Goal: Task Accomplishment & Management: Use online tool/utility

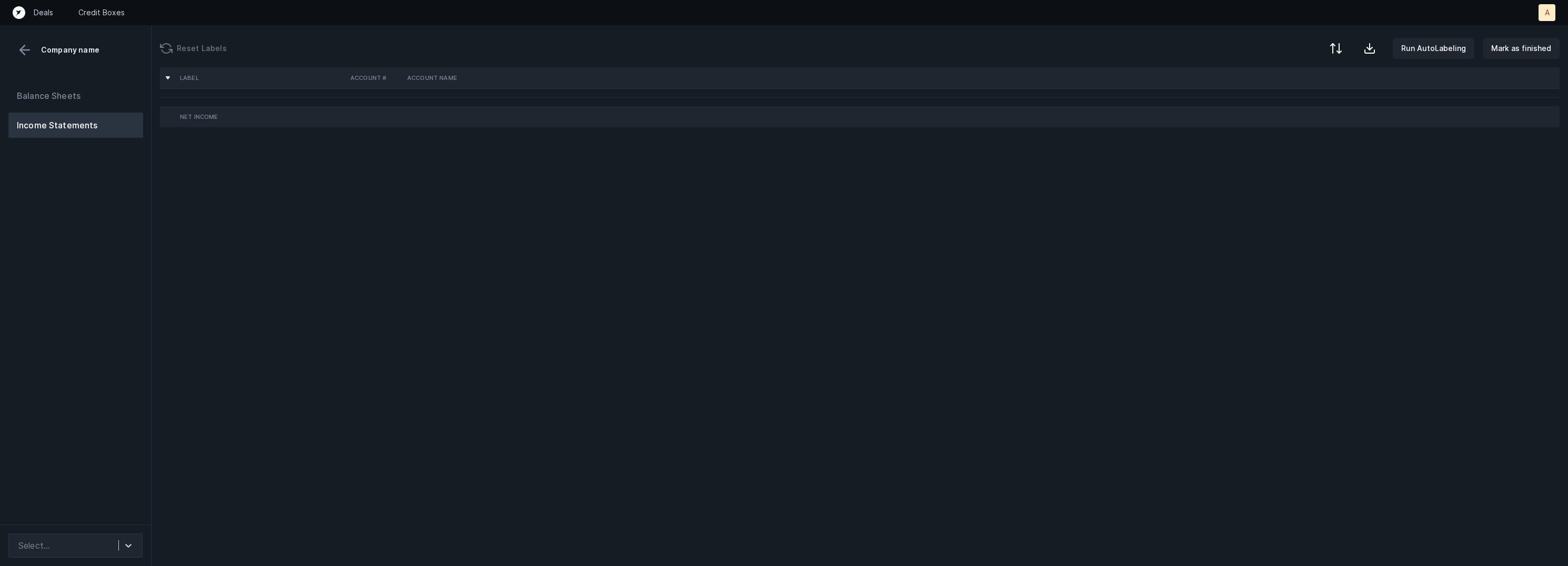
click at [114, 500] on div "Balance Sheets Income Statements" at bounding box center [75, 299] width 152 height 450
click at [131, 543] on icon at bounding box center [128, 545] width 10 height 10
click at [116, 516] on div "Quickbooks" at bounding box center [75, 517] width 134 height 21
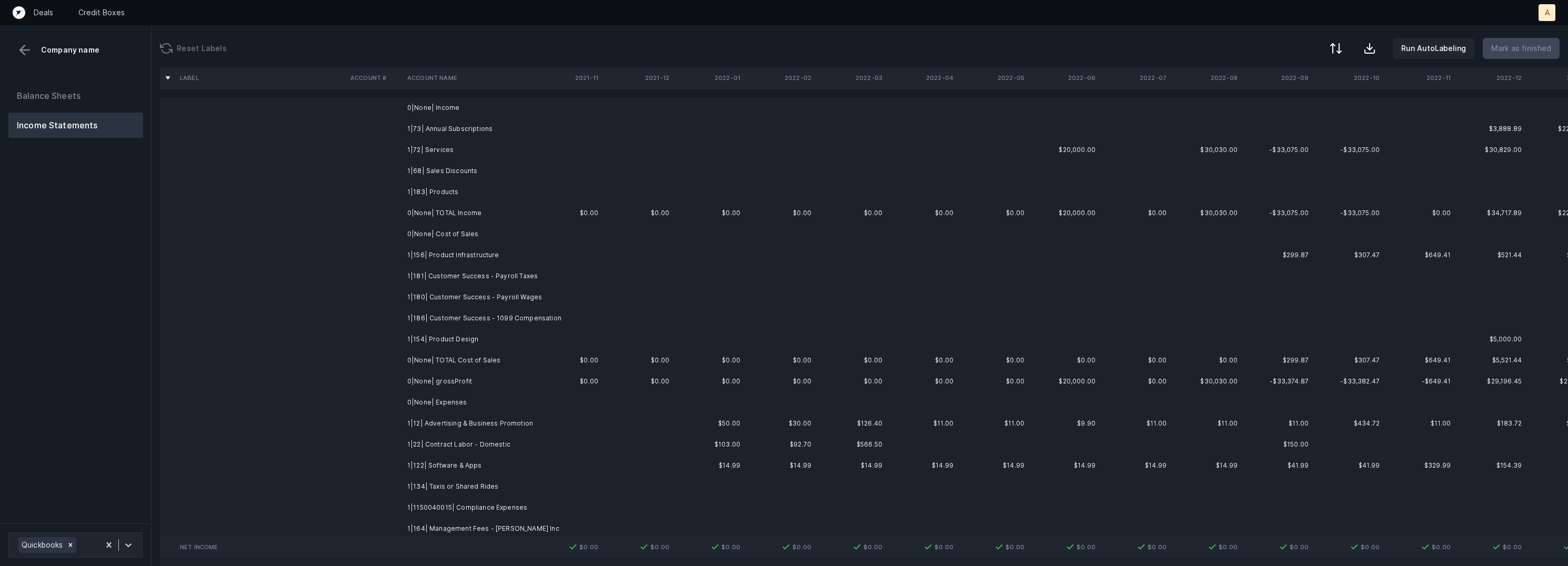
click at [484, 121] on td "1|73| Annual Subscriptions" at bounding box center [467, 128] width 128 height 21
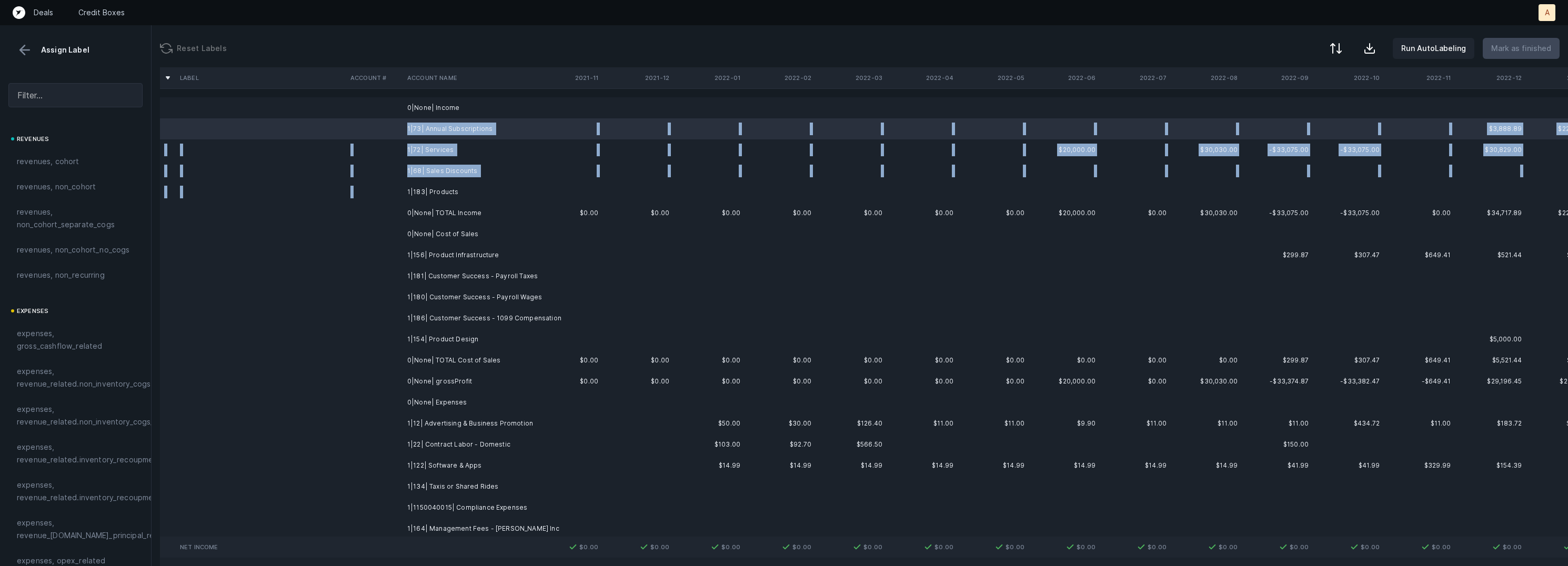
click at [466, 184] on td "1|183| Products" at bounding box center [467, 192] width 128 height 21
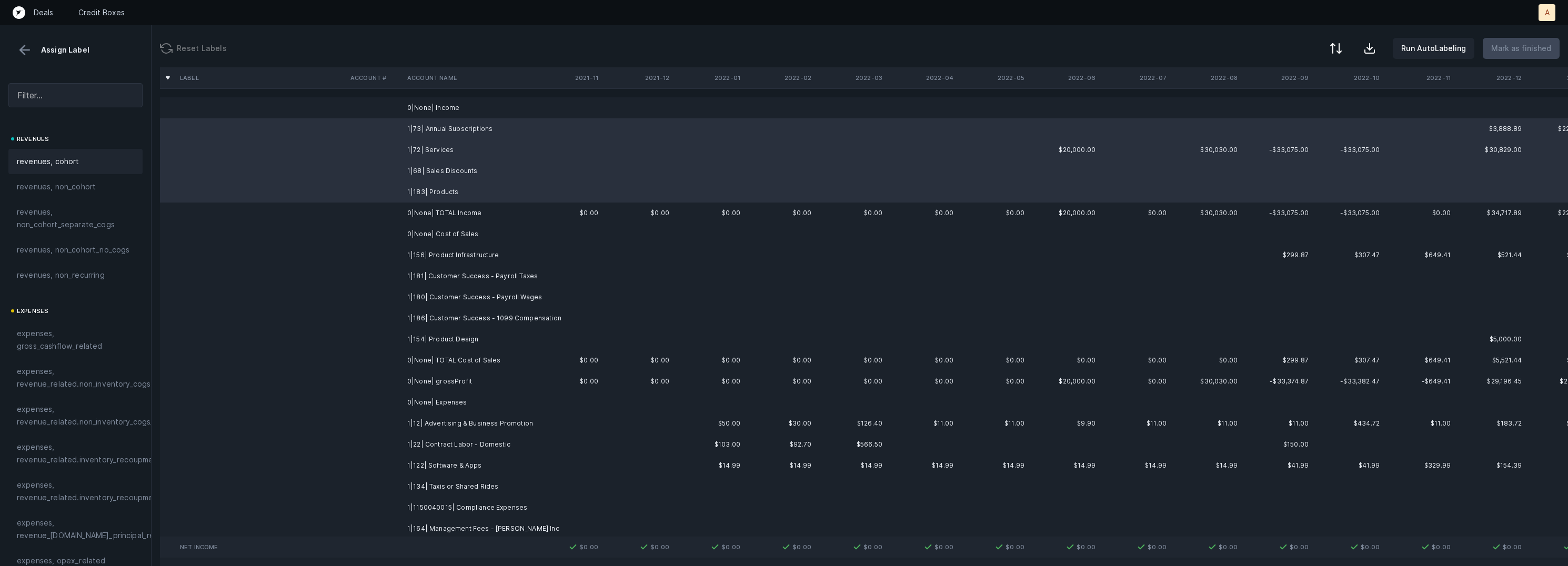
click at [86, 153] on div "revenues, cohort" at bounding box center [75, 161] width 134 height 25
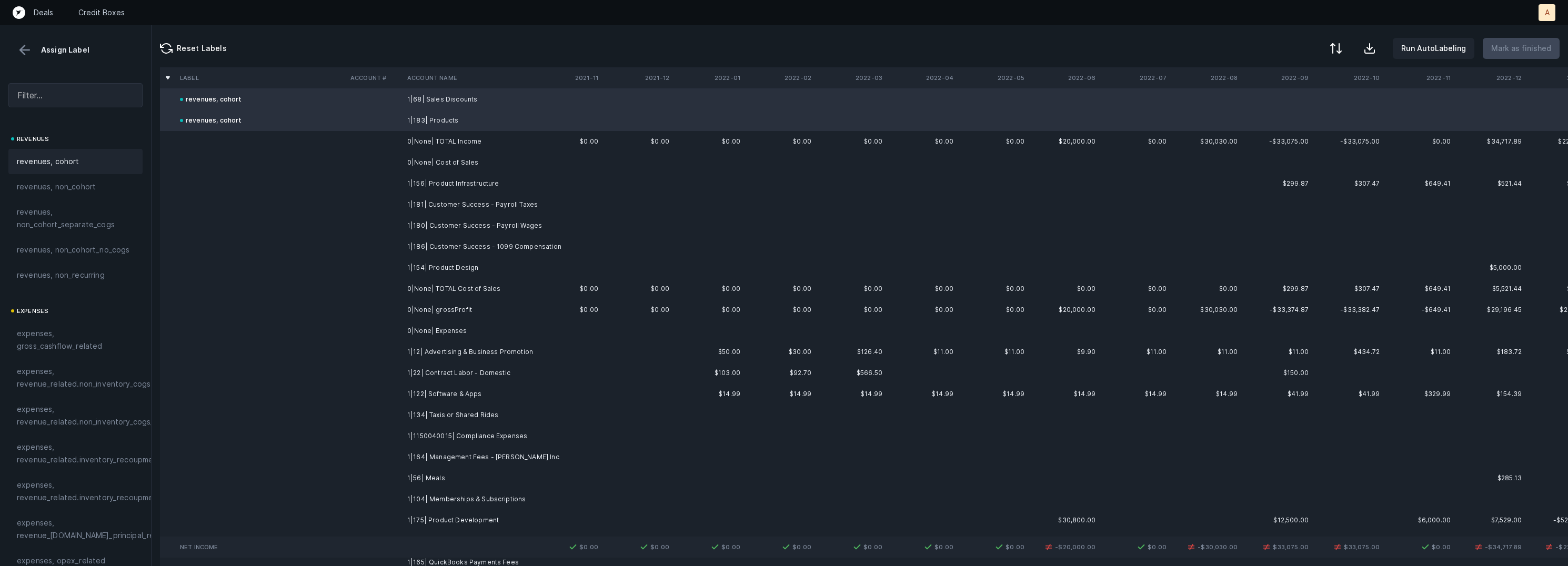
scroll to position [78, 0]
click at [438, 186] on td "1|156| Product Infrastructure" at bounding box center [467, 177] width 128 height 21
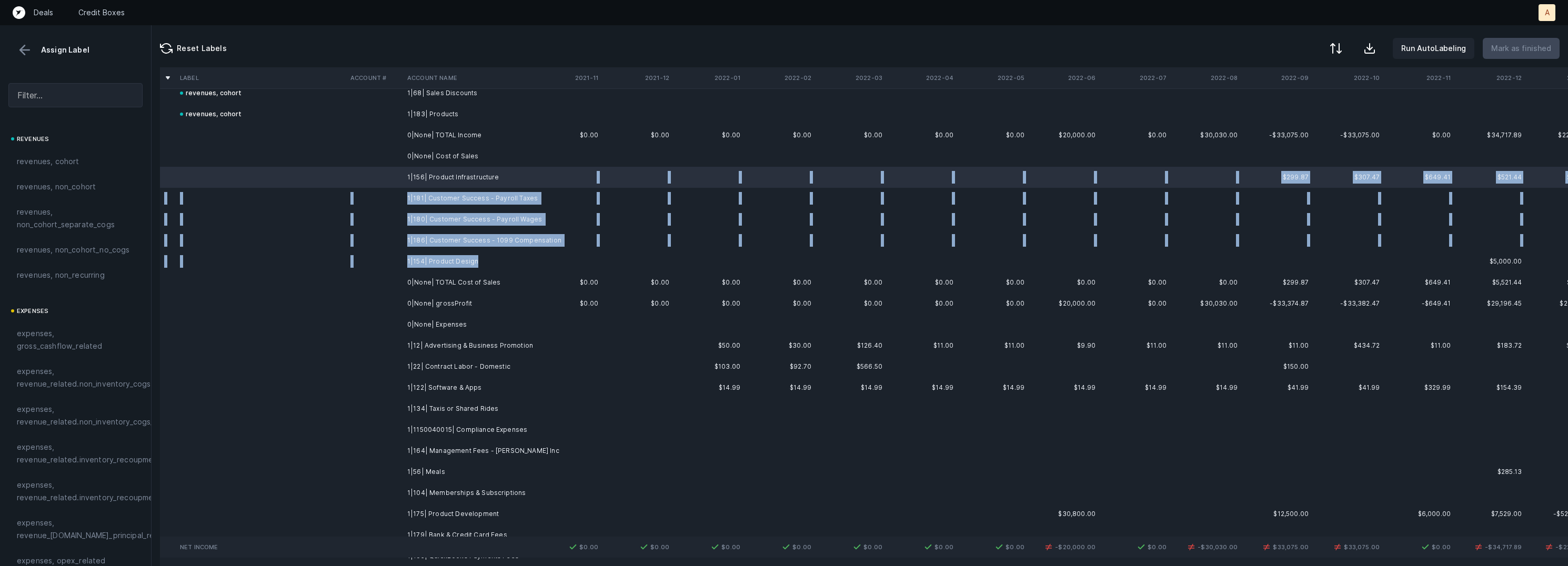
click at [473, 256] on td "1|154| Product Design" at bounding box center [467, 261] width 128 height 21
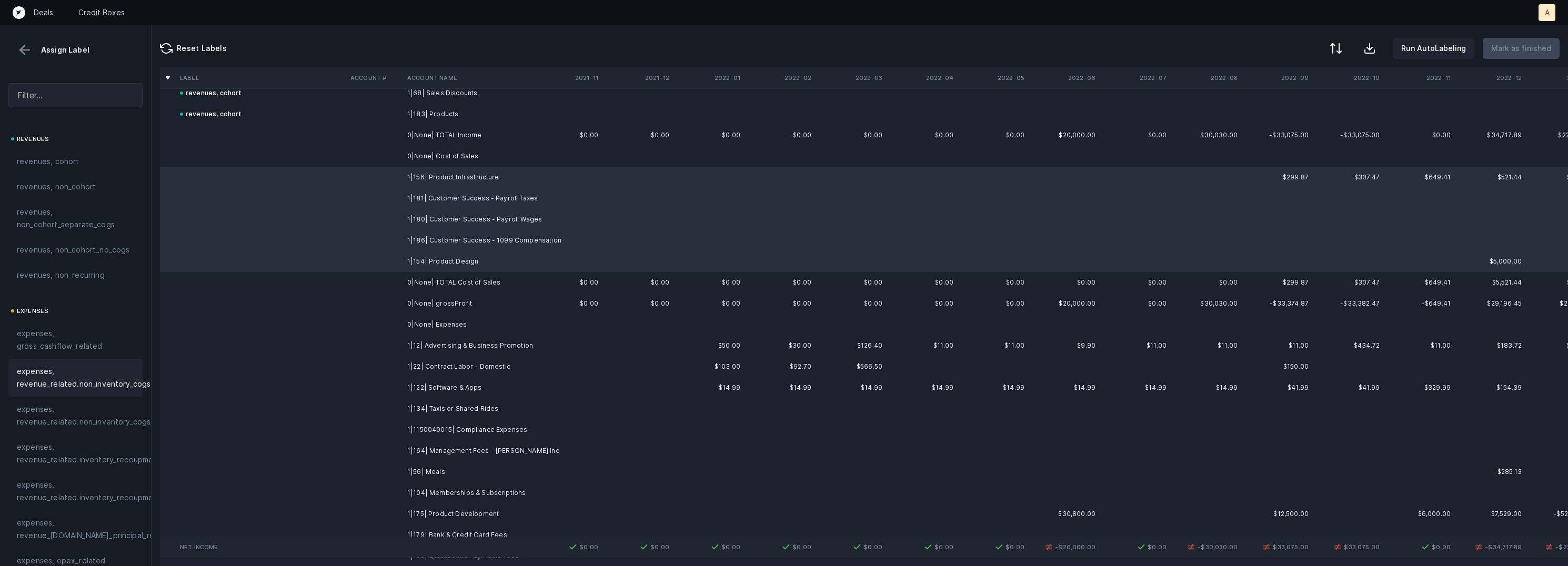
click at [95, 374] on span "expenses, revenue_related.non_inventory_cogs" at bounding box center [84, 377] width 134 height 25
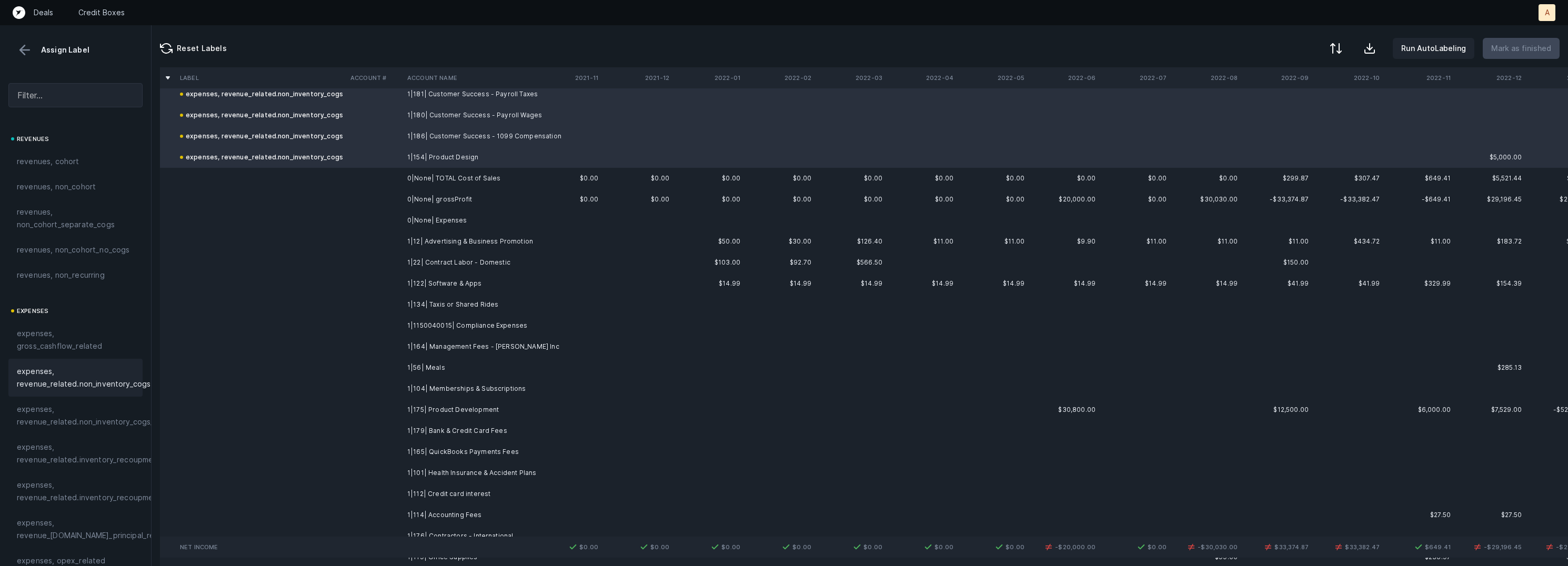
scroll to position [204, 0]
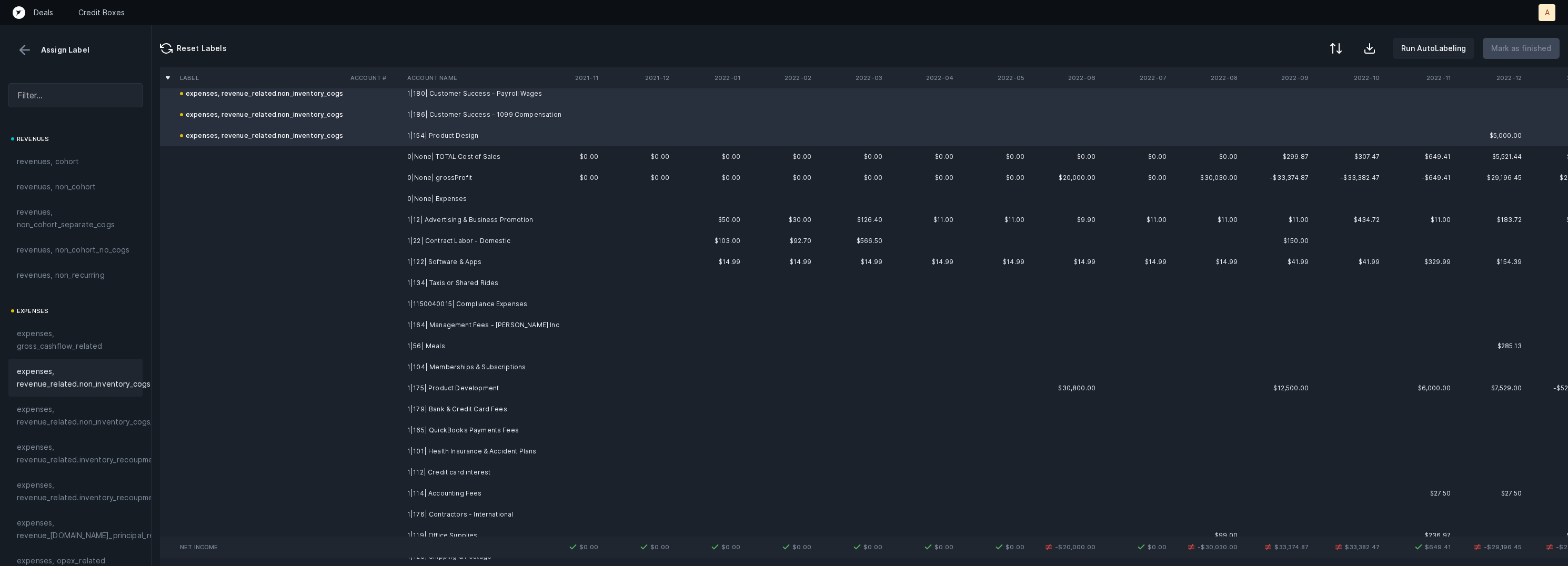
click at [410, 217] on td "1|12| Advertising & Business Promotion" at bounding box center [467, 220] width 128 height 21
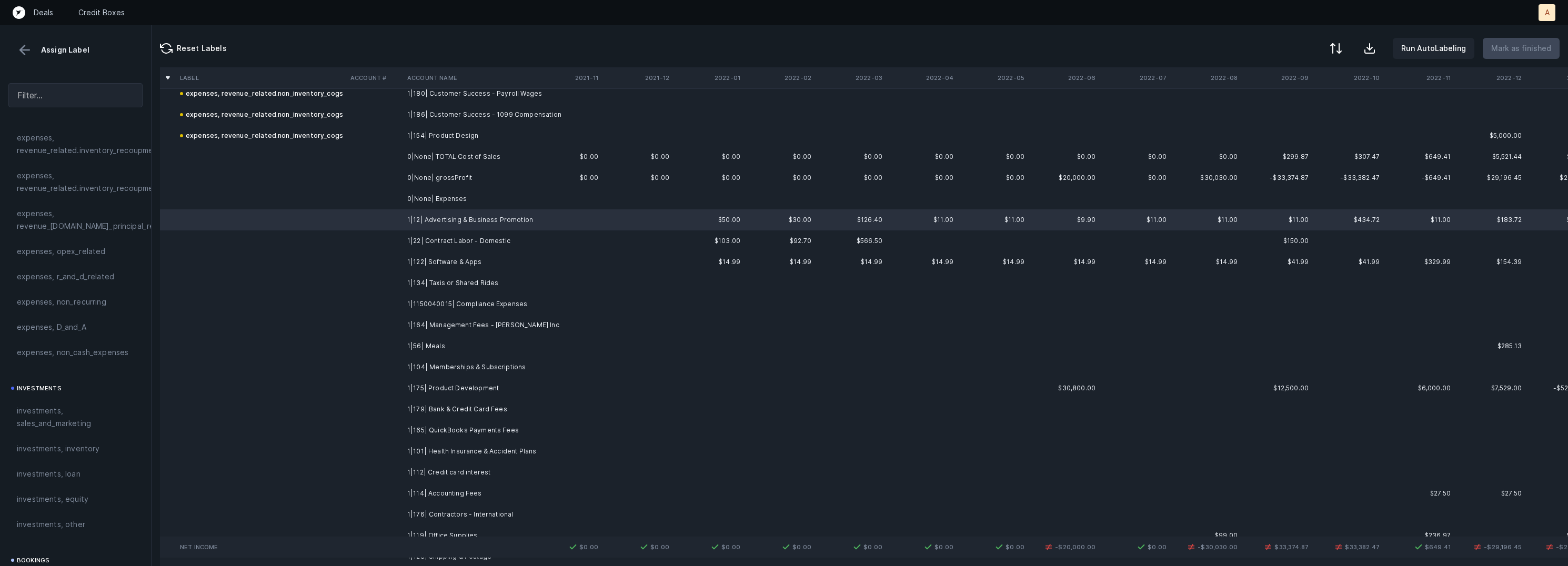
scroll to position [358, 0]
click at [61, 371] on span "investments, sales_and_marketing" at bounding box center [75, 368] width 117 height 25
click at [431, 243] on td "1|22| Contract Labor - Domestic" at bounding box center [467, 241] width 128 height 21
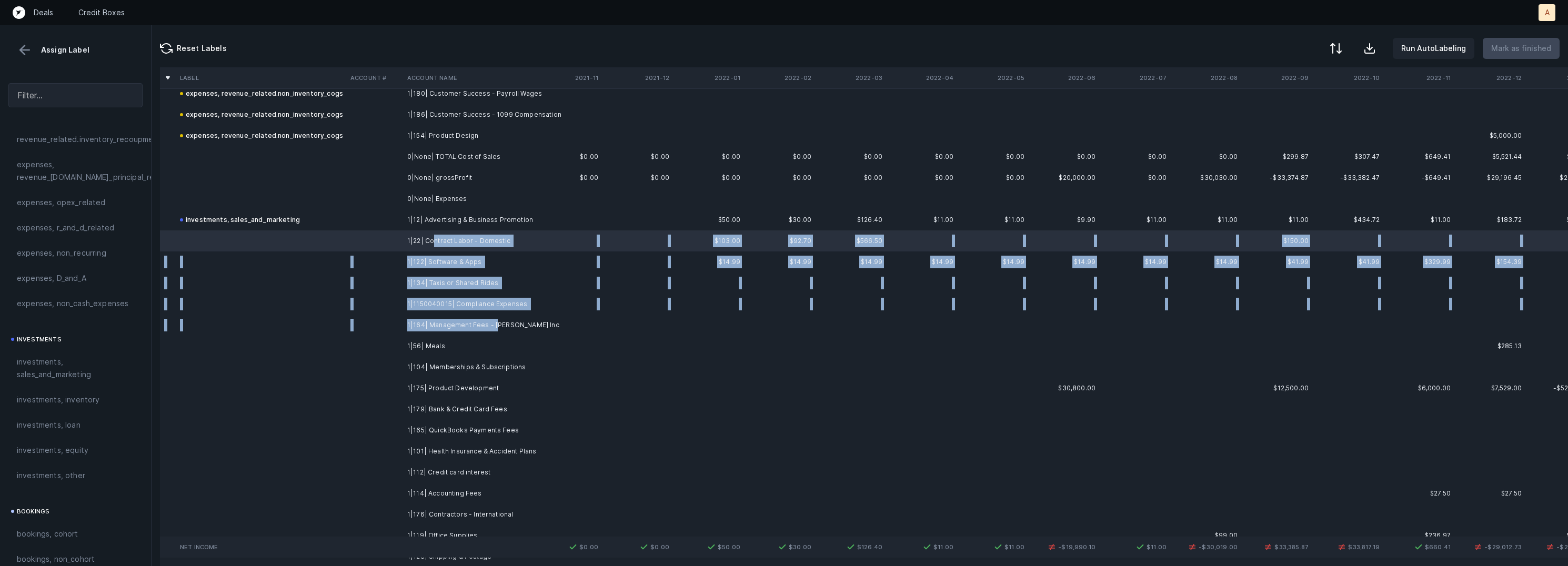
click at [495, 320] on td "1|164| Management Fees - SP Owens Inc" at bounding box center [467, 325] width 128 height 21
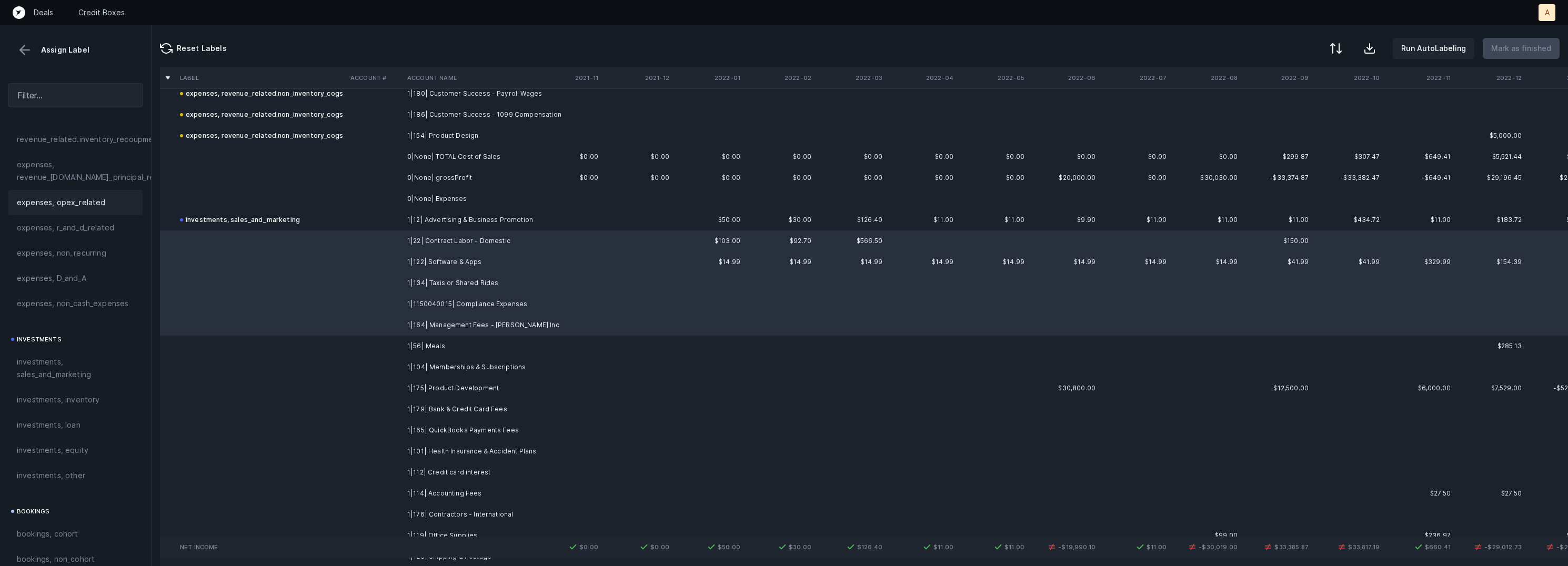
click at [72, 206] on span "expenses, opex_related" at bounding box center [61, 202] width 89 height 13
click at [398, 349] on td at bounding box center [374, 346] width 57 height 21
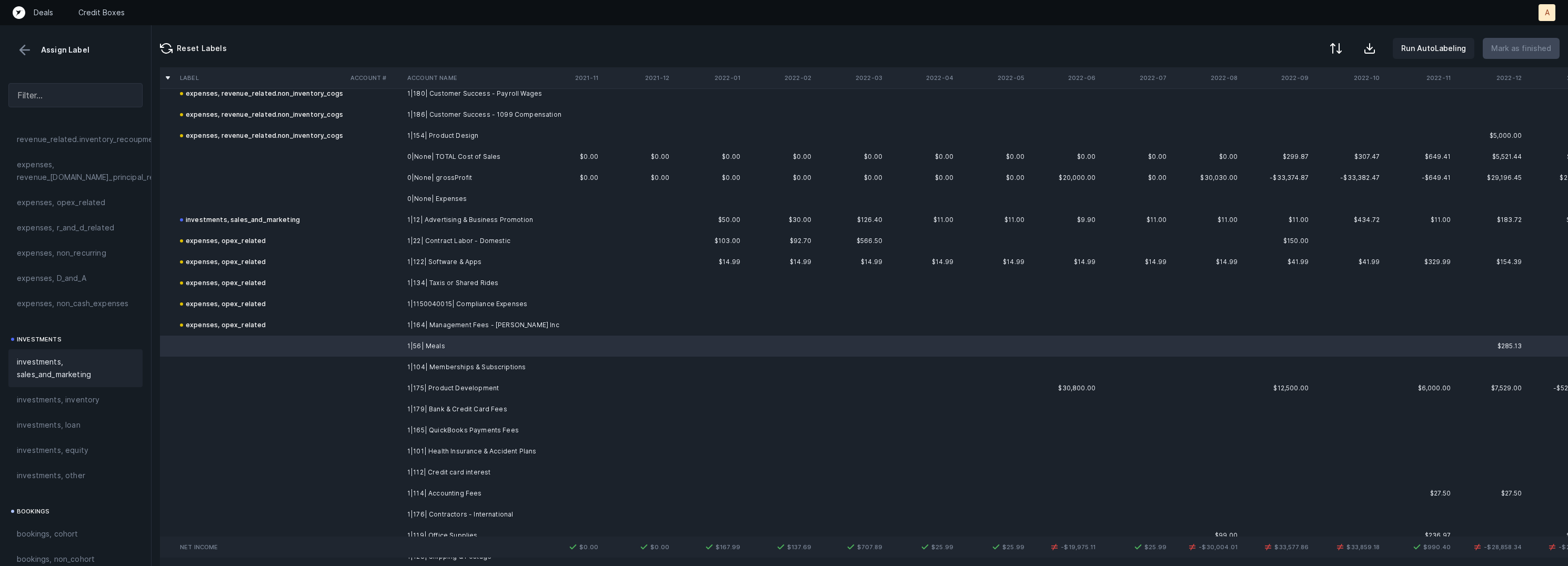
click at [50, 371] on span "investments, sales_and_marketing" at bounding box center [75, 368] width 117 height 25
click at [397, 367] on td at bounding box center [374, 367] width 57 height 21
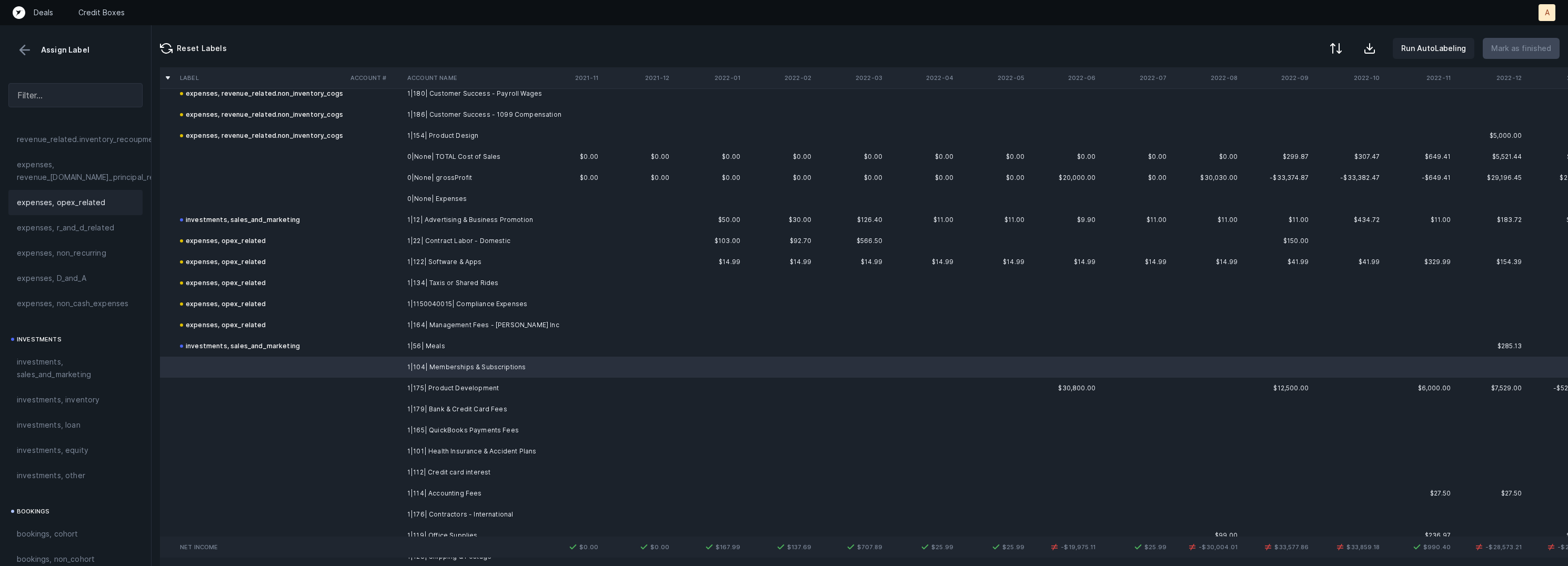
click at [32, 212] on div "expenses, opex_related" at bounding box center [75, 202] width 134 height 25
click at [387, 391] on td at bounding box center [374, 388] width 57 height 21
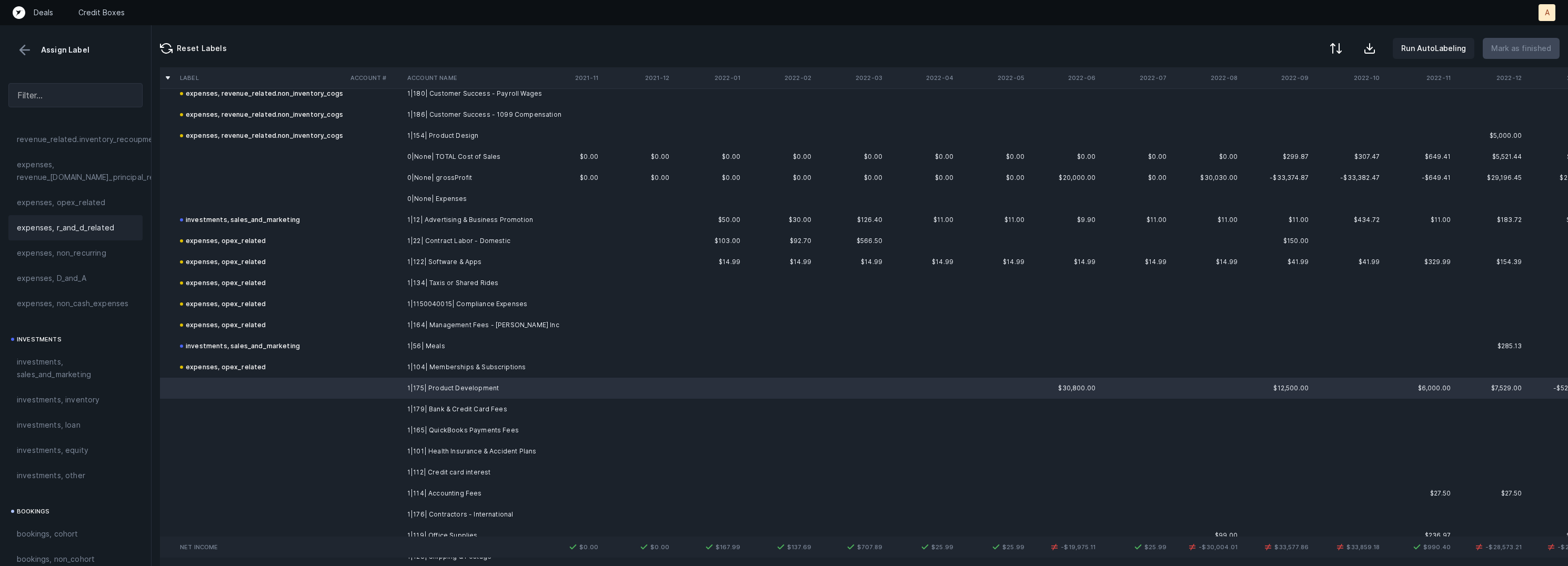
click at [72, 234] on span "expenses, r_and_d_related" at bounding box center [66, 228] width 97 height 13
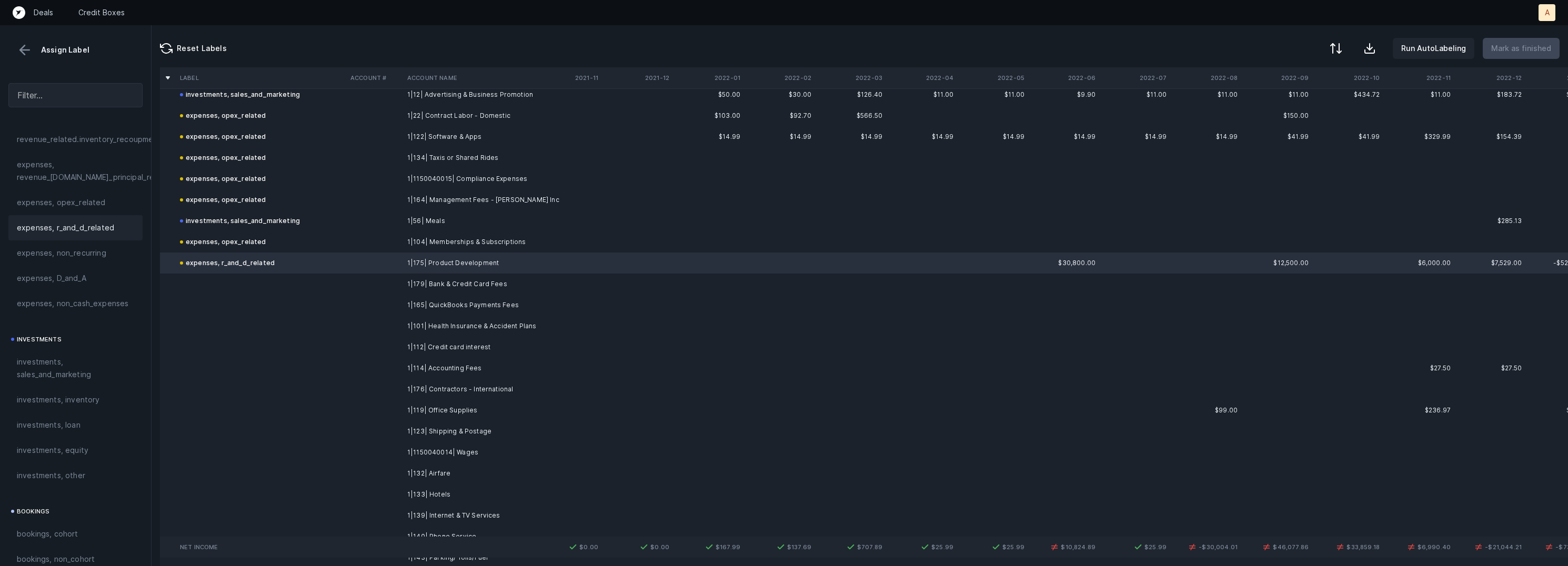
scroll to position [396, 0]
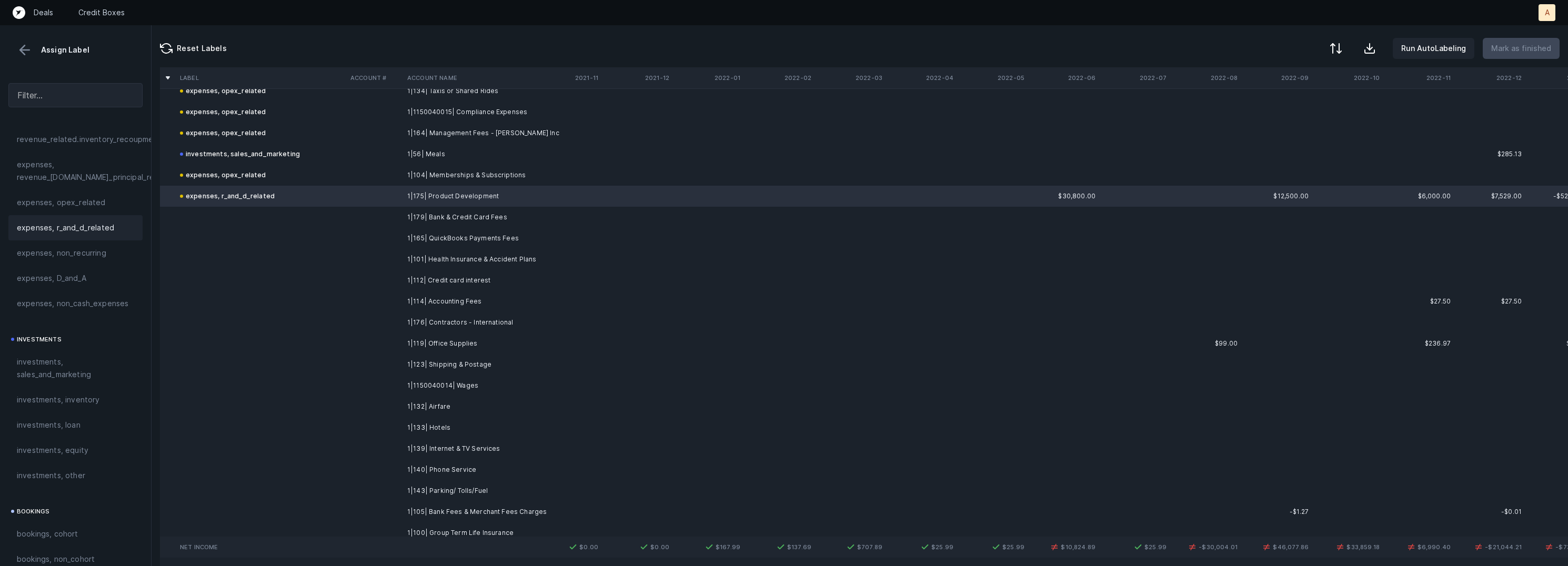
click at [436, 217] on td "1|179| Bank & Credit Card Fees" at bounding box center [467, 217] width 128 height 21
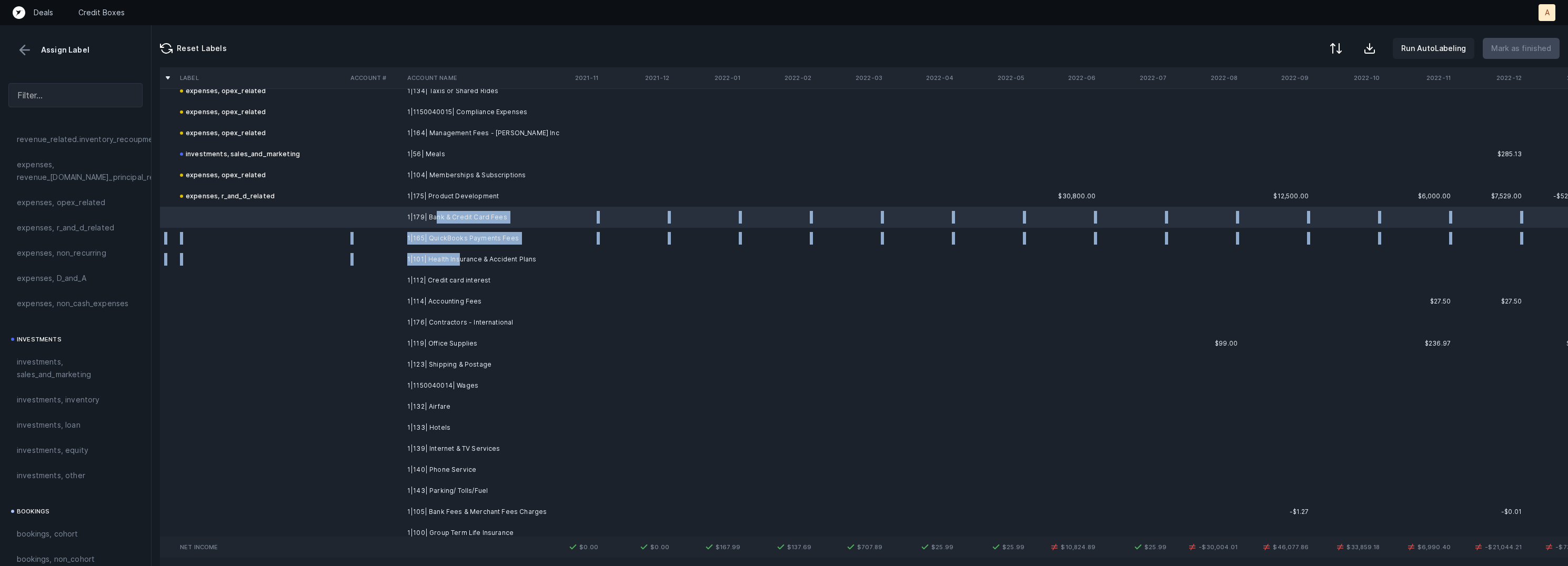
click at [457, 262] on td "1|101| Health Insurance & Accident Plans" at bounding box center [467, 259] width 128 height 21
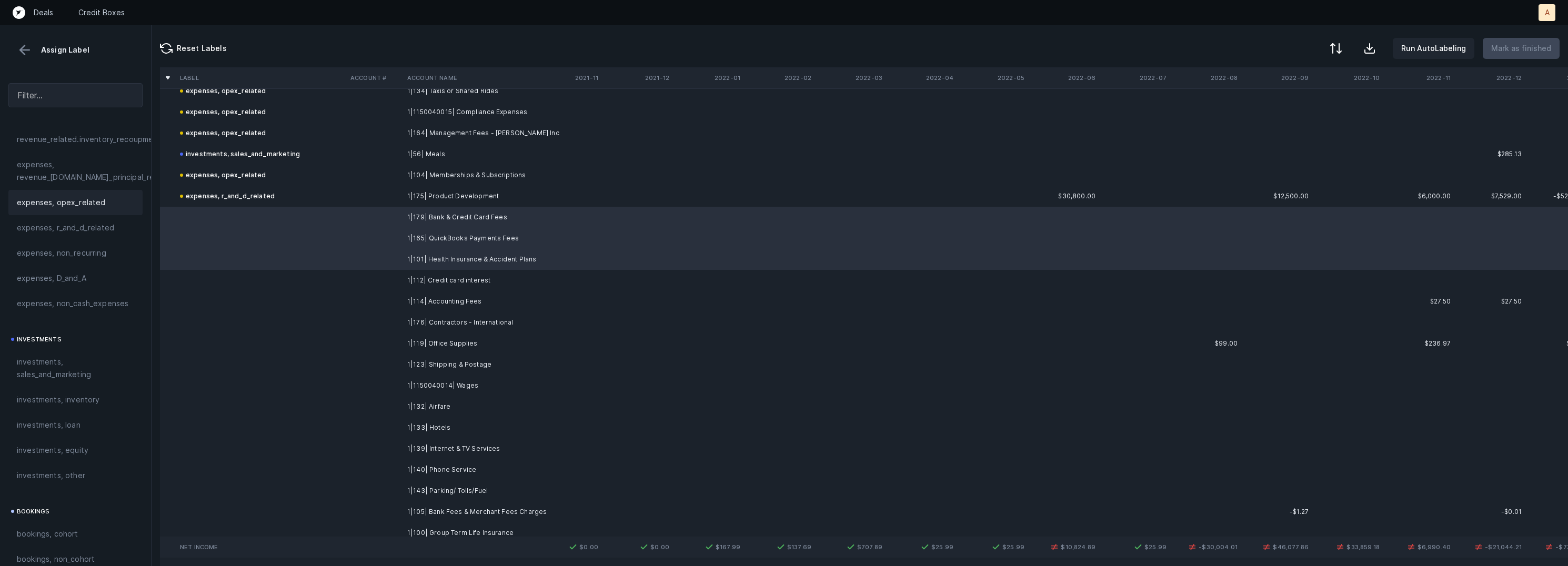
click at [89, 208] on span "expenses, opex_related" at bounding box center [61, 202] width 89 height 13
click at [248, 278] on td at bounding box center [261, 280] width 170 height 21
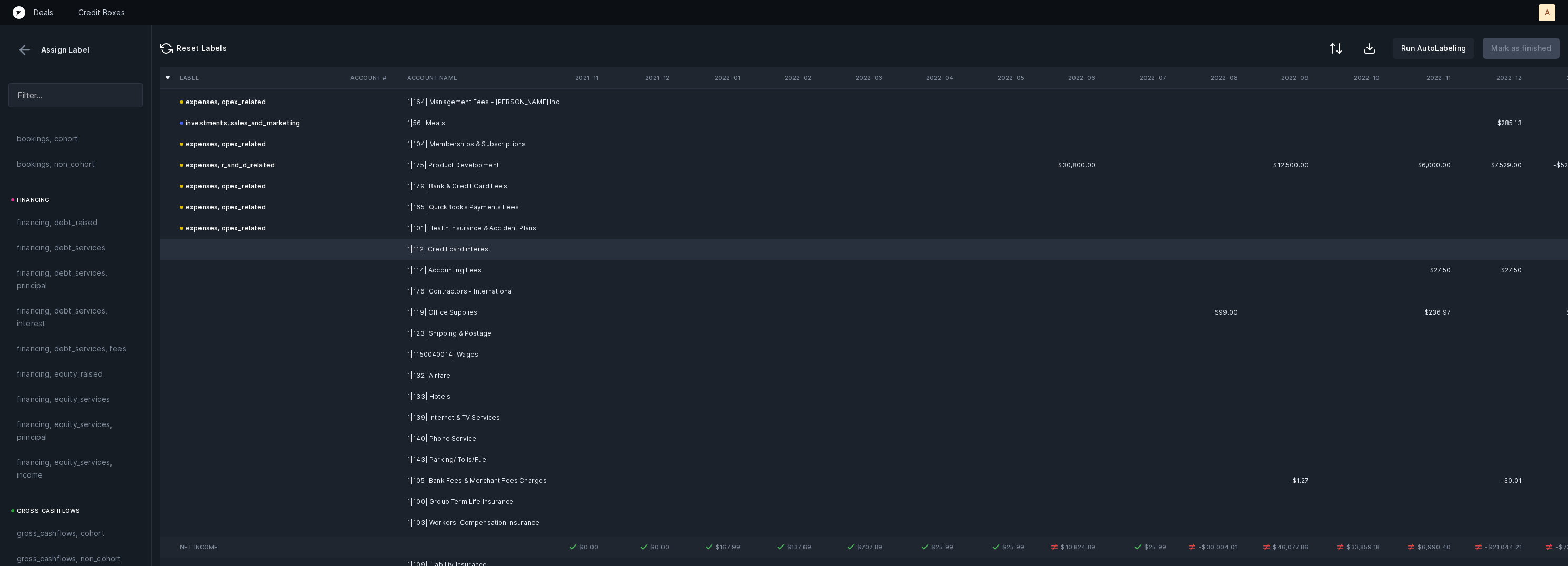
scroll to position [750, 0]
click at [72, 318] on span "financing, debt_services, interest" at bounding box center [75, 321] width 117 height 25
click at [443, 270] on td "1|114| Accounting Fees" at bounding box center [467, 270] width 128 height 21
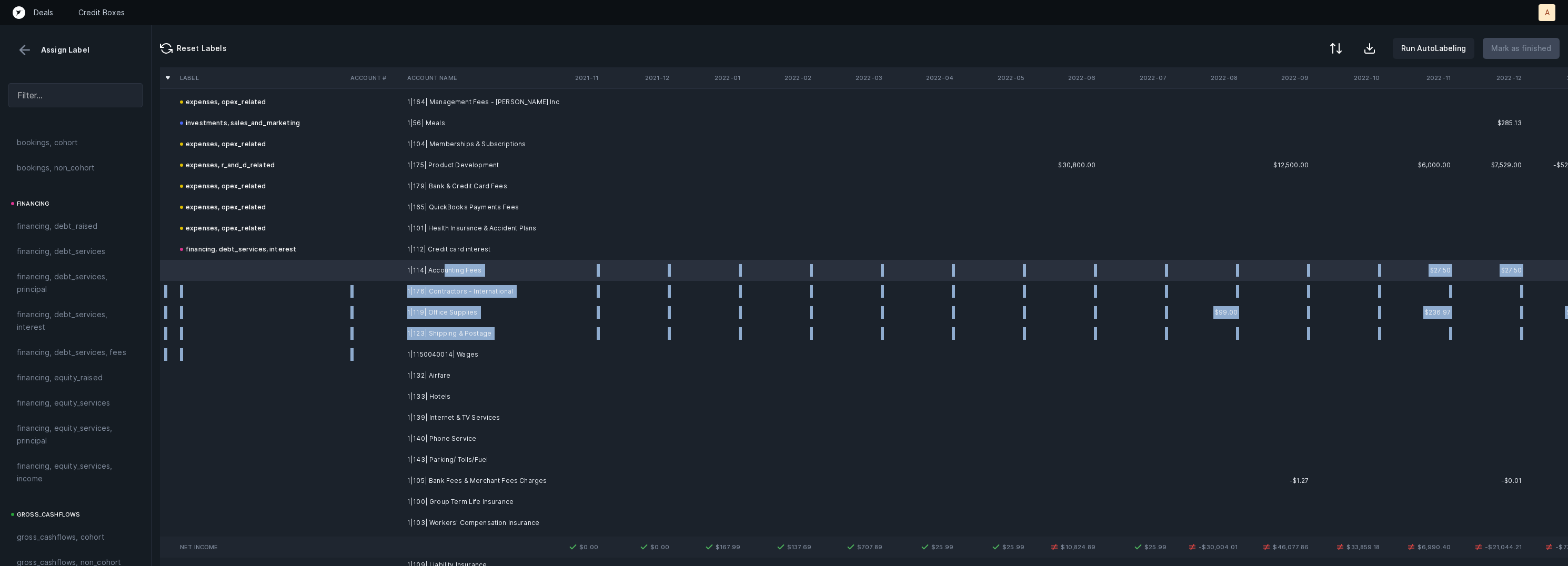
click at [480, 346] on td "1|1150040014| Wages" at bounding box center [467, 354] width 128 height 21
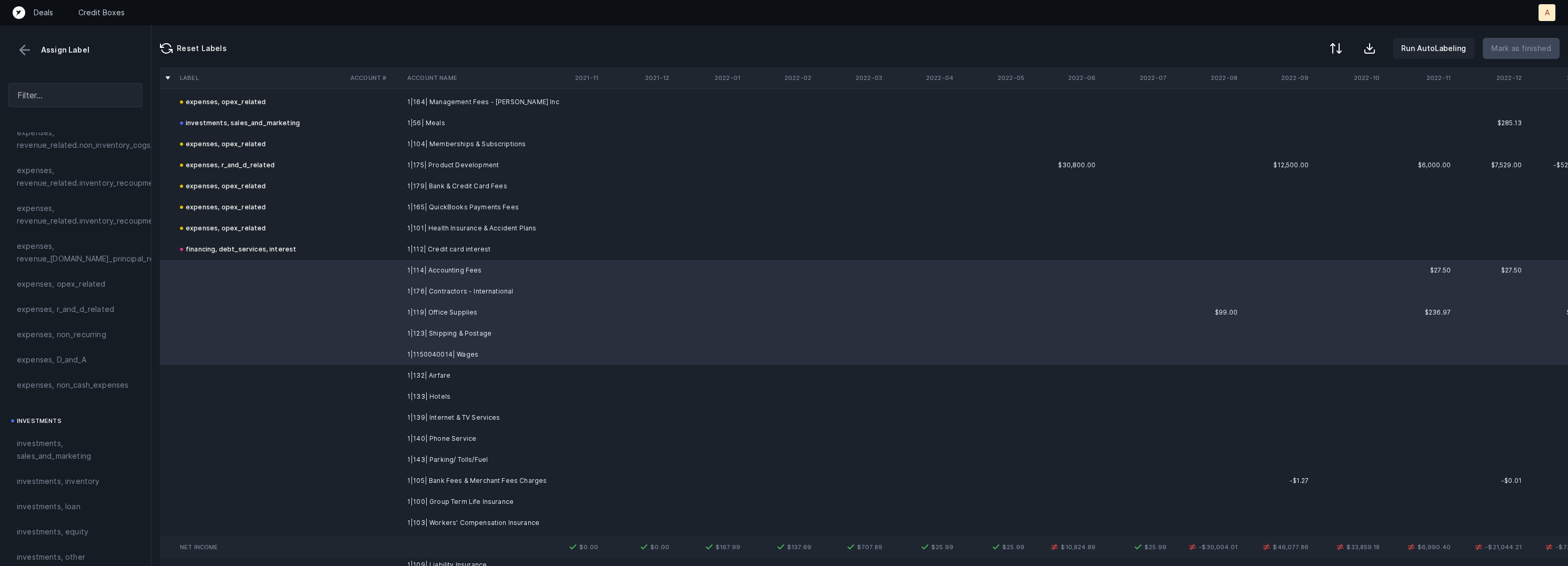
scroll to position [266, 0]
click at [101, 290] on div "expenses, opex_related" at bounding box center [75, 295] width 117 height 13
click at [449, 374] on td "1|132| Airfare" at bounding box center [467, 376] width 128 height 21
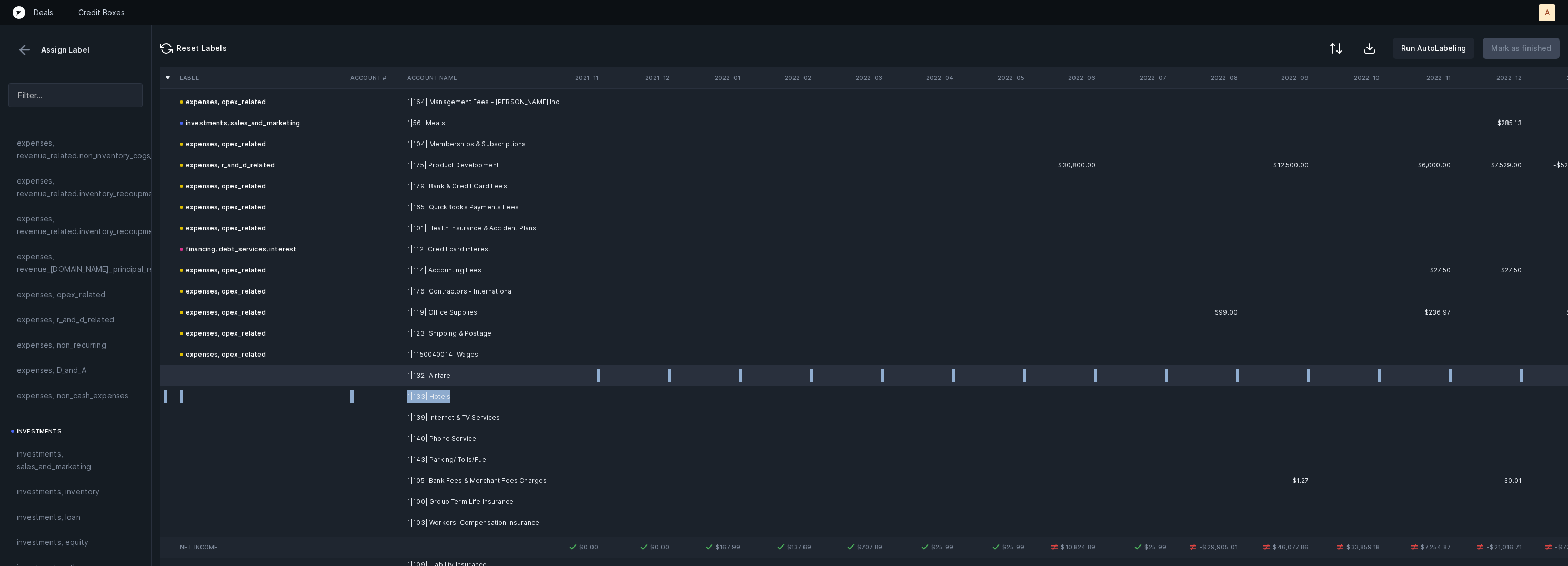
click at [447, 391] on td "1|133| Hotels" at bounding box center [467, 396] width 128 height 21
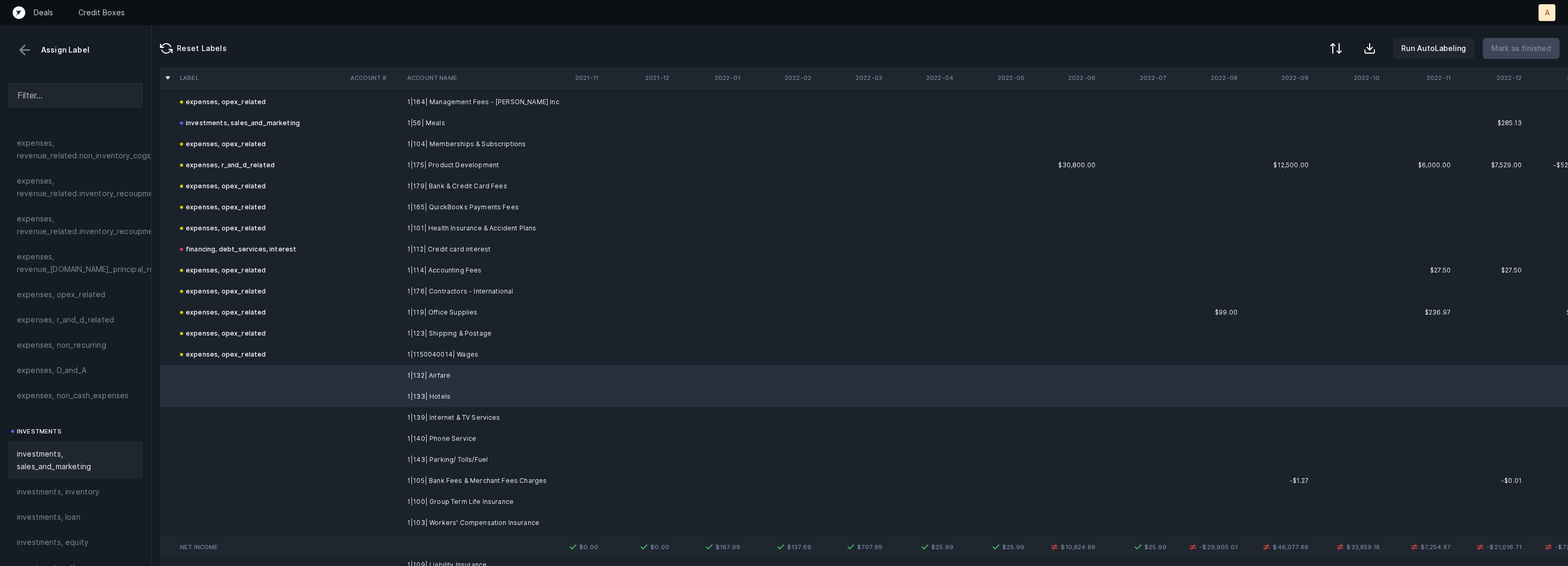
click at [91, 450] on span "investments, sales_and_marketing" at bounding box center [75, 460] width 117 height 25
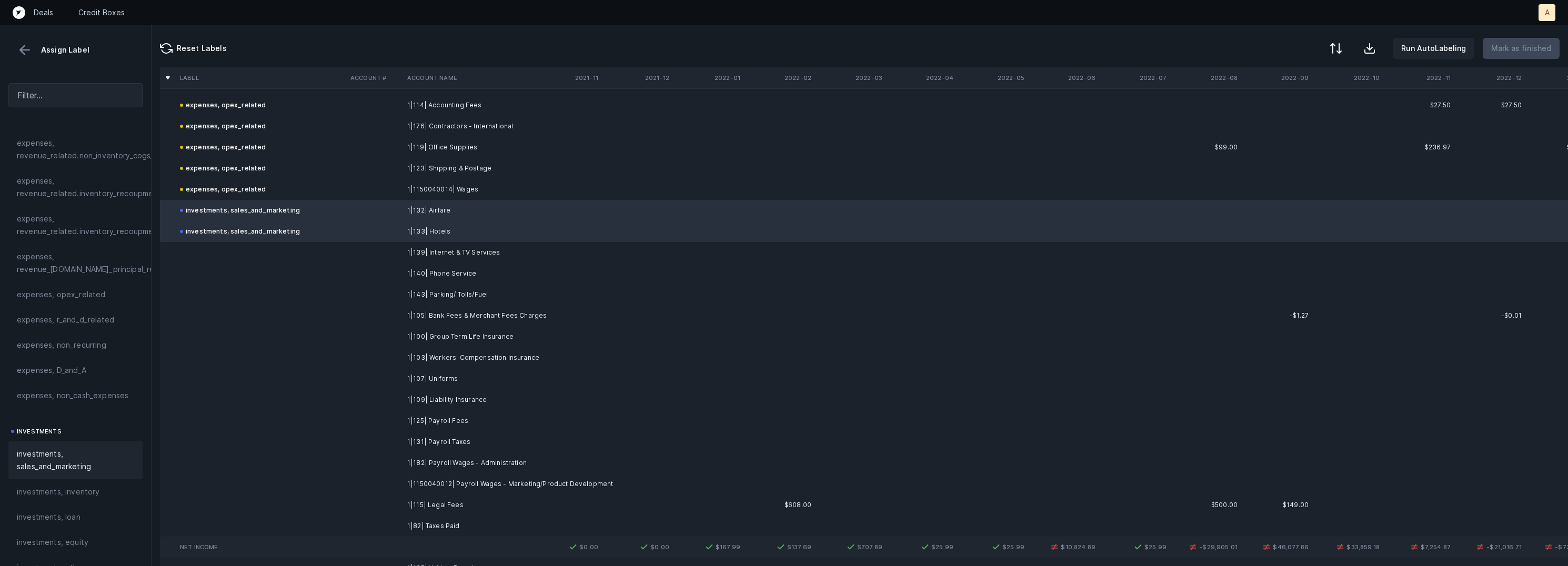
scroll to position [607, 0]
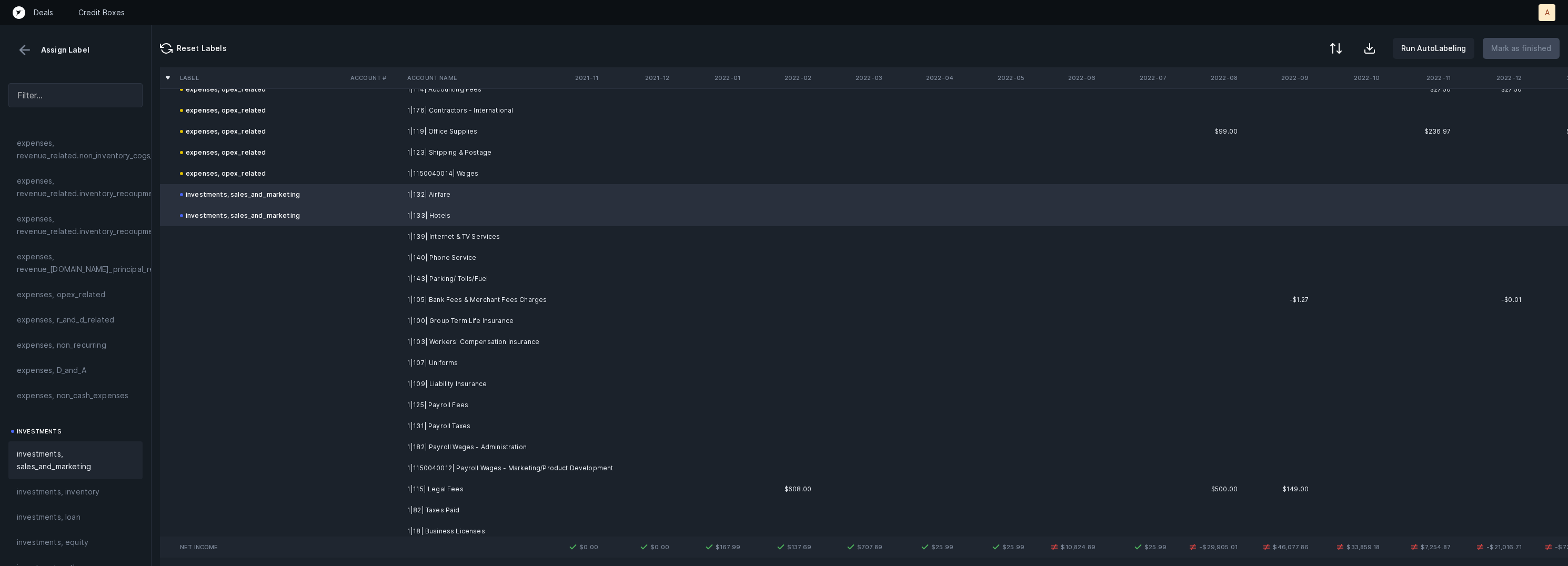
click at [471, 239] on td "1|139| Internet & TV Services" at bounding box center [467, 237] width 128 height 21
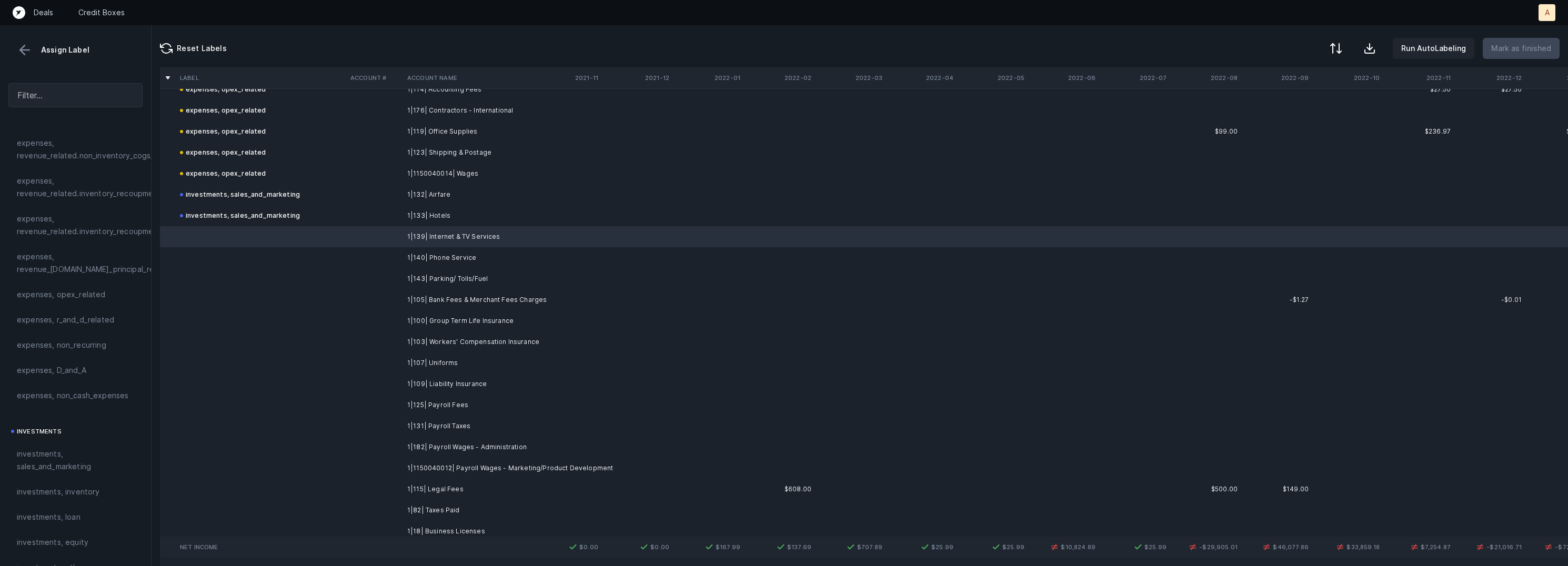
click at [450, 371] on td "1|107| Uniforms" at bounding box center [467, 363] width 128 height 21
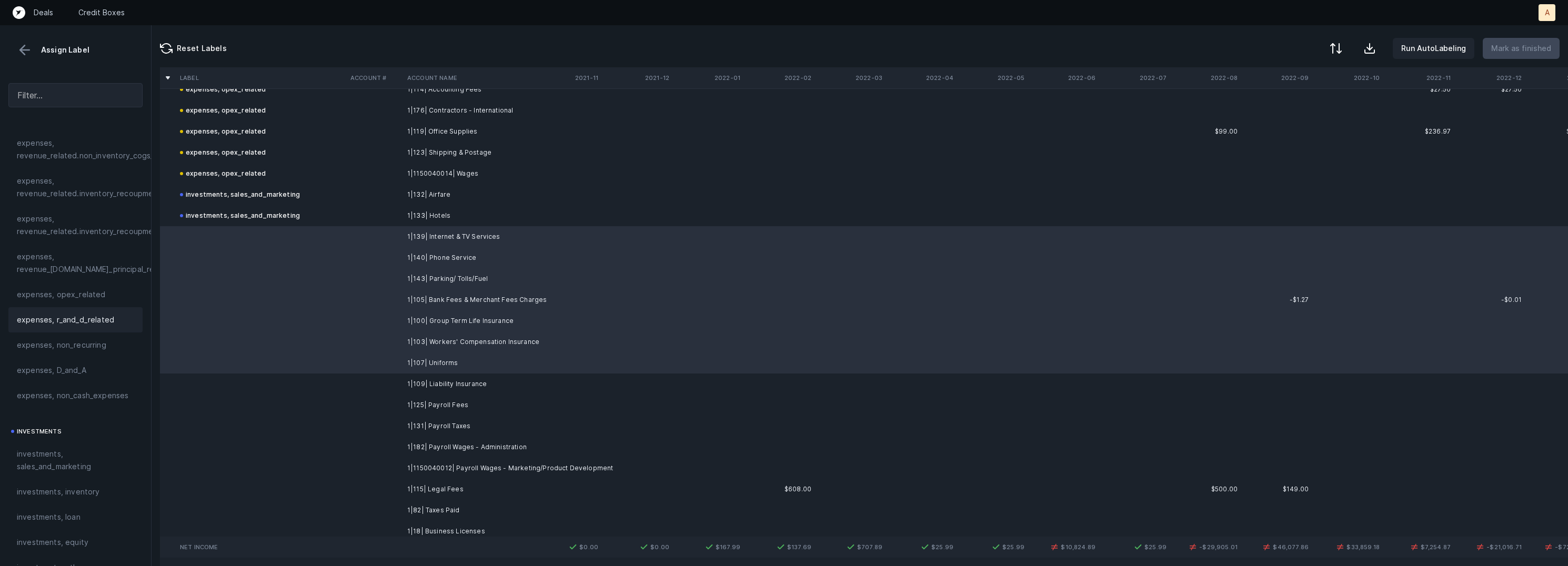
click at [100, 309] on div "expenses, r_and_d_related" at bounding box center [75, 320] width 134 height 25
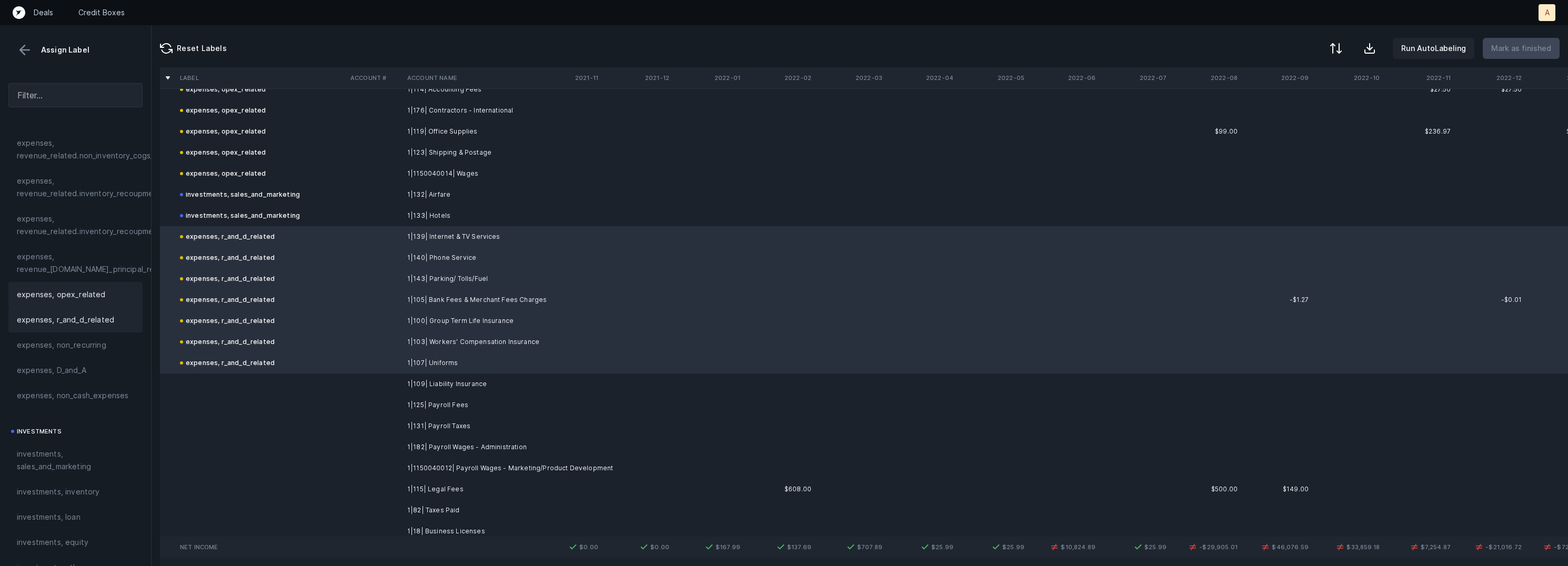
click at [100, 300] on span "expenses, opex_related" at bounding box center [61, 295] width 89 height 13
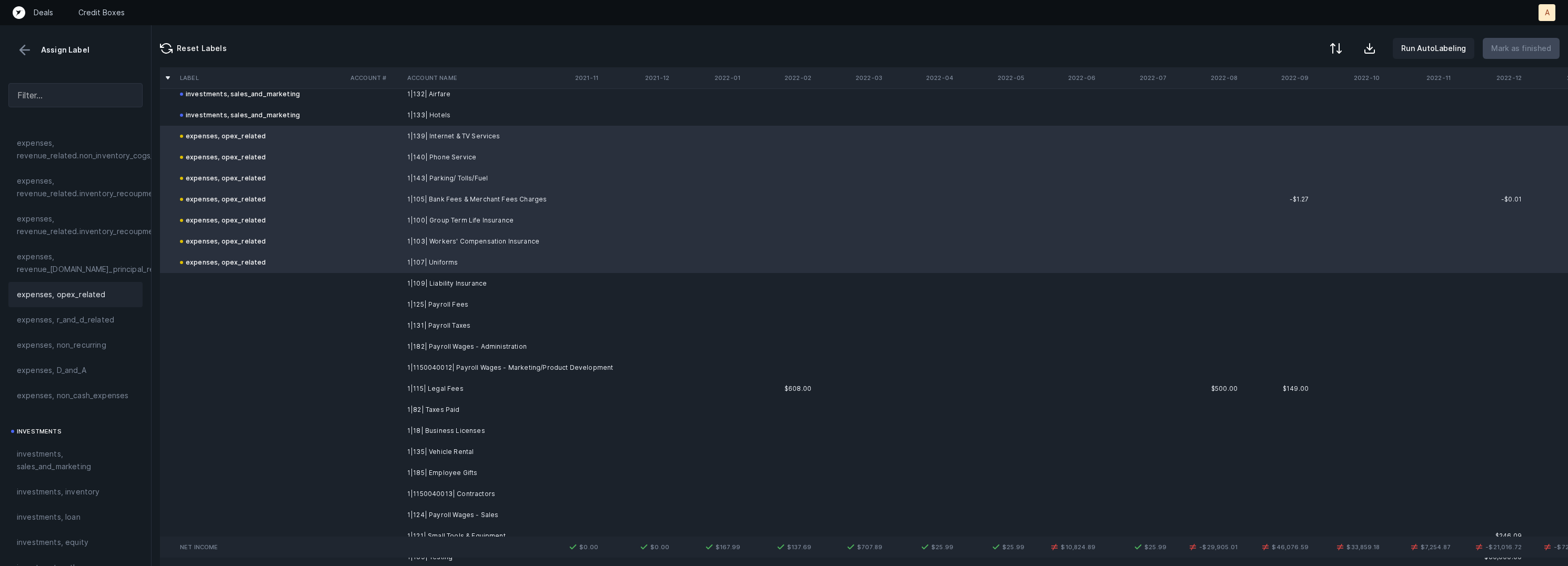
scroll to position [753, 0]
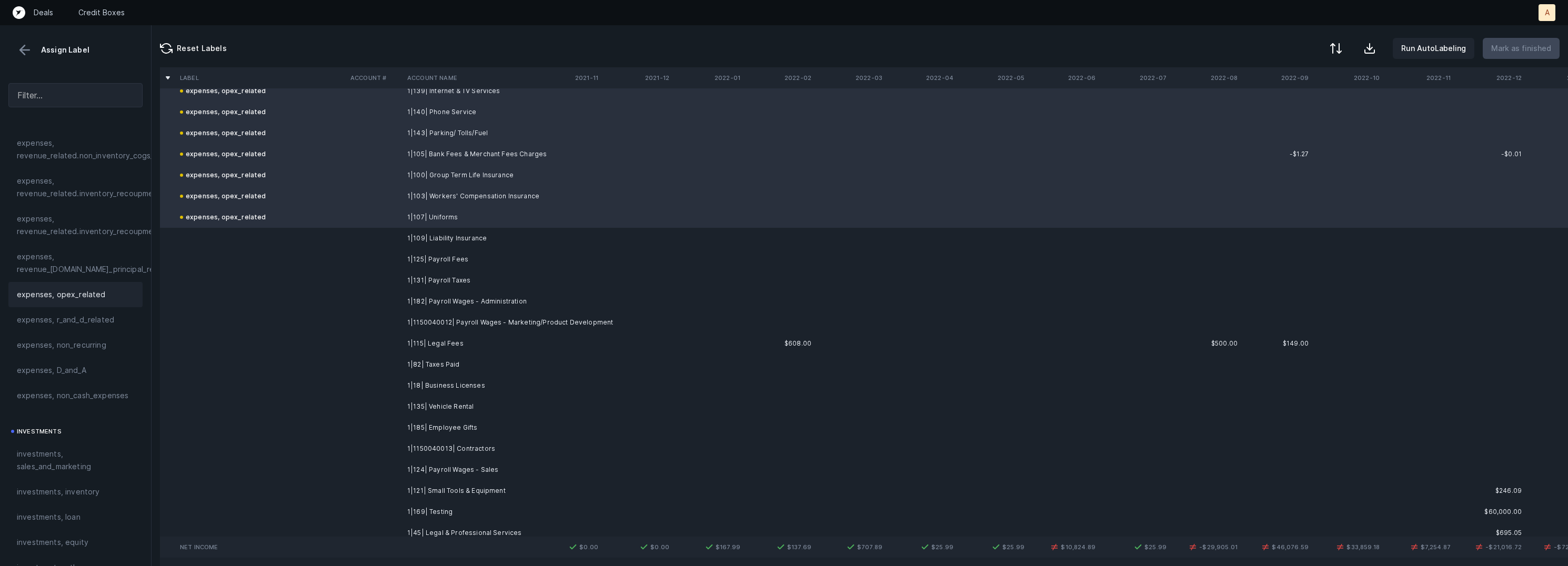
click at [425, 237] on td "1|109| Liability Insurance" at bounding box center [467, 238] width 128 height 21
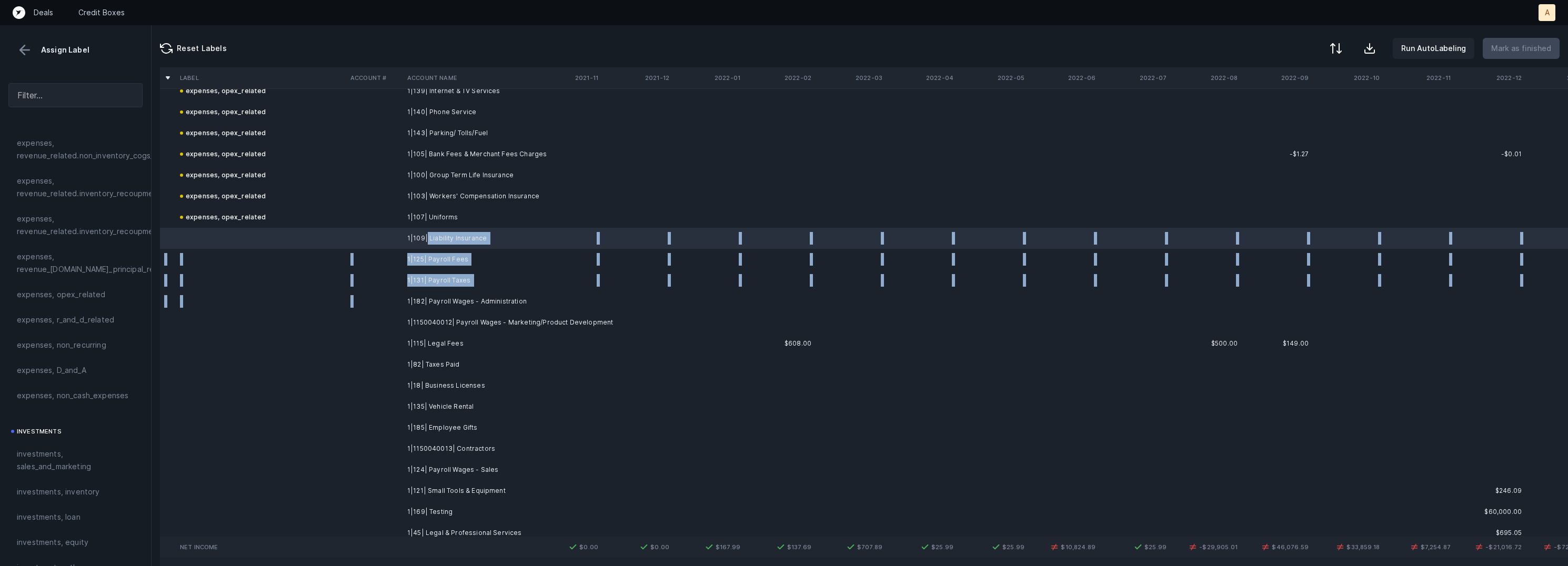
click at [448, 293] on td "1|182| Payroll Wages - Administration" at bounding box center [467, 301] width 128 height 21
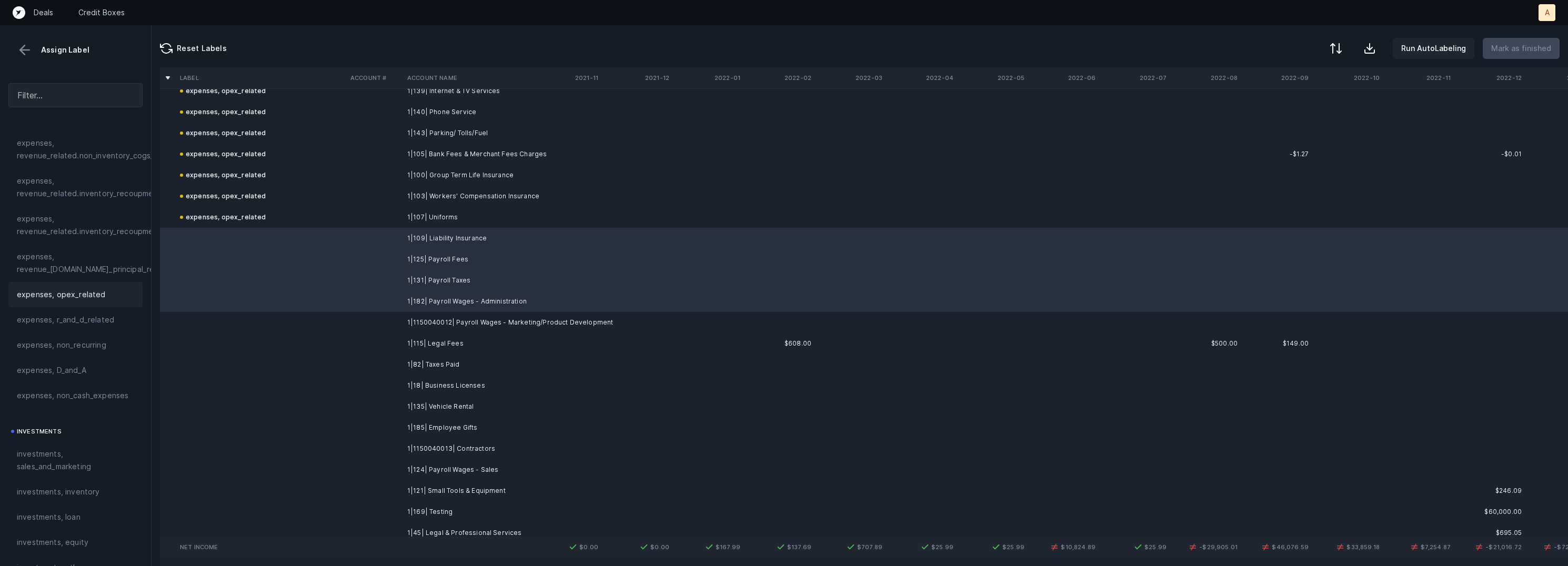
click at [60, 299] on span "expenses, opex_related" at bounding box center [61, 295] width 89 height 13
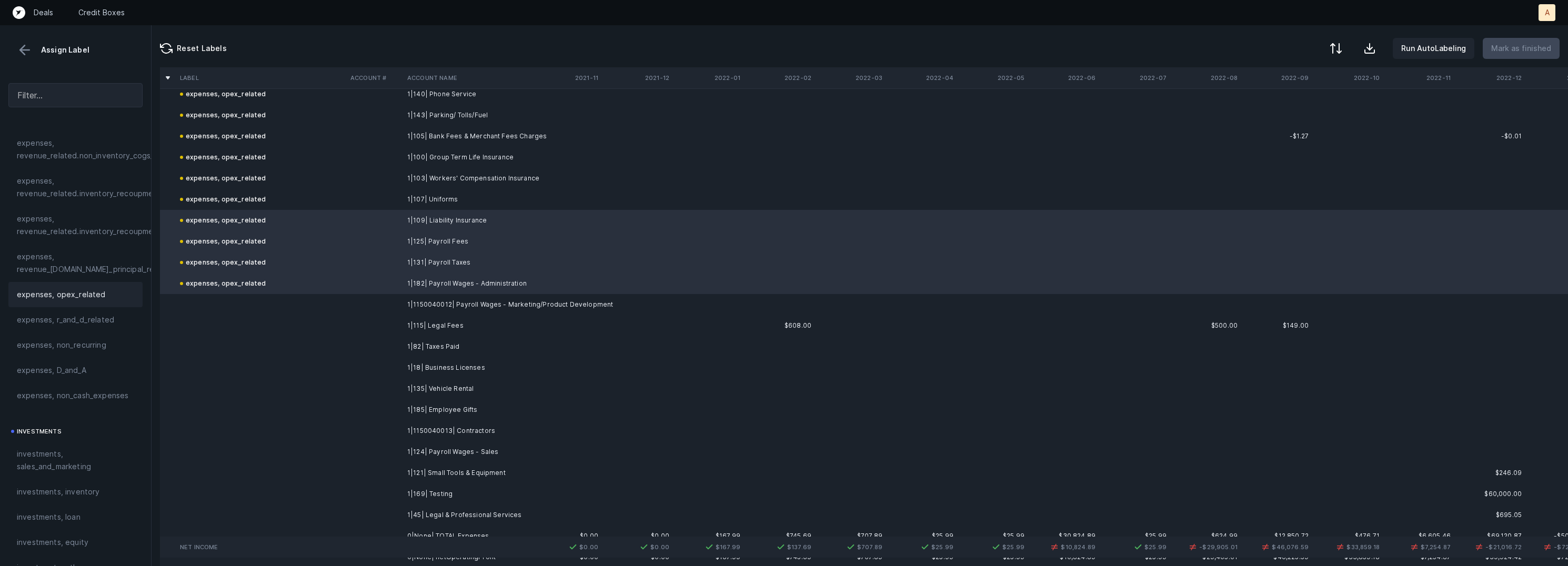
scroll to position [785, 0]
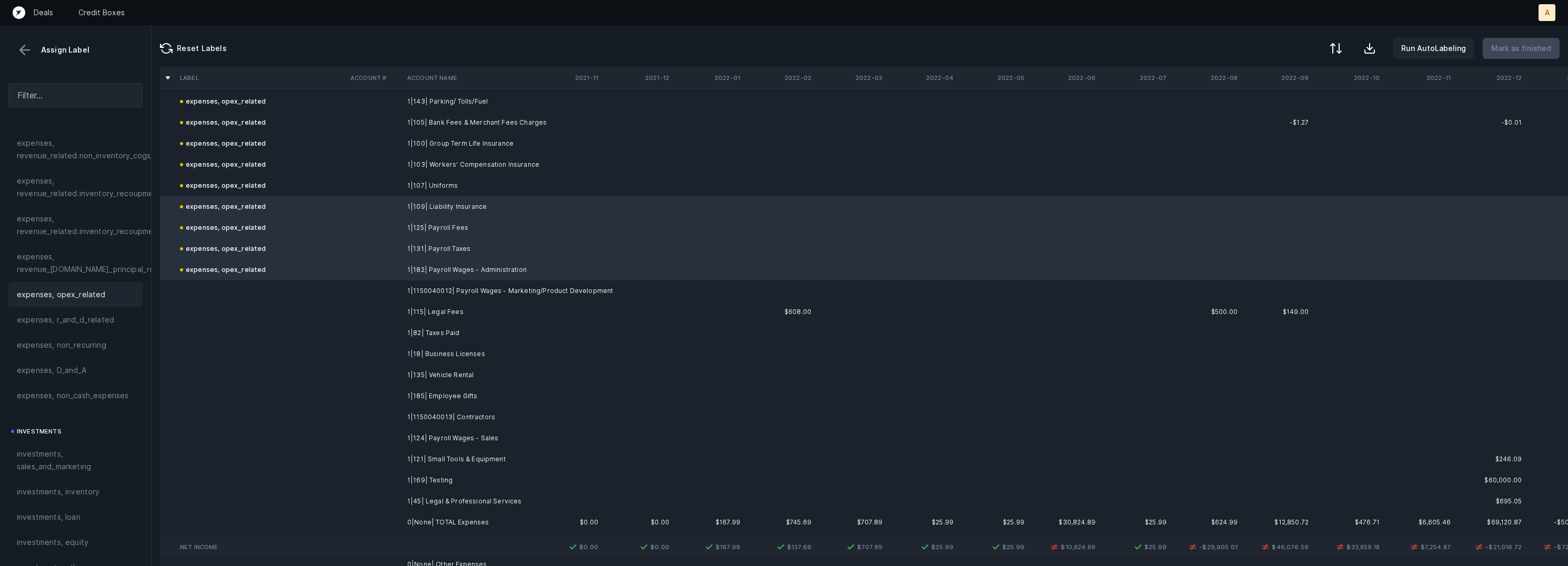
click at [486, 288] on td "1|1150040012| Payroll Wages - Marketing/Product Development" at bounding box center [467, 291] width 128 height 21
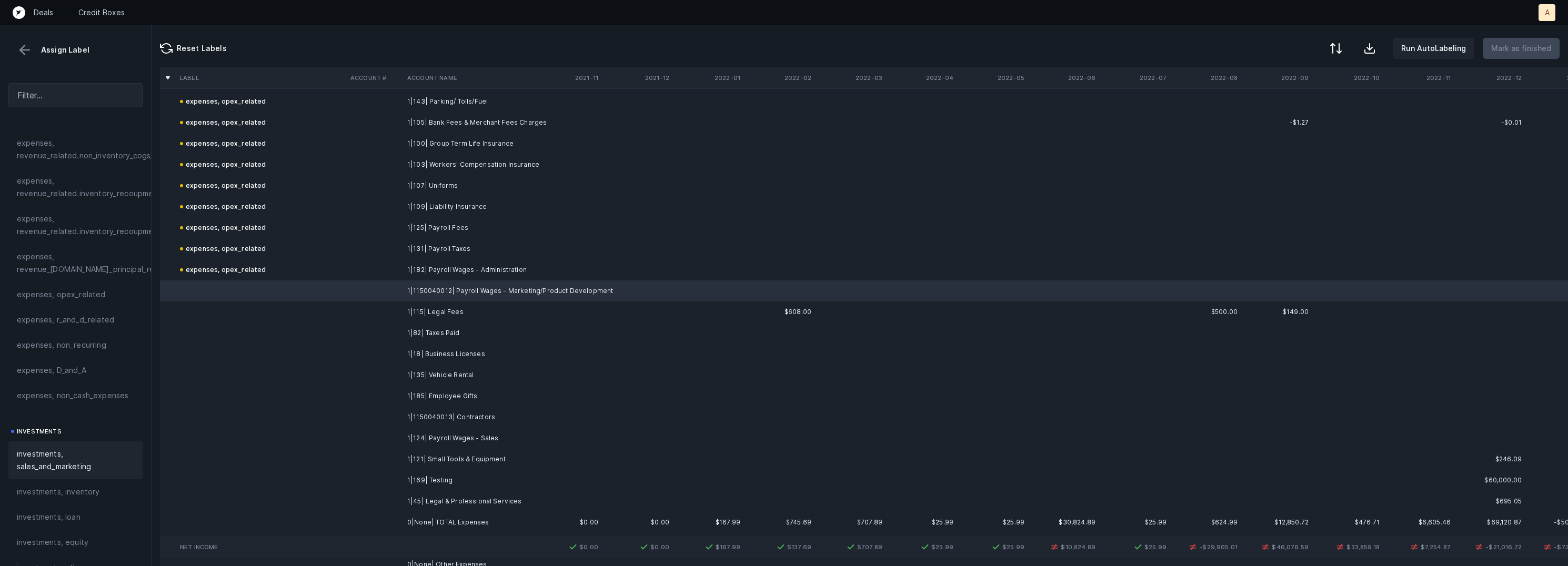
click at [73, 460] on span "investments, sales_and_marketing" at bounding box center [75, 460] width 117 height 25
click at [441, 310] on td "1|115| Legal Fees" at bounding box center [467, 312] width 128 height 21
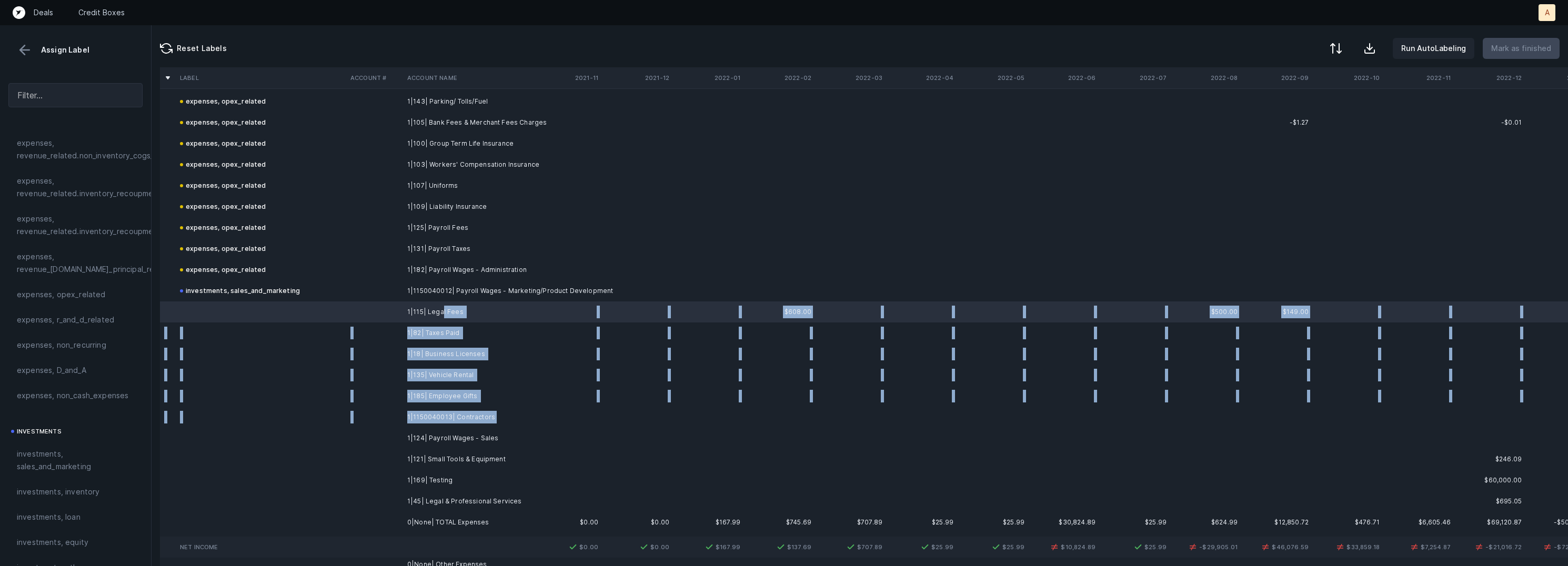
click at [495, 416] on td "1|1150040013| Contractors" at bounding box center [467, 417] width 128 height 21
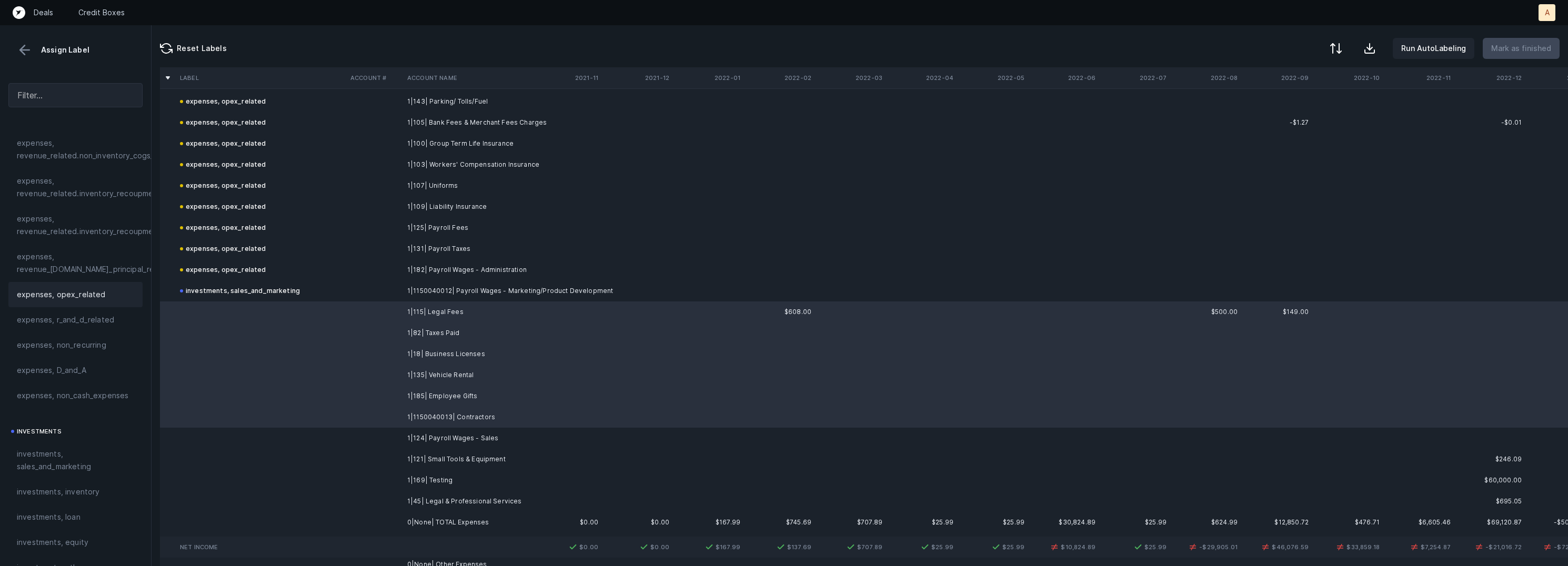
click at [82, 293] on span "expenses, opex_related" at bounding box center [61, 295] width 89 height 13
click at [448, 435] on td "1|124| Payroll Wages - Sales" at bounding box center [467, 438] width 128 height 21
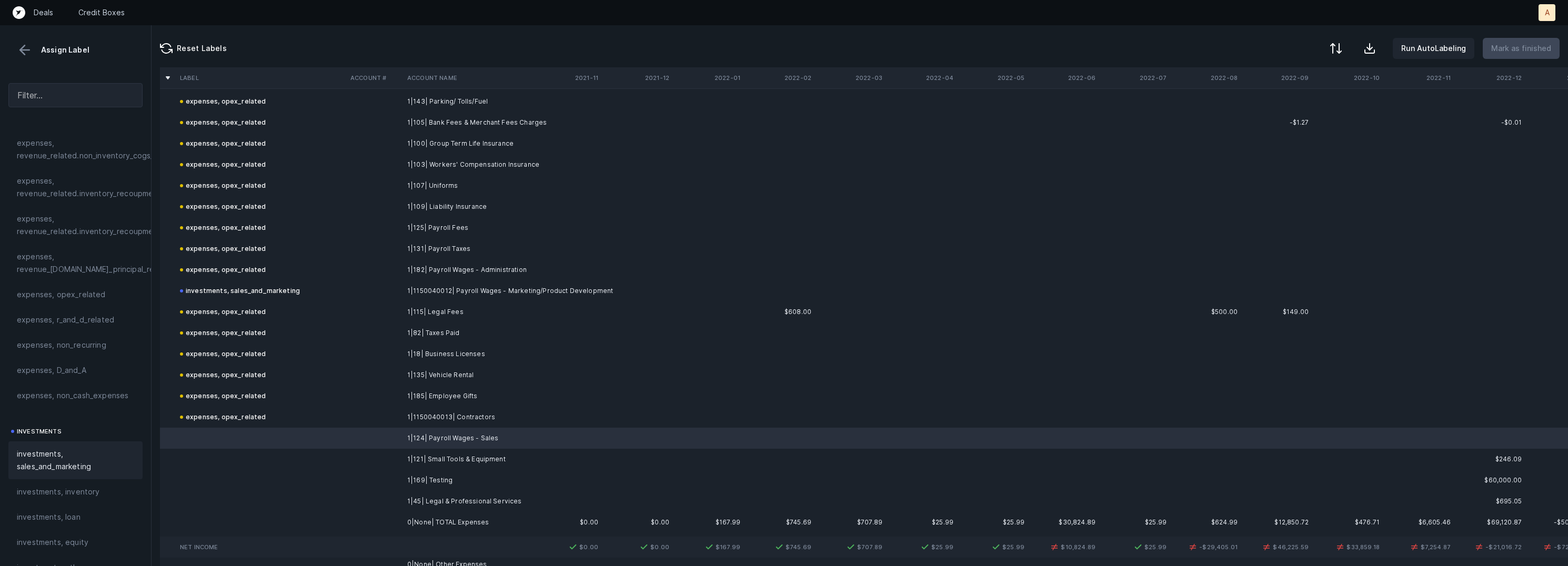
click at [100, 455] on span "investments, sales_and_marketing" at bounding box center [75, 460] width 117 height 25
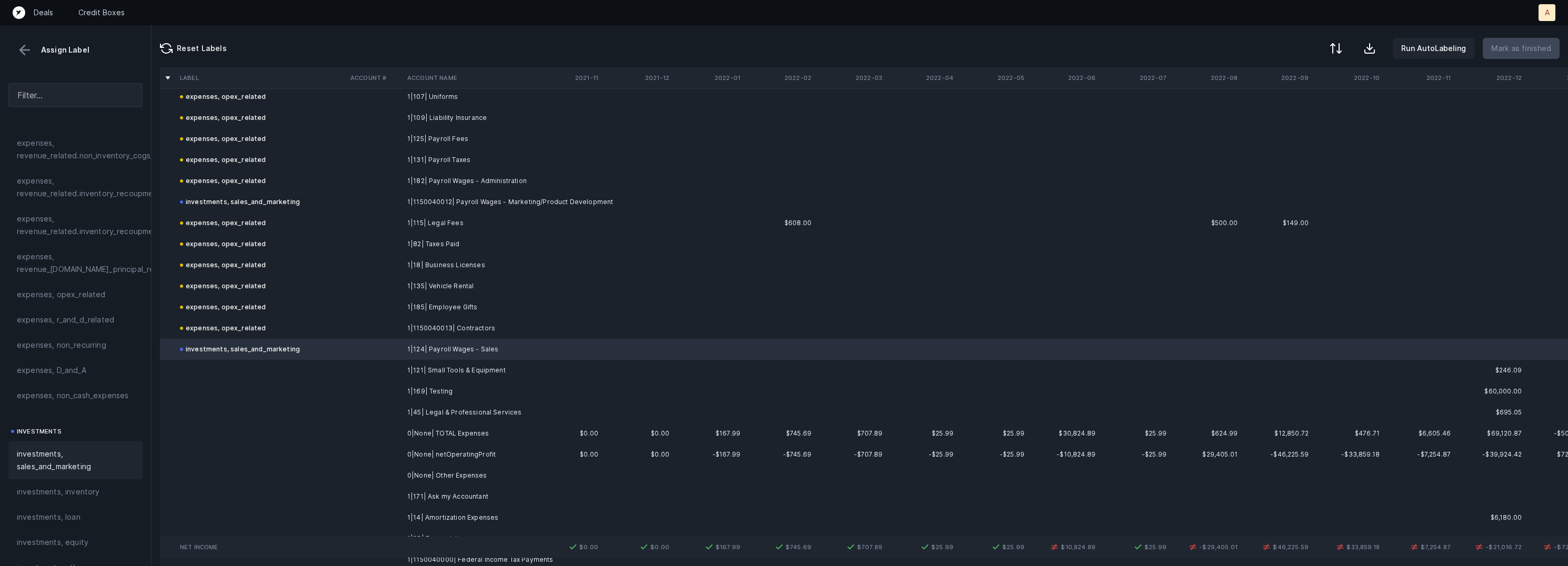
scroll to position [900, 0]
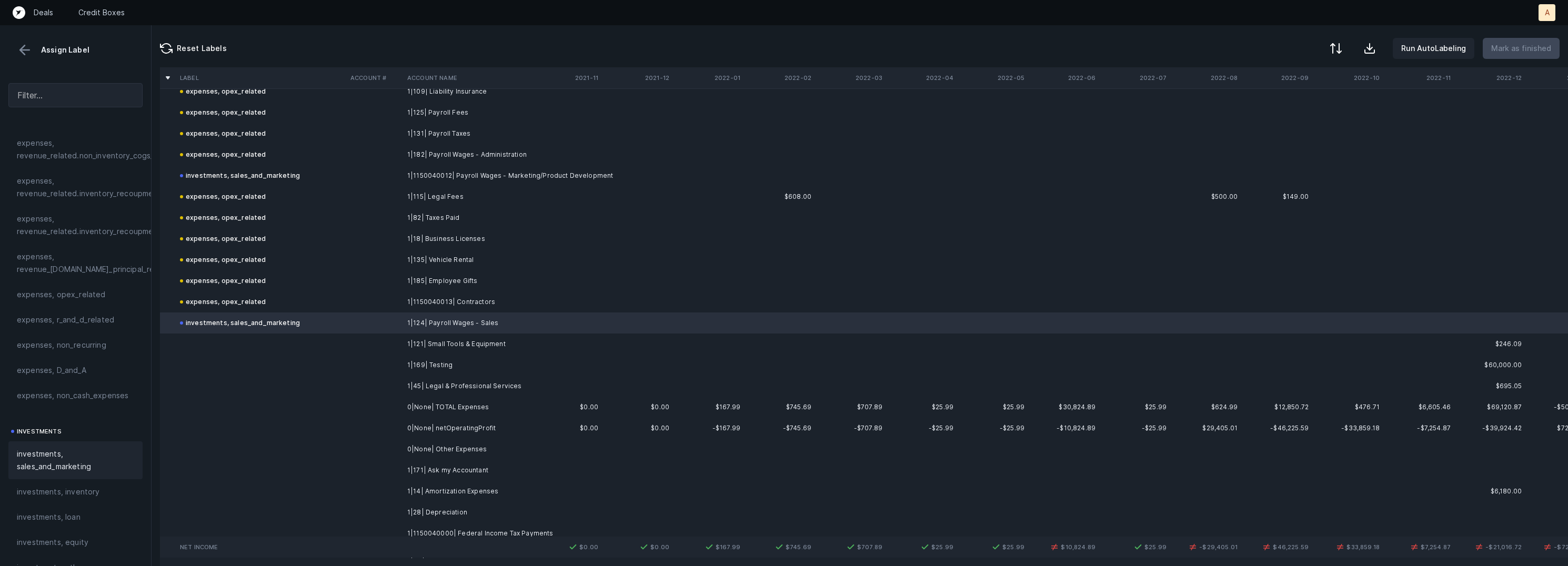
click at [444, 344] on td "1|121| Small Tools & Equipment" at bounding box center [467, 344] width 128 height 21
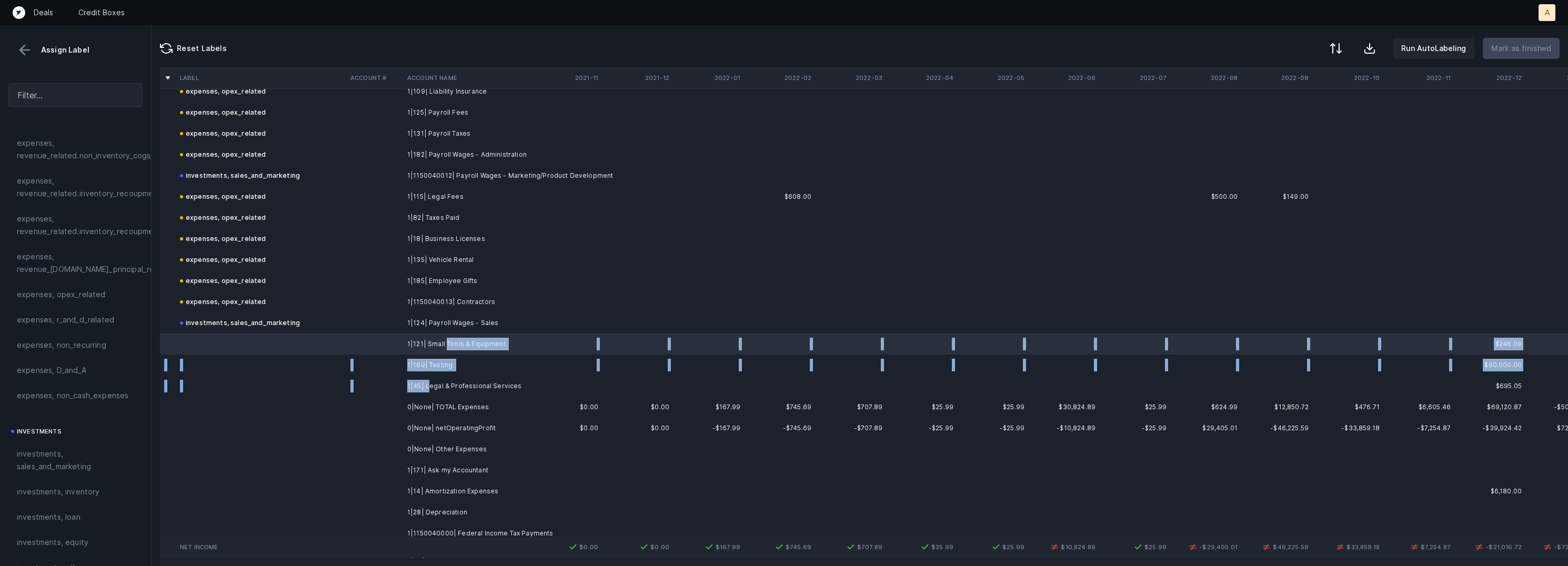
click at [429, 388] on td "1|45| Legal & Professional Services" at bounding box center [467, 386] width 128 height 21
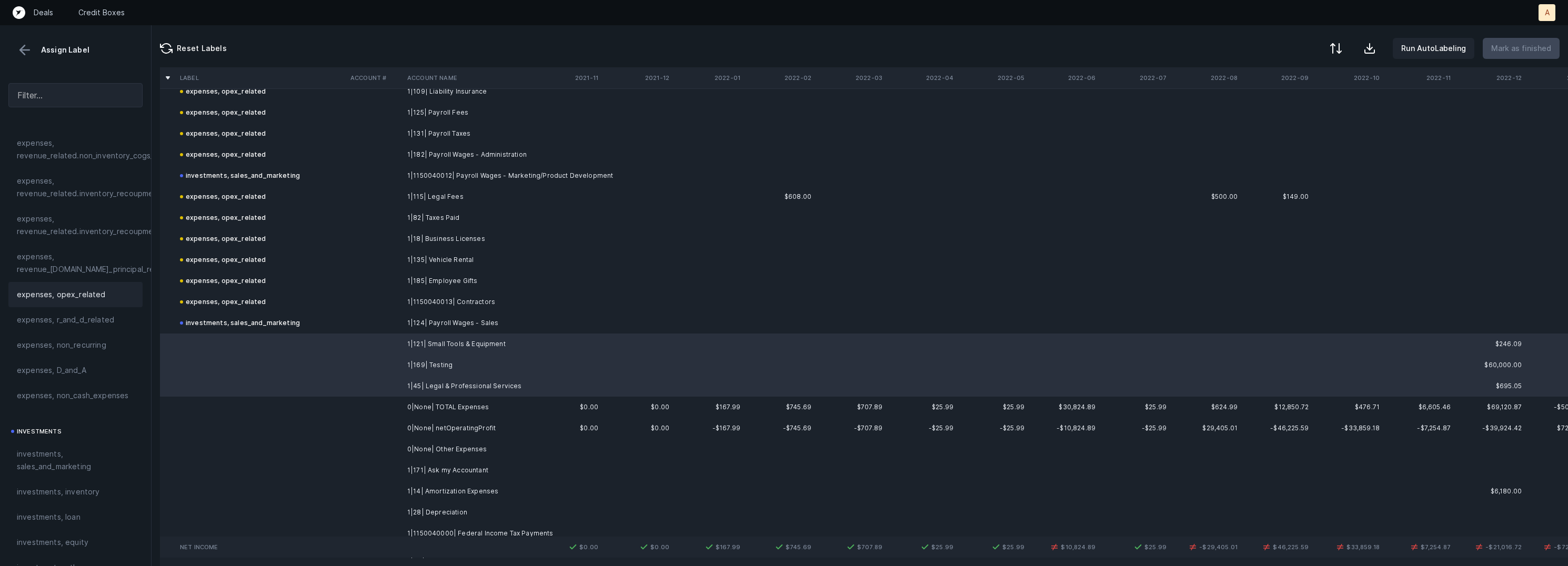
click at [95, 294] on span "expenses, opex_related" at bounding box center [61, 295] width 89 height 13
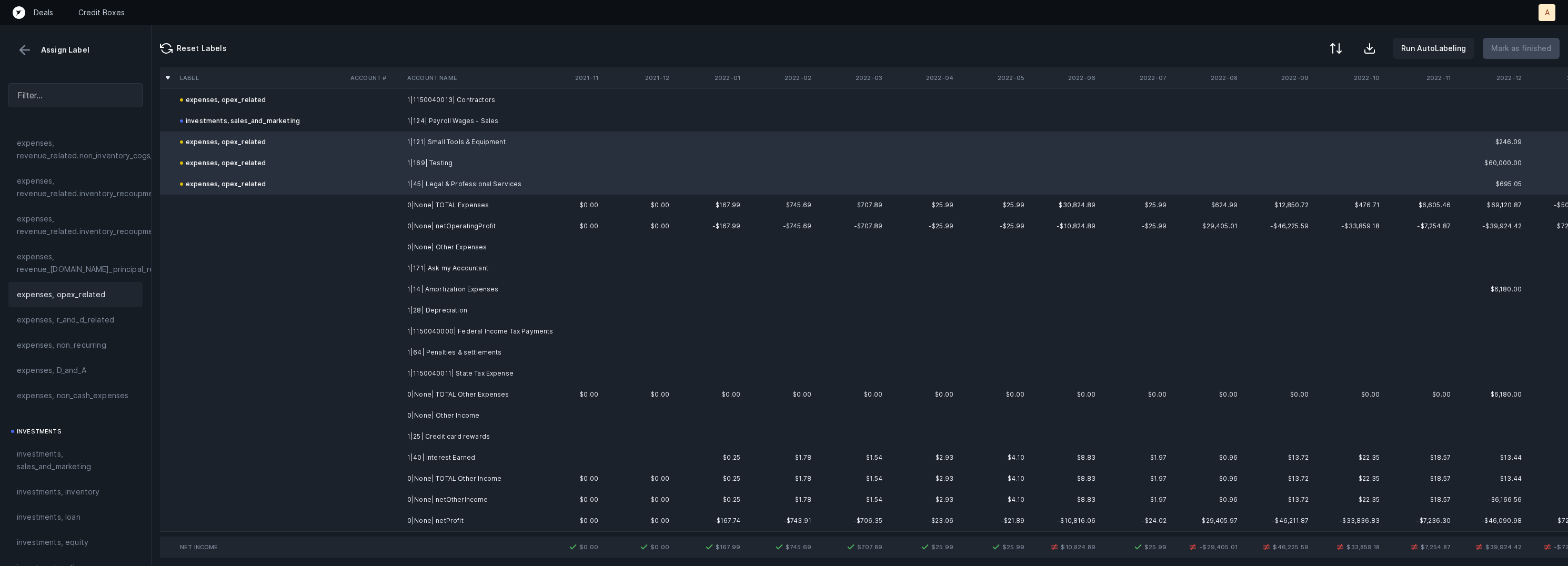
scroll to position [1105, 0]
click at [479, 262] on td "1|171| Ask my Accountant" at bounding box center [467, 265] width 128 height 21
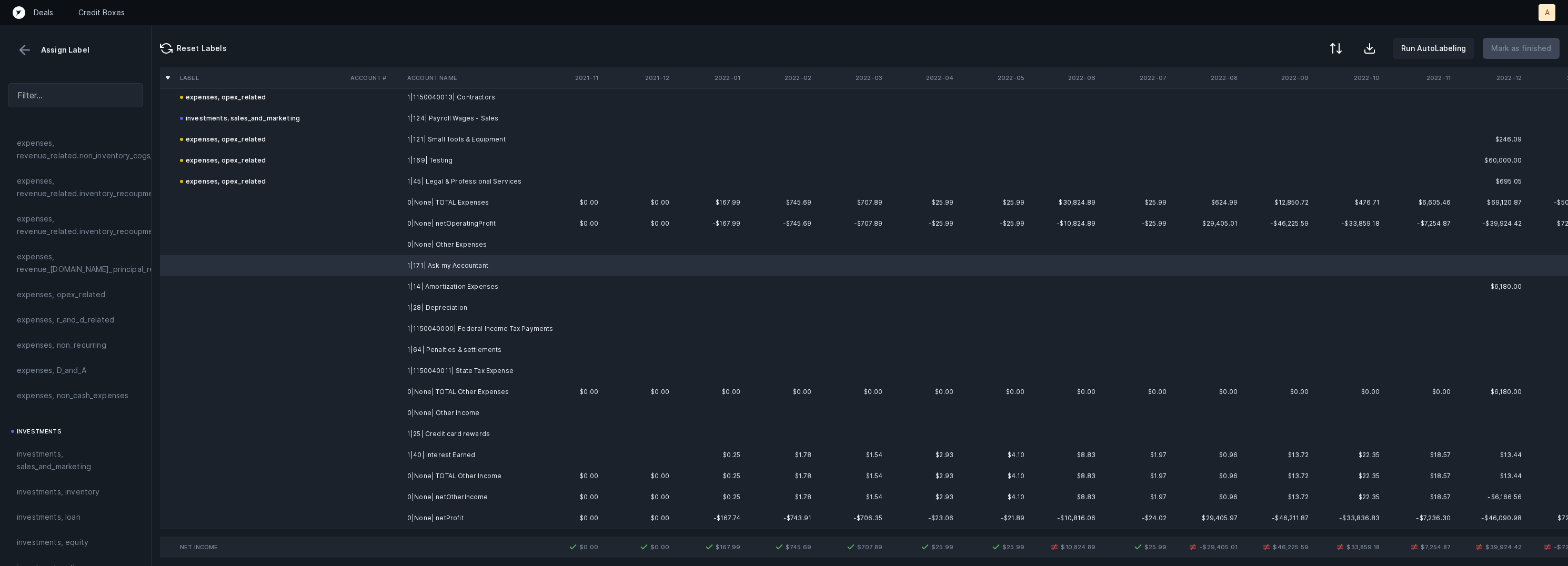
click at [461, 292] on td "1|14| Amortization Expenses" at bounding box center [467, 287] width 128 height 21
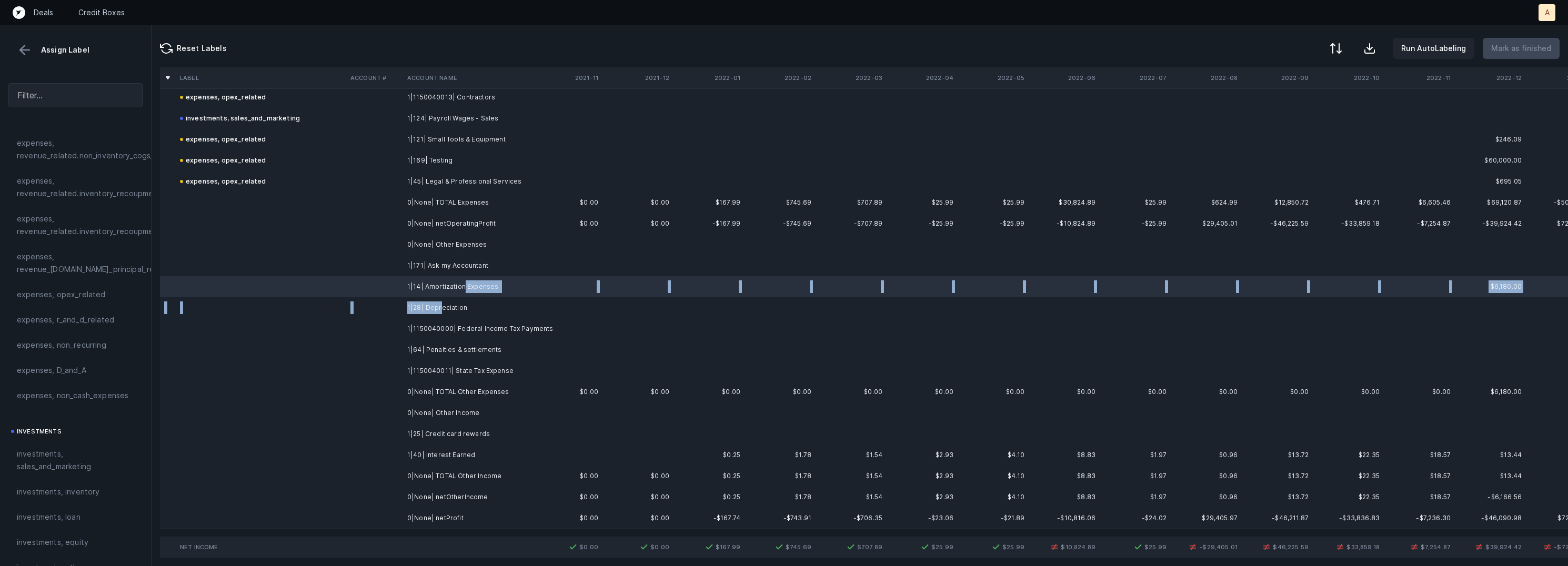
click at [439, 309] on td "1|28| Depreciation" at bounding box center [467, 307] width 128 height 21
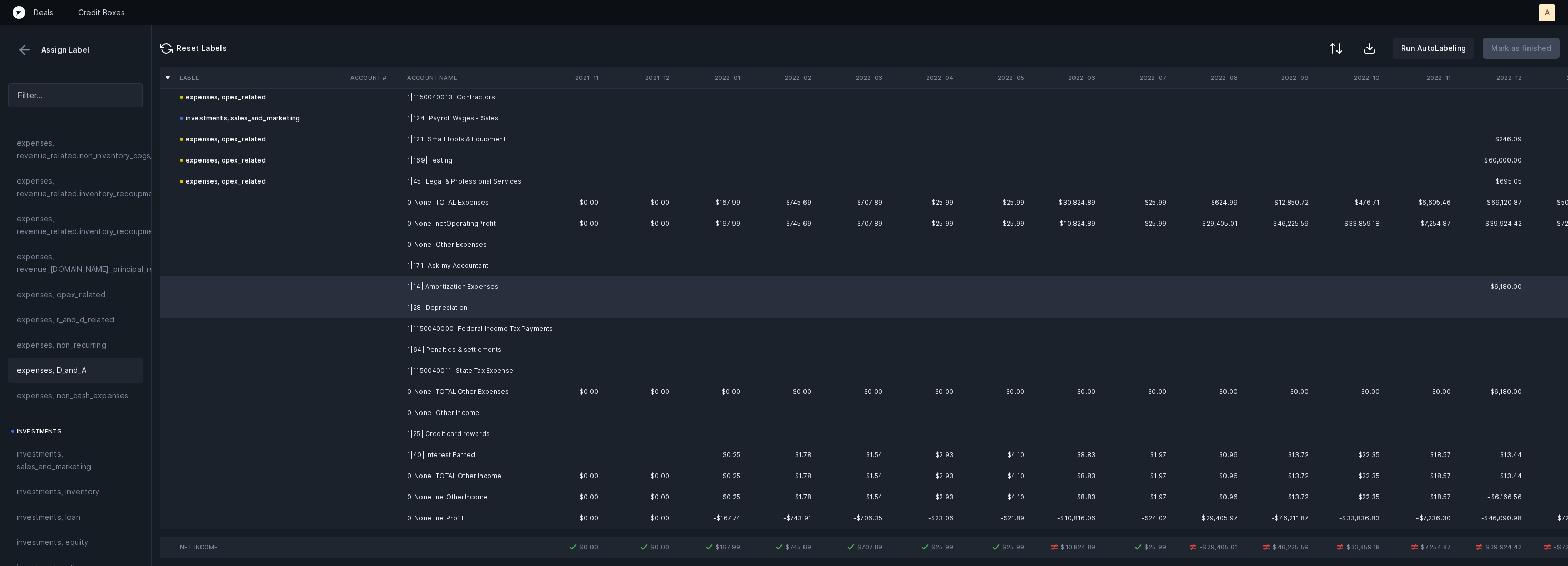
click at [71, 367] on span "expenses, D_and_A" at bounding box center [52, 370] width 69 height 13
click at [434, 267] on td "1|171| Ask my Accountant" at bounding box center [467, 265] width 128 height 21
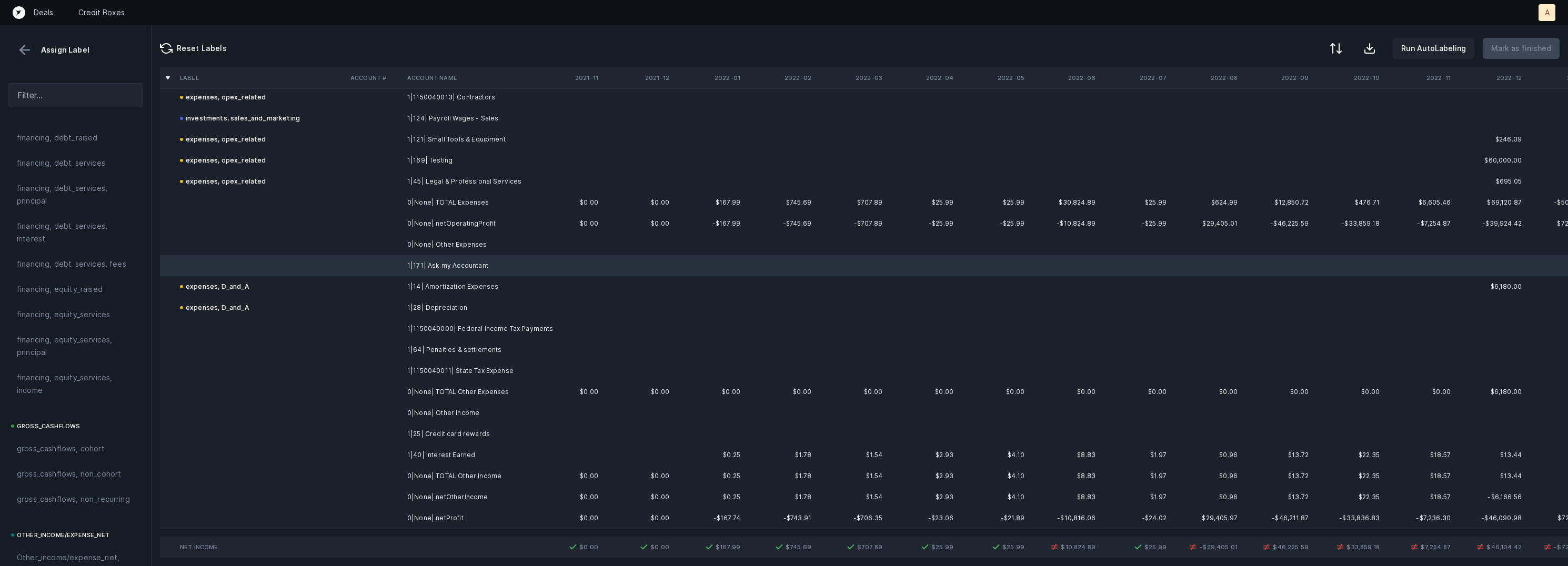
scroll to position [1172, 0]
click at [83, 304] on span "Other_income/expense_net, Other_expense" at bounding box center [75, 308] width 117 height 25
click at [405, 335] on td "1|1150040000| Federal Income Tax Payments" at bounding box center [467, 329] width 128 height 21
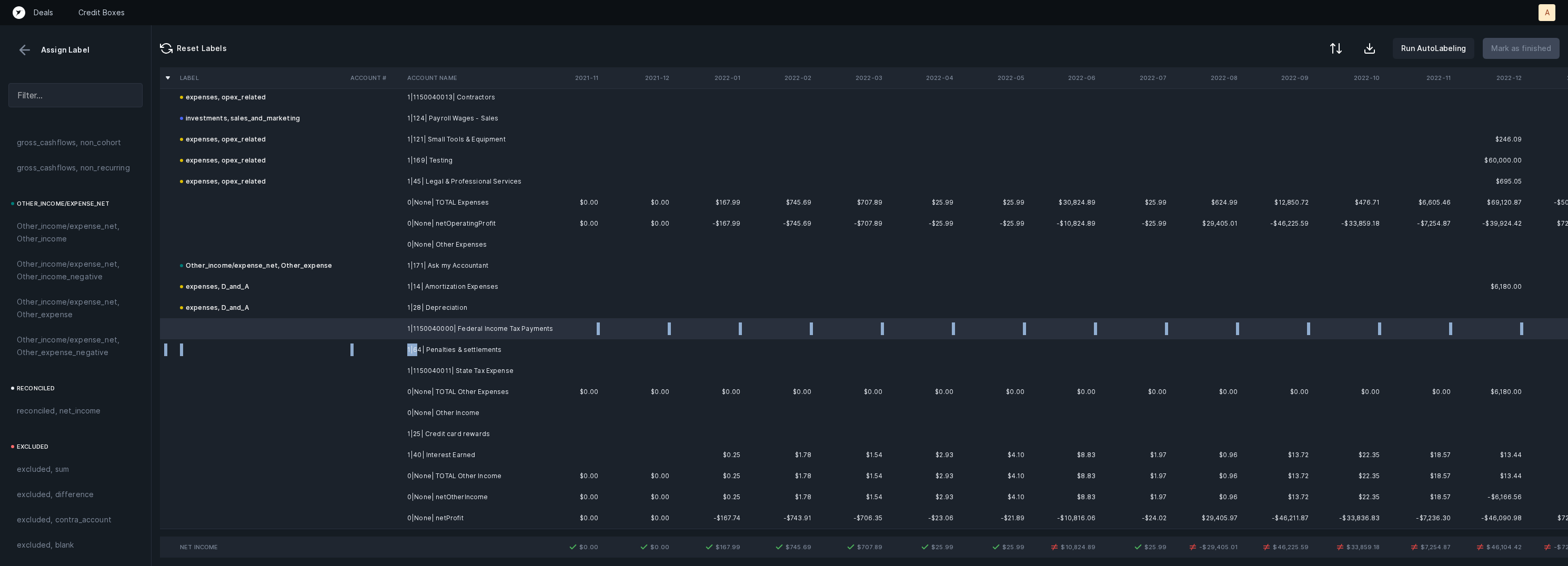
click at [416, 353] on td "1|64| Penalties & settlements" at bounding box center [467, 350] width 128 height 21
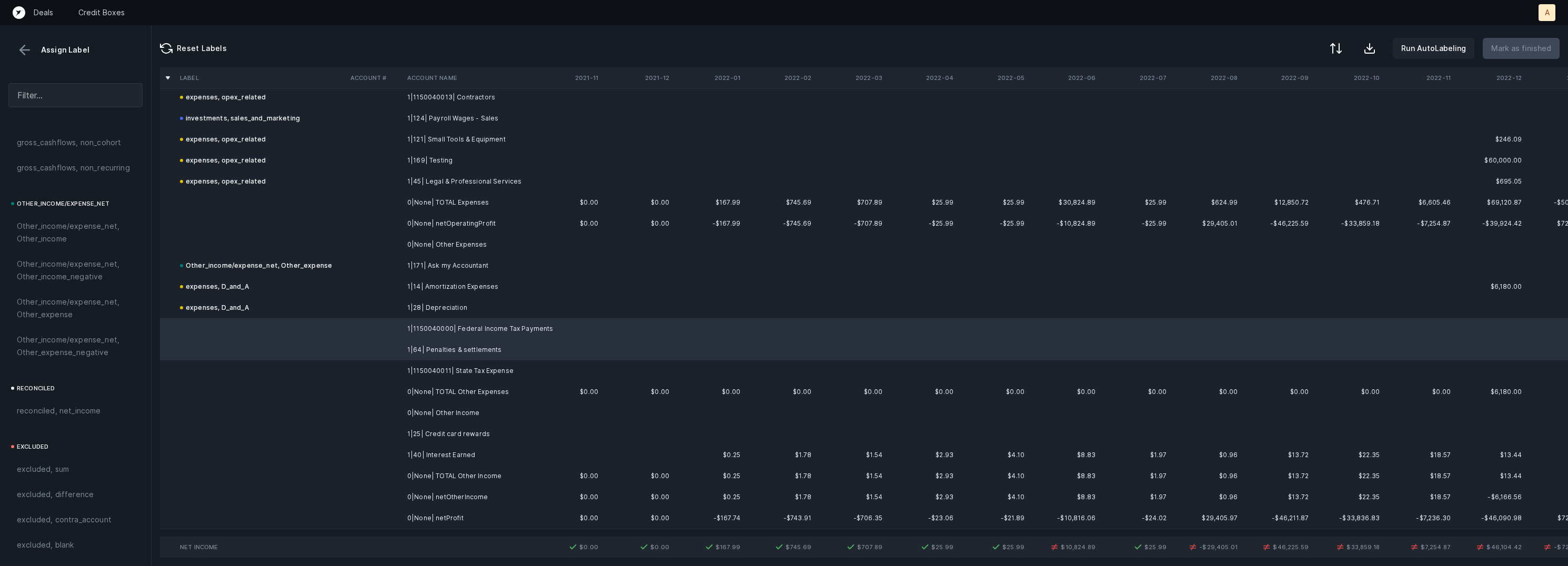
click at [430, 371] on td "1|1150040011| State Tax Expense" at bounding box center [467, 371] width 128 height 21
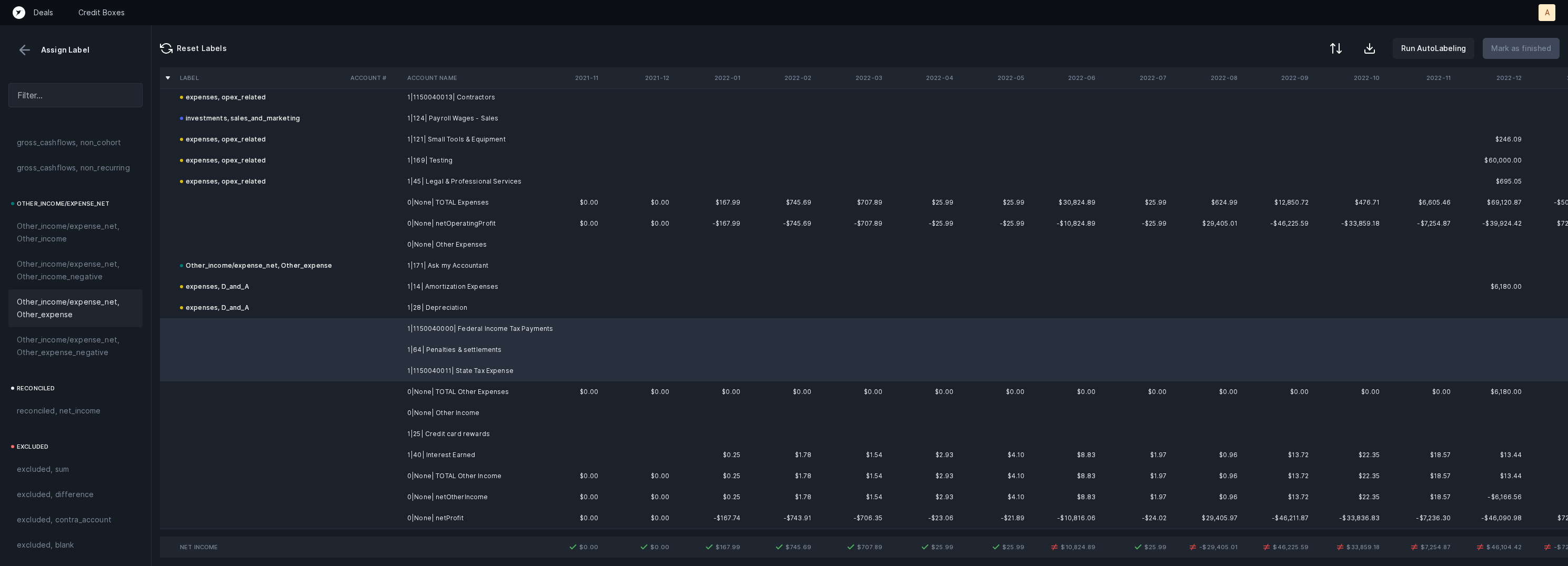
click at [80, 301] on span "Other_income/expense_net, Other_expense" at bounding box center [75, 308] width 117 height 25
click at [472, 435] on td "1|25| Credit card rewards" at bounding box center [467, 434] width 128 height 21
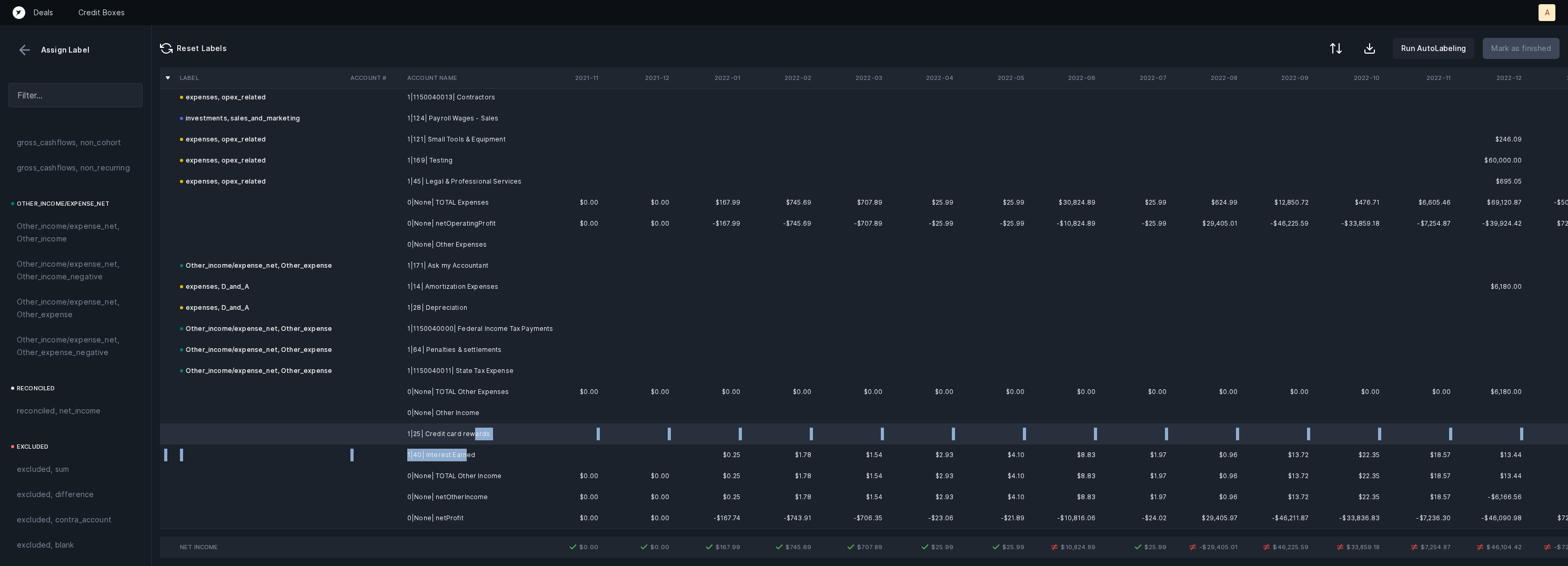
click at [464, 451] on td "1|40| Interest Earned" at bounding box center [467, 455] width 128 height 21
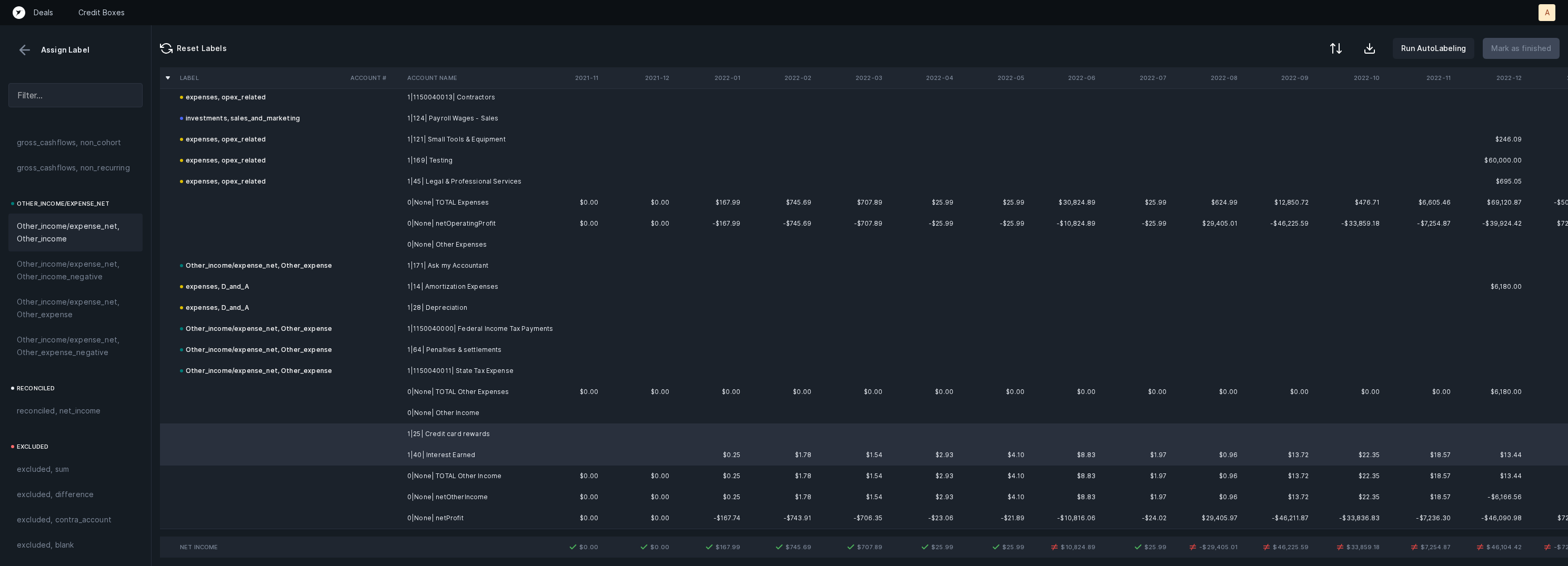
click at [63, 235] on span "Other_income/expense_net, Other_income" at bounding box center [75, 232] width 117 height 25
click at [462, 518] on td "0|None| netProfit" at bounding box center [467, 518] width 128 height 21
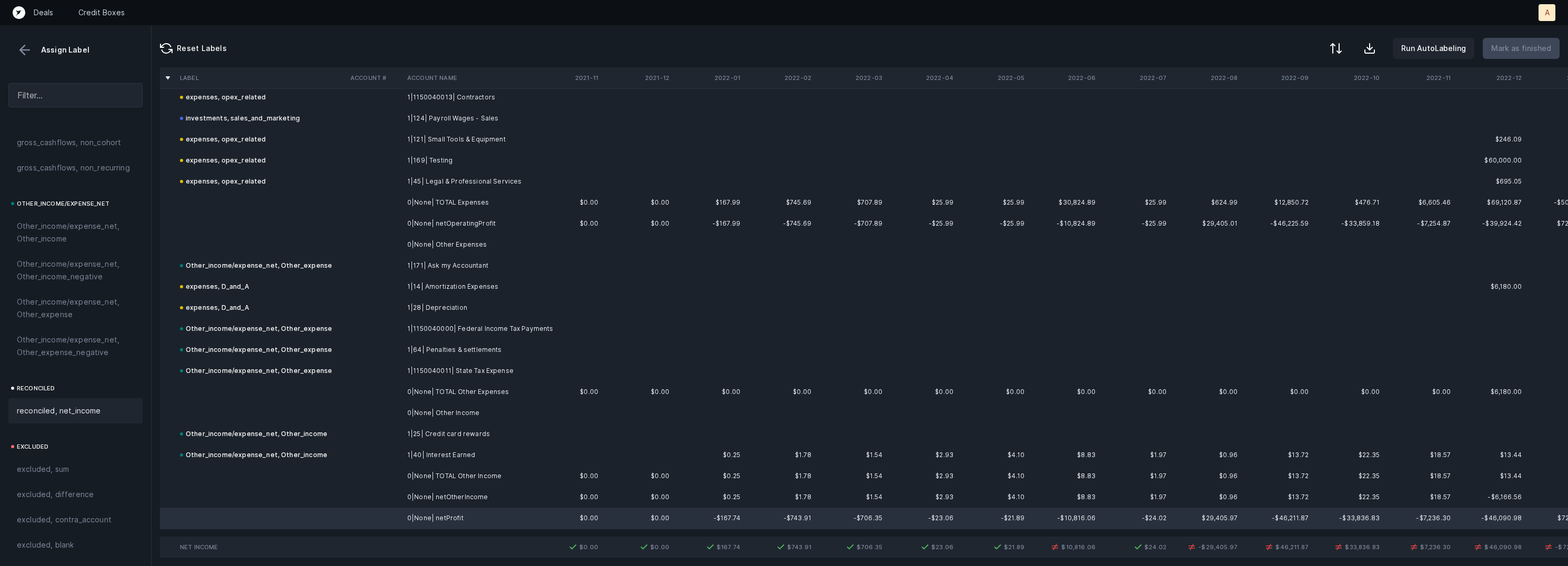
click at [83, 407] on span "reconciled, net_income" at bounding box center [59, 411] width 84 height 13
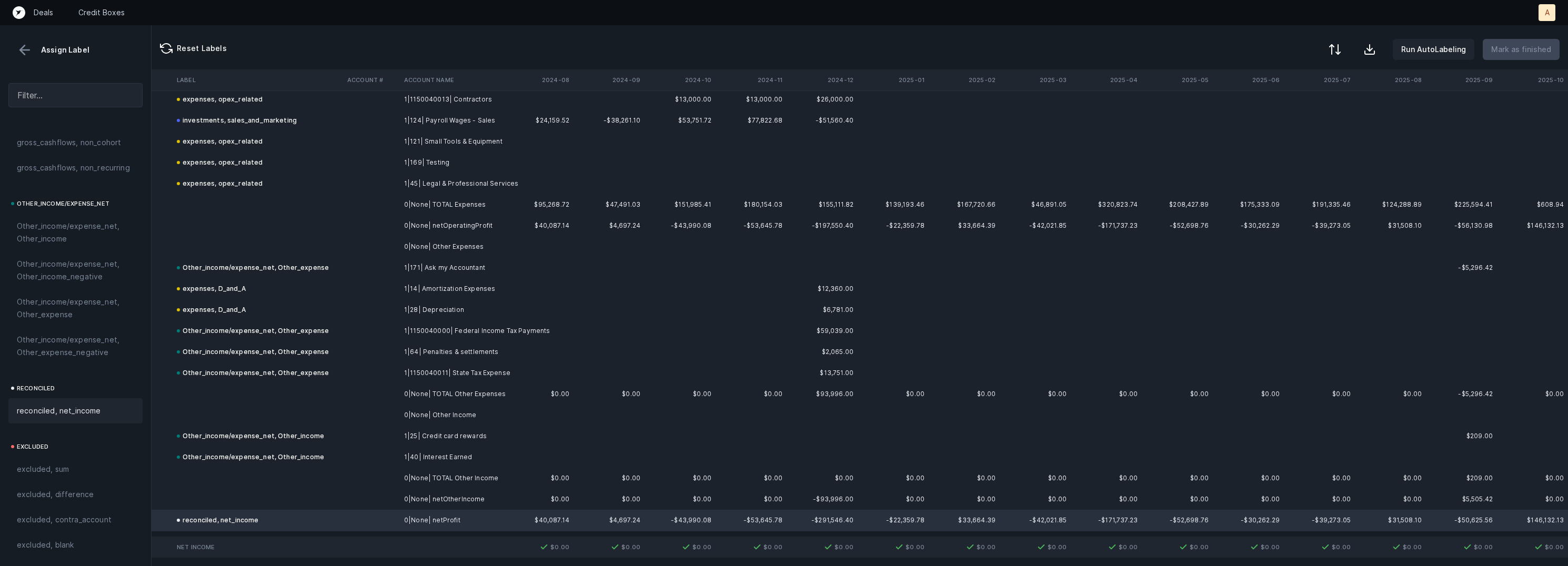
click at [1346, 48] on button at bounding box center [1335, 49] width 23 height 23
click at [1286, 106] on div "By Hum label" at bounding box center [1268, 111] width 46 height 13
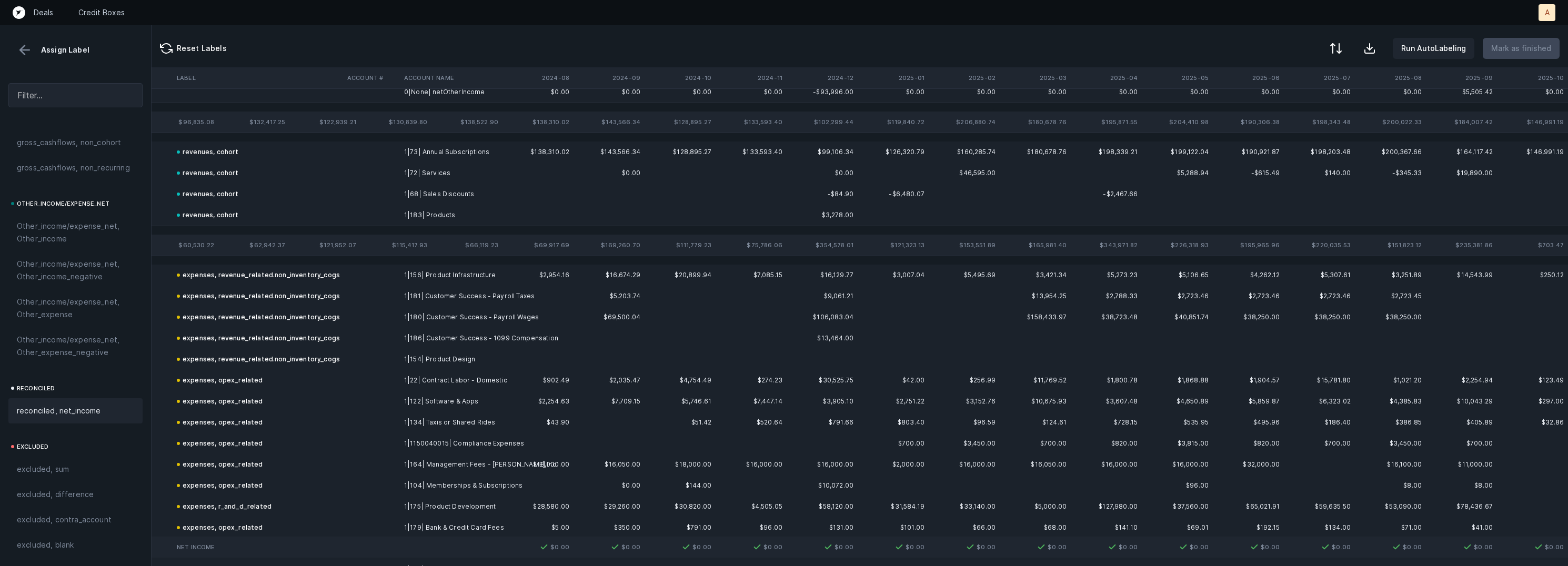
scroll to position [0, 2373]
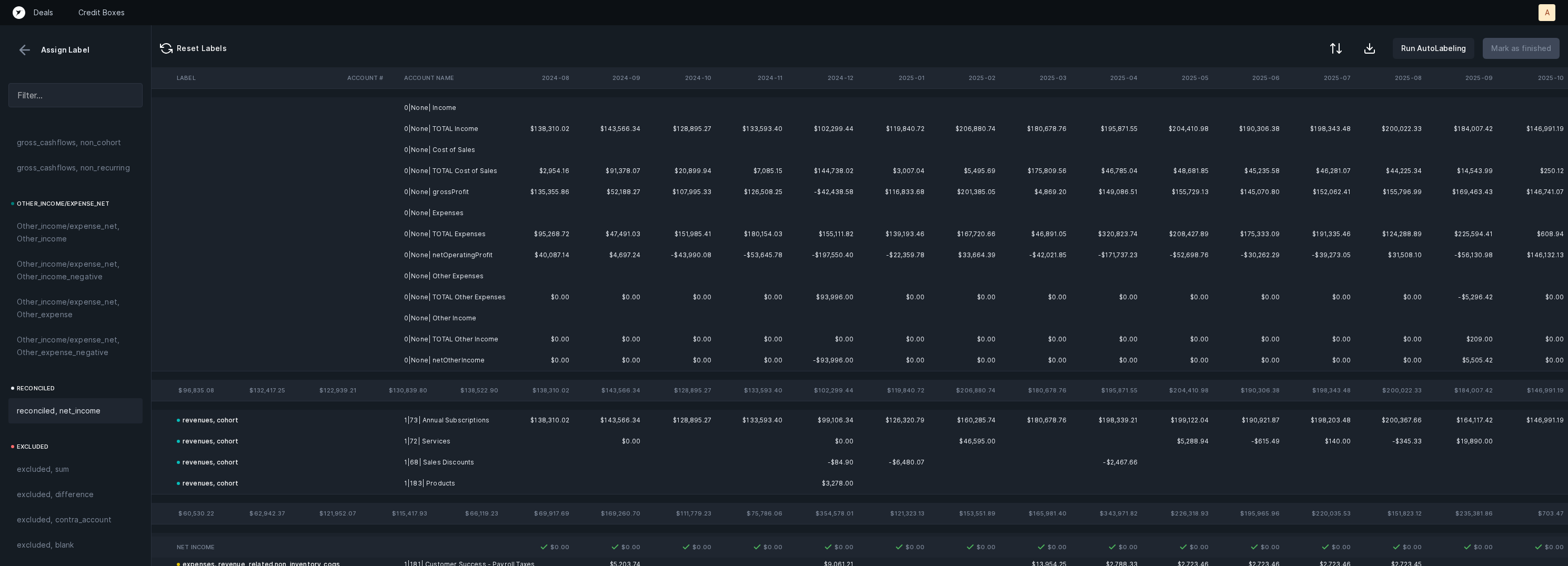
click at [483, 99] on td "0|None| Income" at bounding box center [464, 108] width 128 height 21
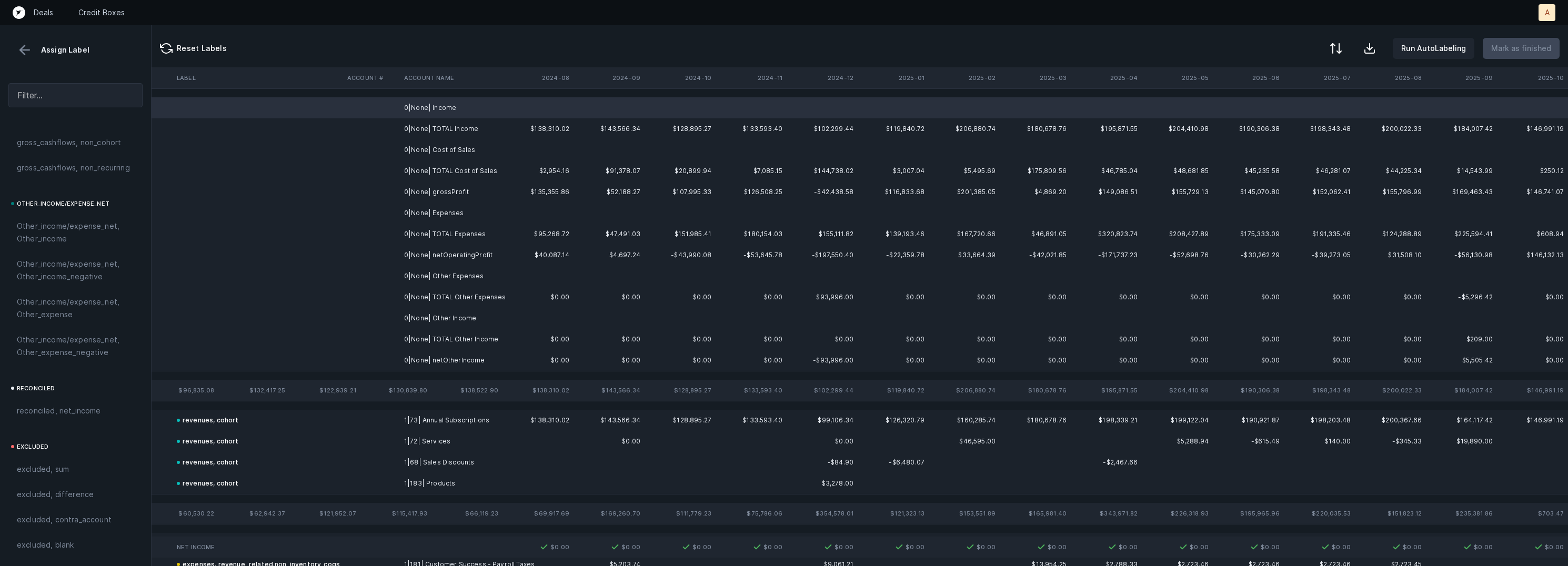
click at [480, 142] on td "0|None| Cost of Sales" at bounding box center [464, 150] width 128 height 21
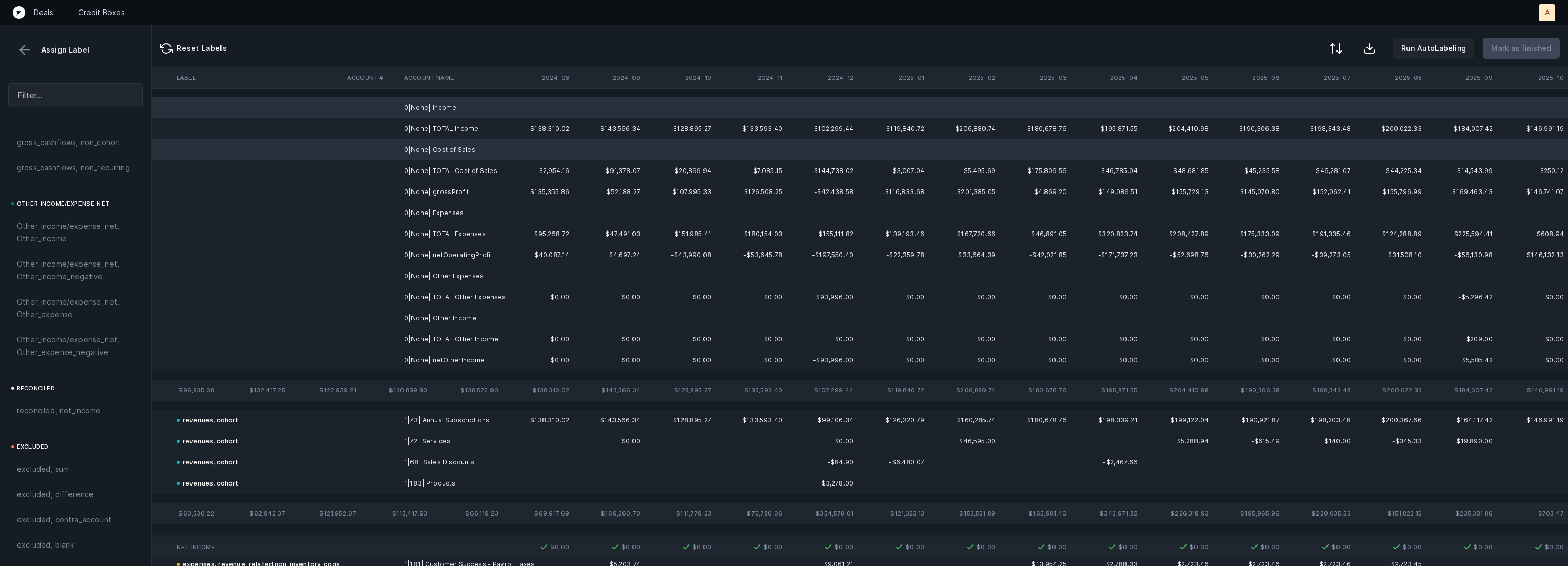
click at [474, 211] on td "0|None| Expenses" at bounding box center [464, 213] width 128 height 21
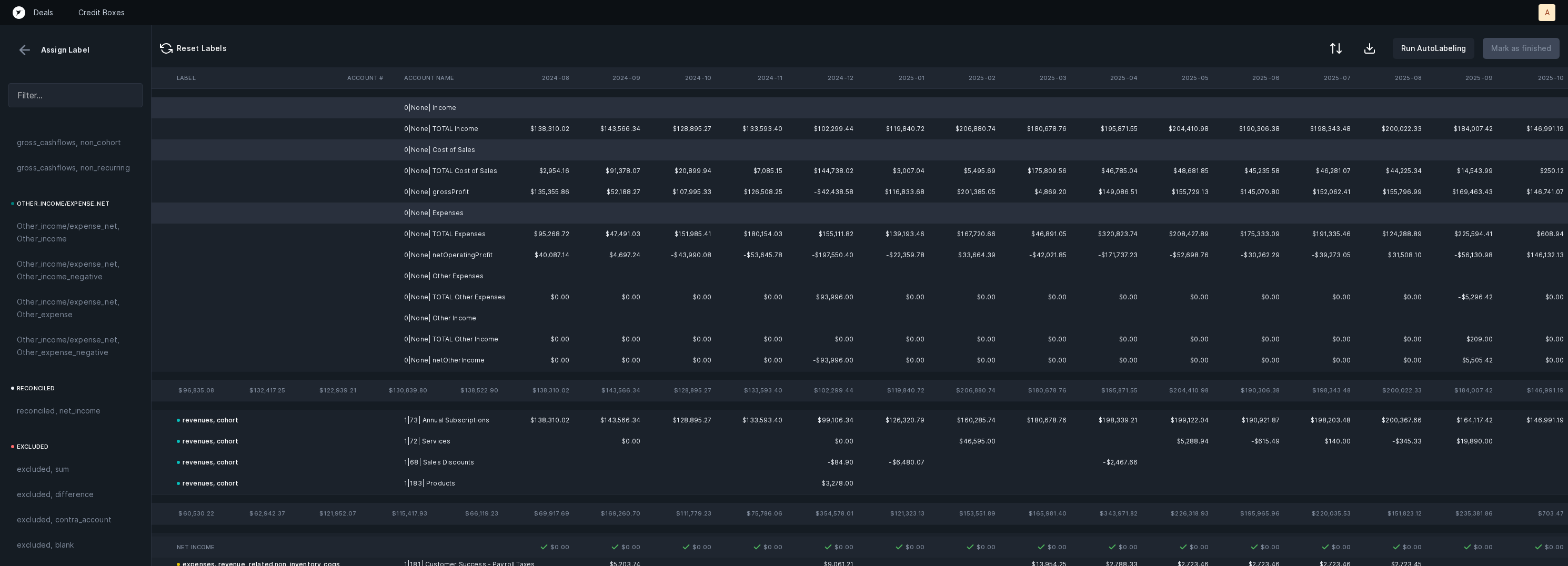
click at [480, 278] on td "0|None| Other Expenses" at bounding box center [464, 276] width 128 height 21
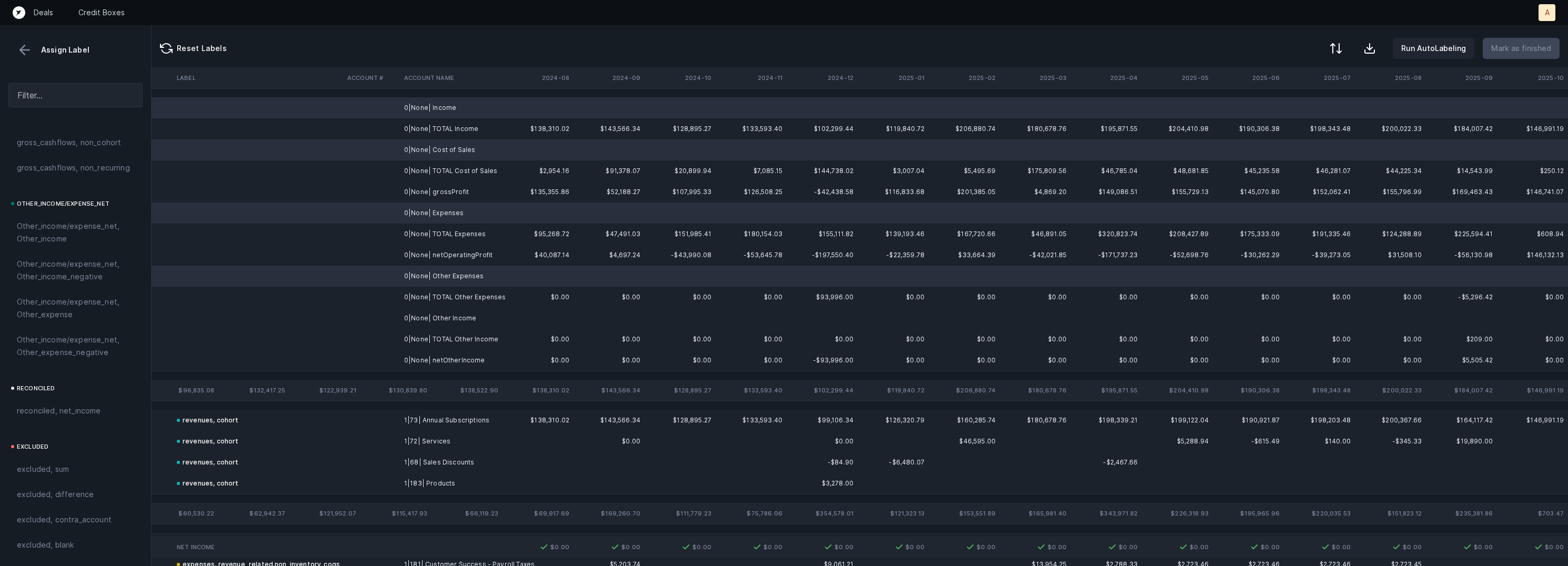
click at [475, 316] on td "0|None| Other Income" at bounding box center [464, 318] width 128 height 21
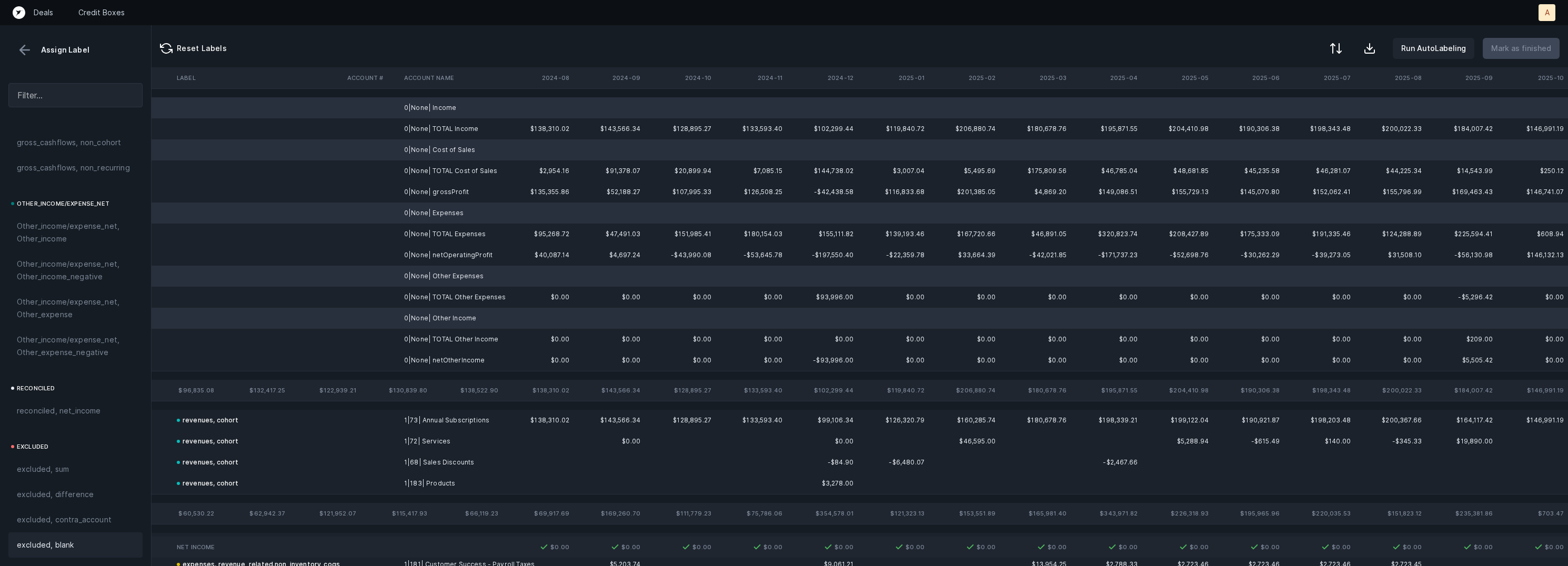
click at [59, 541] on span "excluded, blank" at bounding box center [45, 545] width 57 height 13
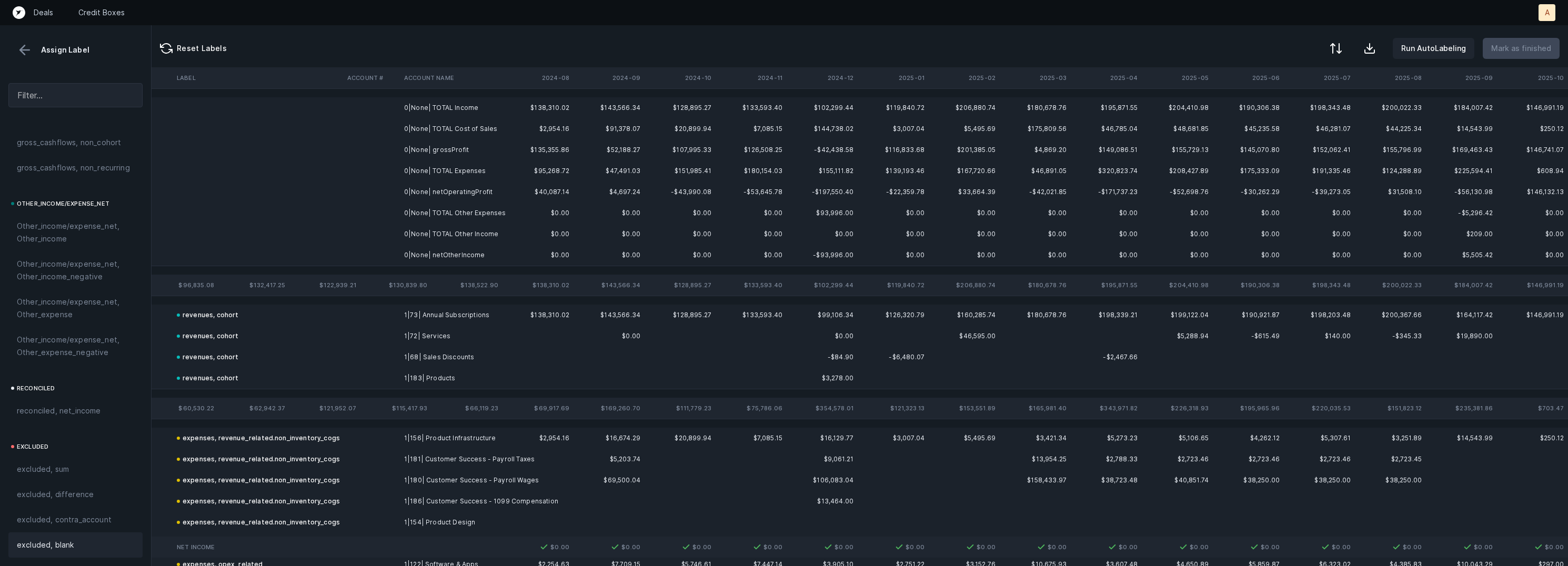
click at [449, 161] on td "0|None| TOTAL Expenses" at bounding box center [464, 171] width 128 height 21
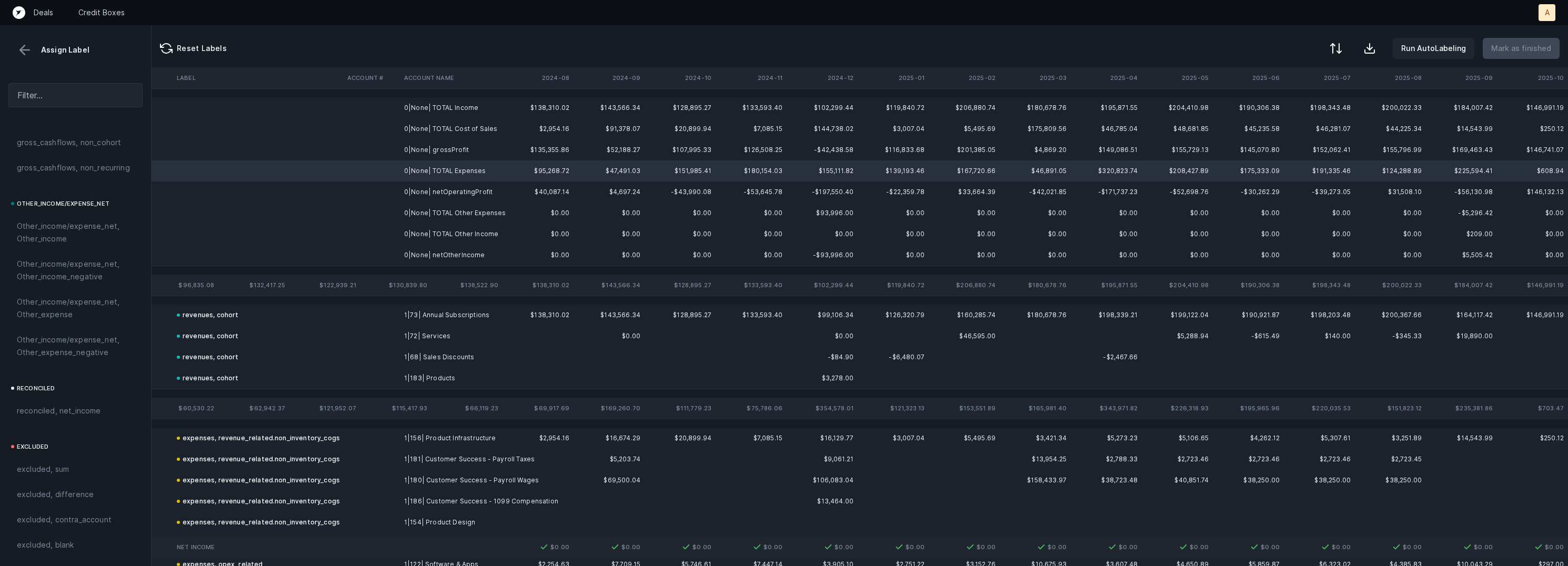
click at [457, 148] on td "0|None| grossProfit" at bounding box center [464, 150] width 128 height 21
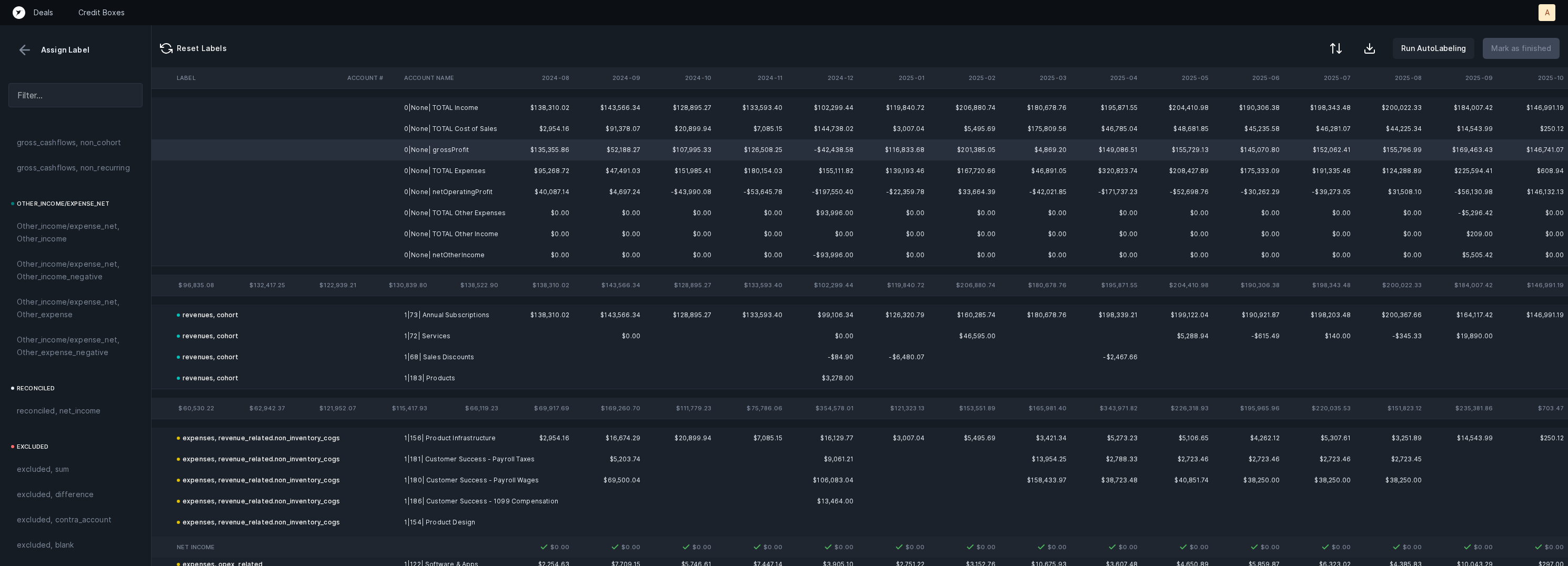
click at [448, 192] on td "0|None| netOperatingProfit" at bounding box center [464, 192] width 128 height 21
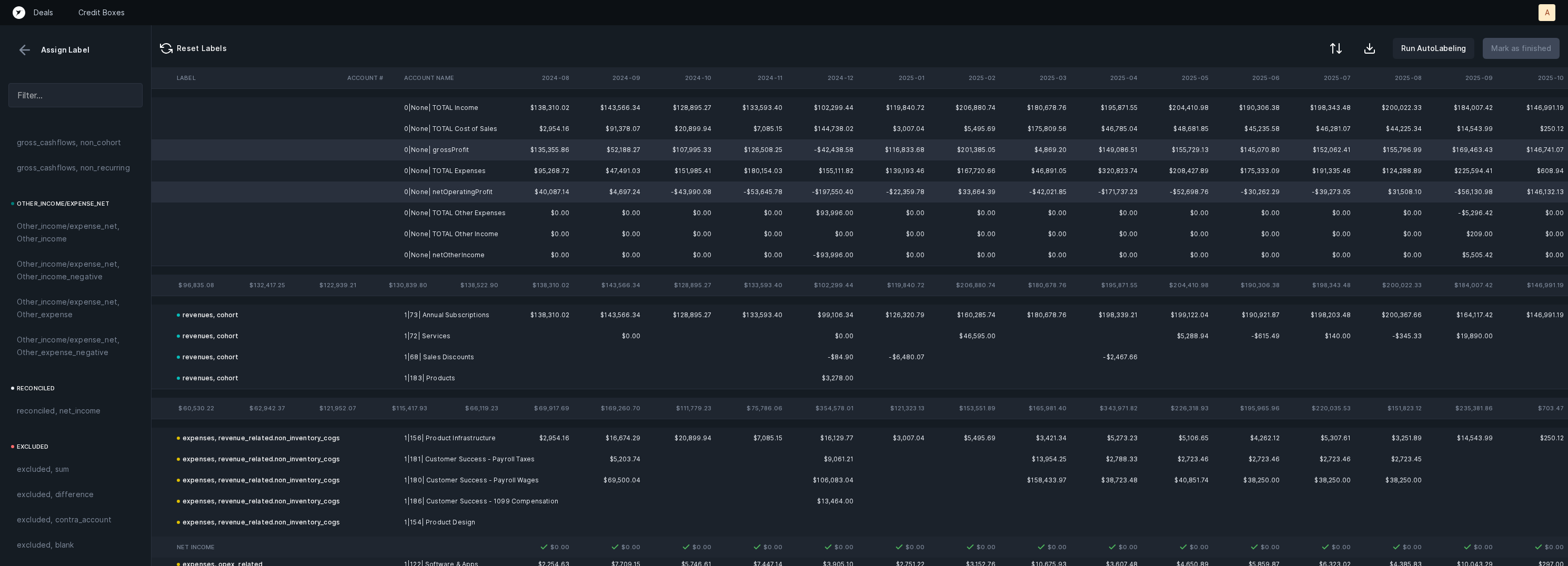
click at [444, 251] on td "0|None| netOtherIncome" at bounding box center [464, 255] width 128 height 21
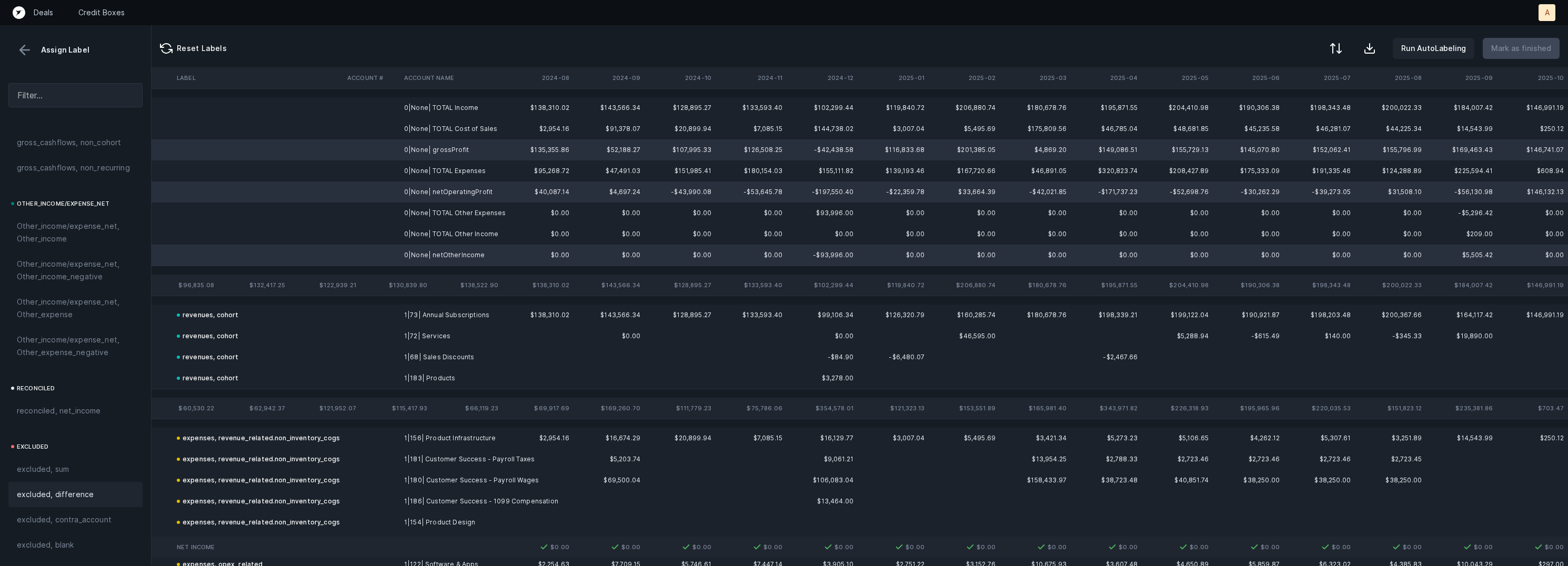
click at [109, 483] on div "excluded, difference" at bounding box center [75, 494] width 134 height 25
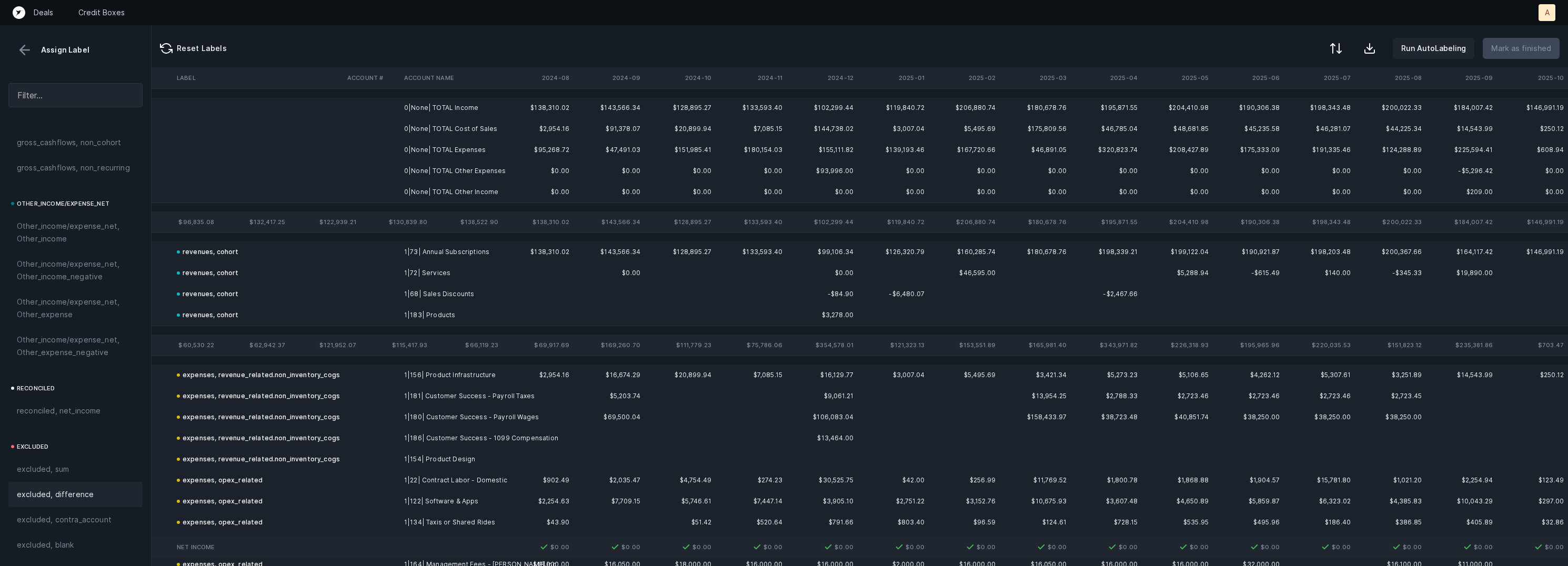
click at [429, 107] on td "0|None| TOTAL Income" at bounding box center [464, 108] width 128 height 21
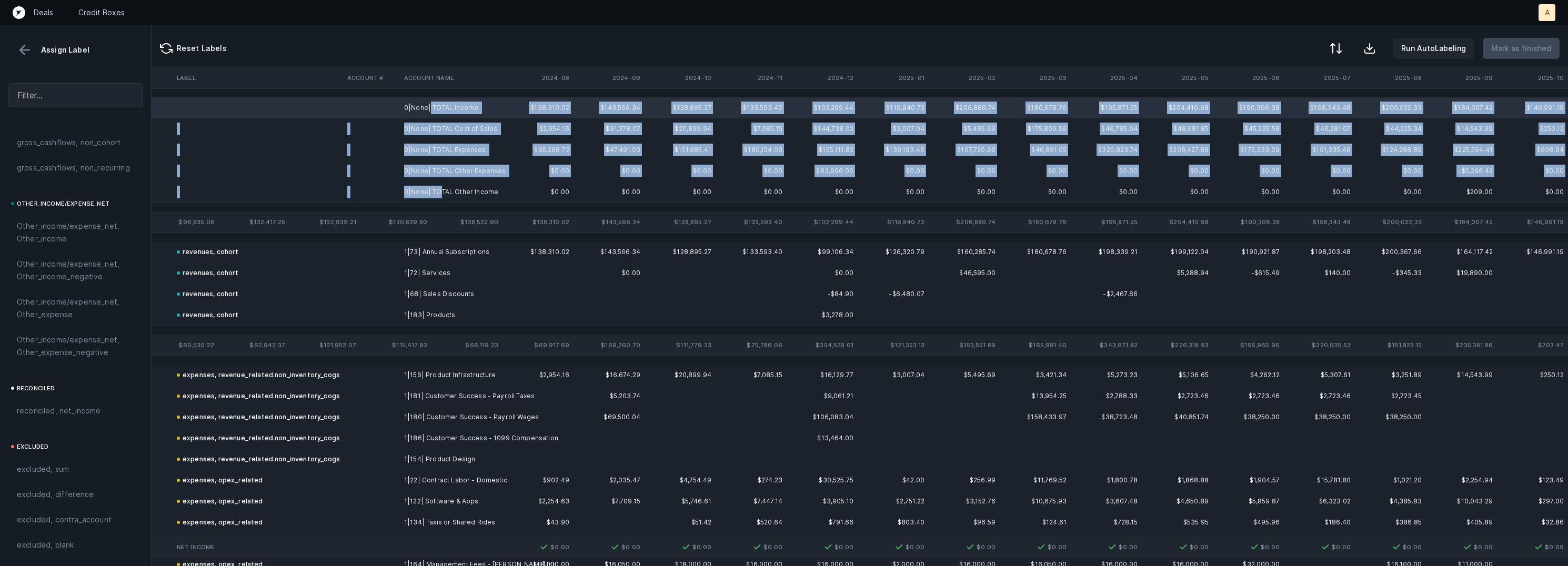
click at [438, 194] on td "0|None| TOTAL Other Income" at bounding box center [464, 192] width 128 height 21
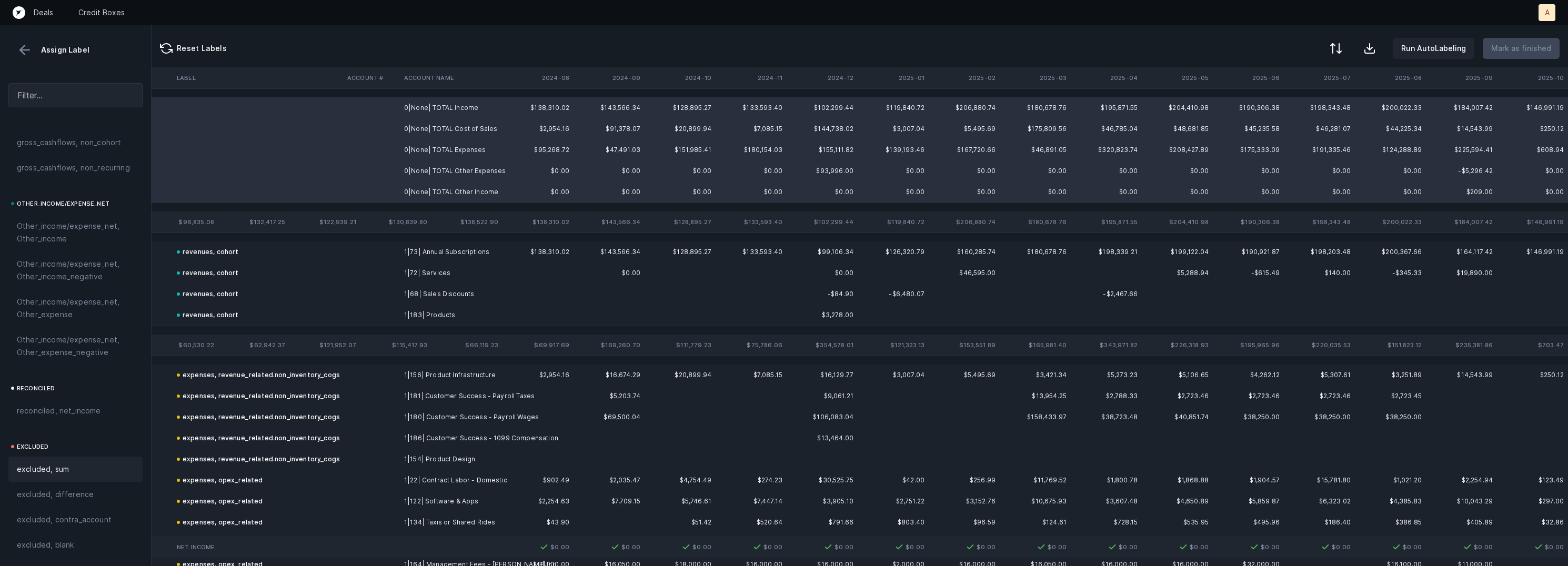
click at [62, 472] on span "excluded, sum" at bounding box center [43, 469] width 52 height 13
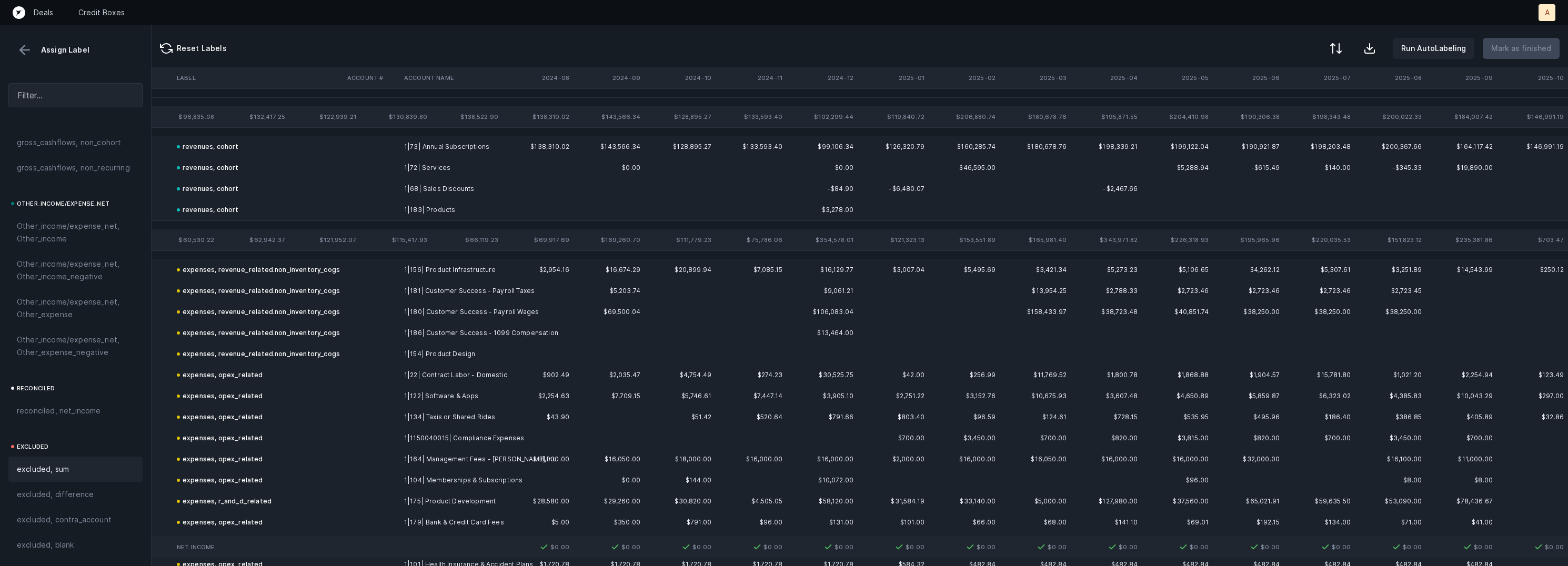
click at [32, 52] on button at bounding box center [25, 50] width 16 height 16
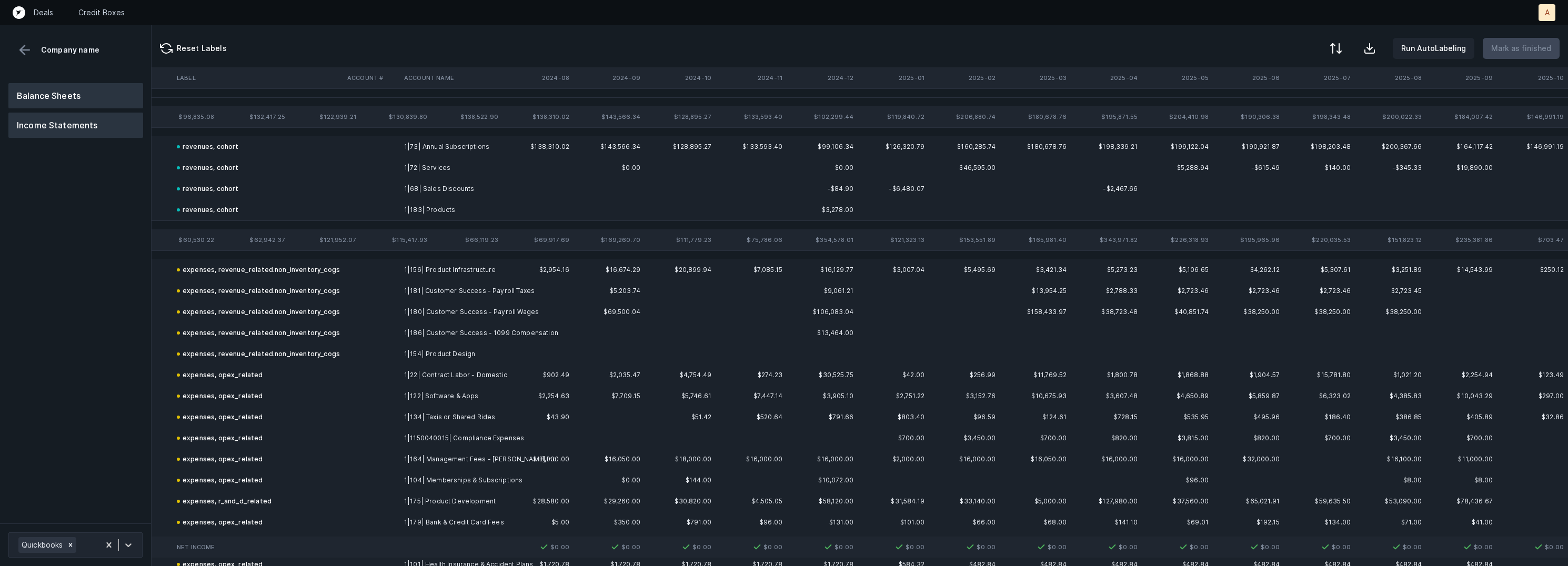
click at [52, 87] on button "Balance Sheets" at bounding box center [75, 96] width 135 height 25
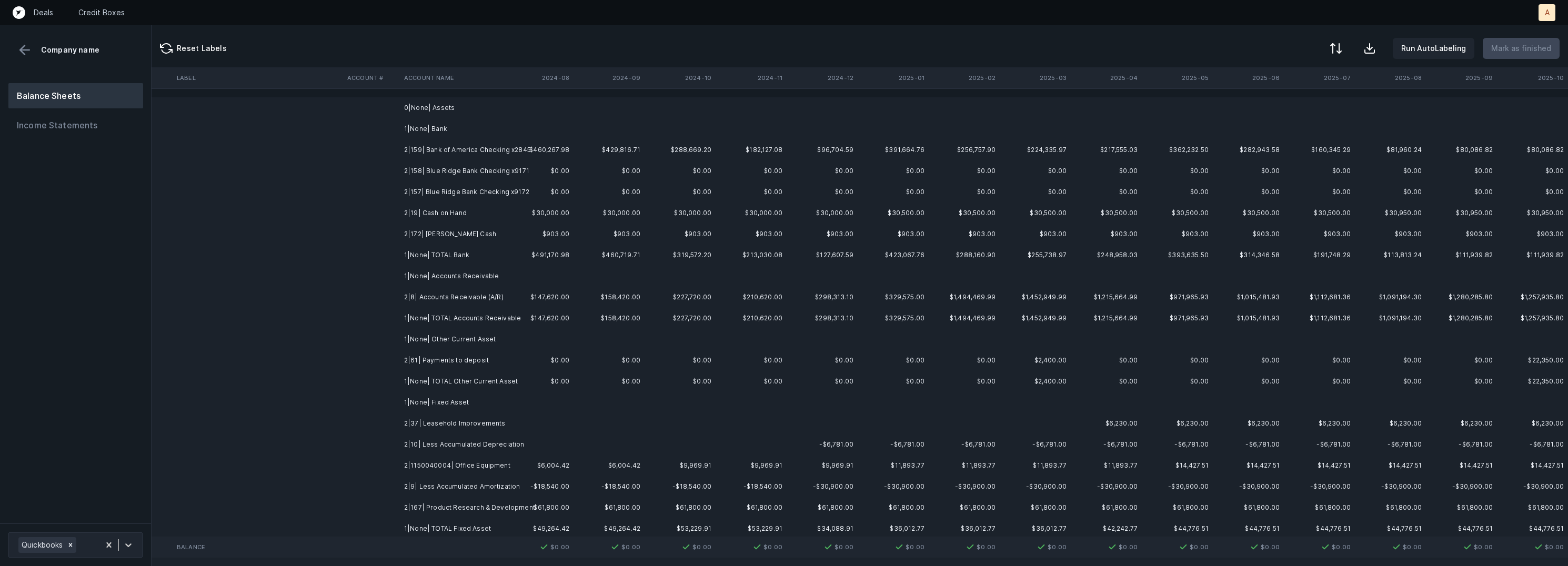
click at [458, 148] on td "2|159| Bank of America Checking x2845" at bounding box center [464, 150] width 128 height 21
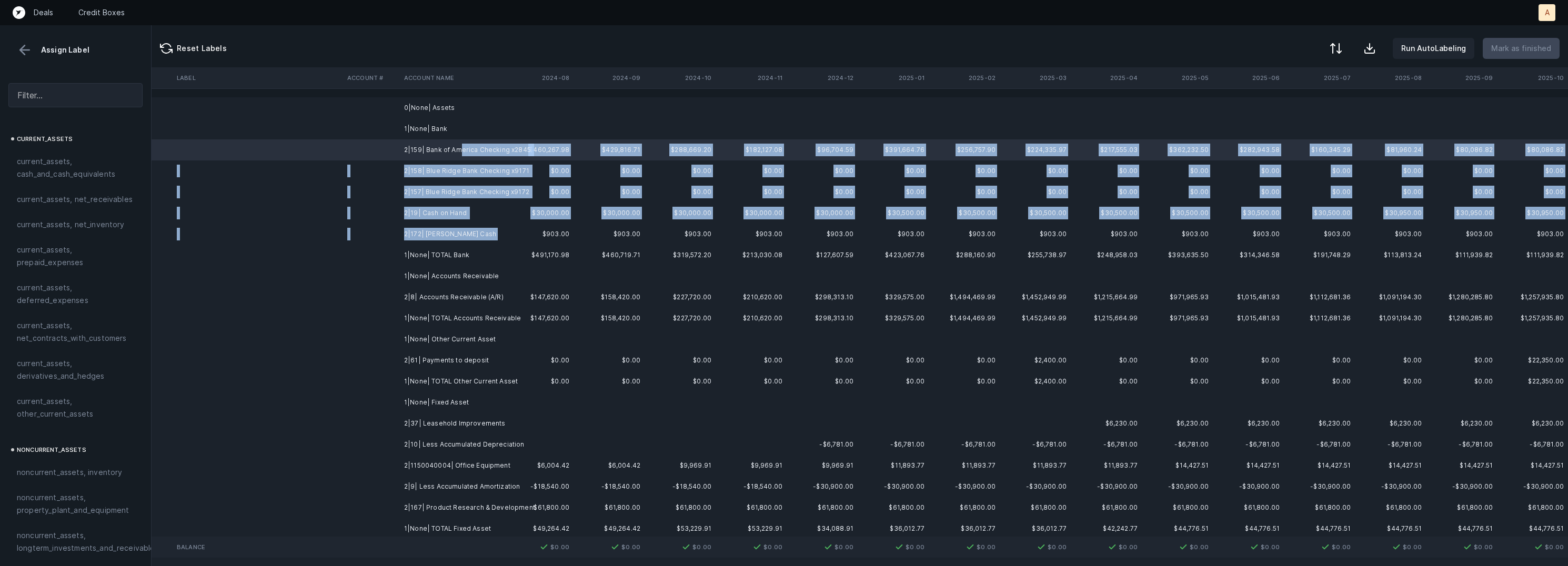
click at [438, 240] on td "2|172| Petty Cash" at bounding box center [464, 234] width 128 height 21
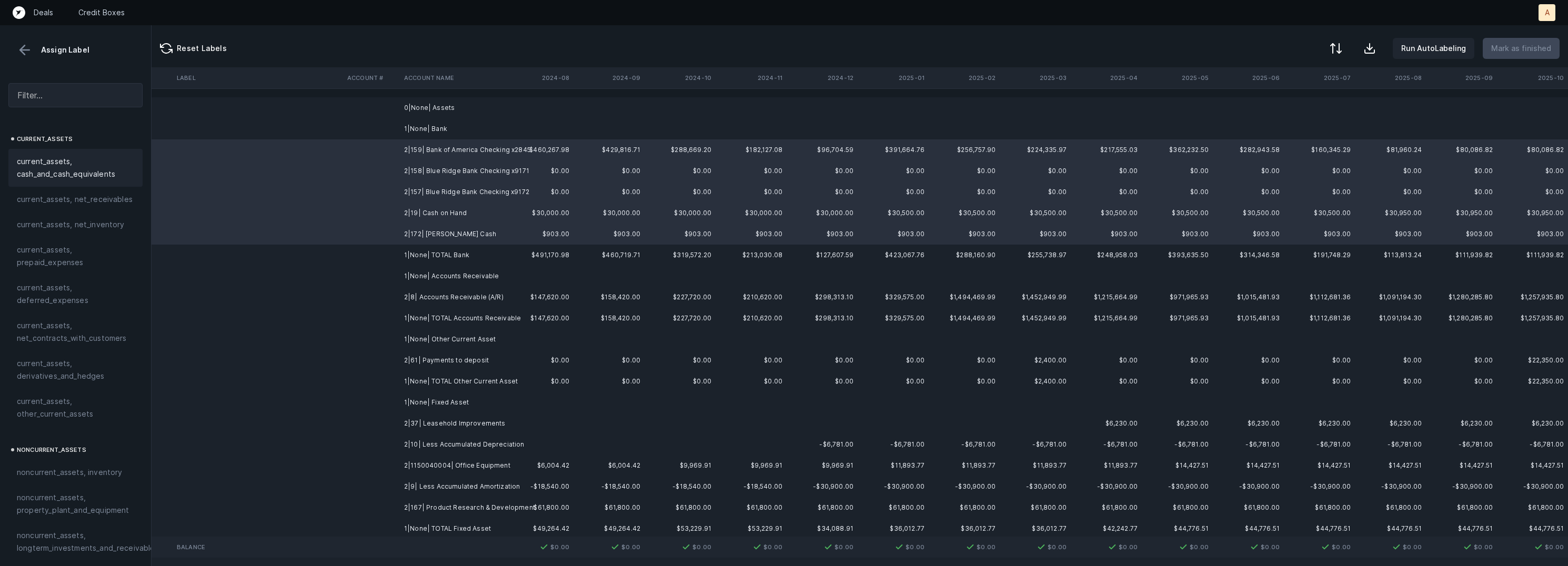
click at [80, 181] on div "current_assets, cash_and_cash_equivalents" at bounding box center [75, 168] width 134 height 38
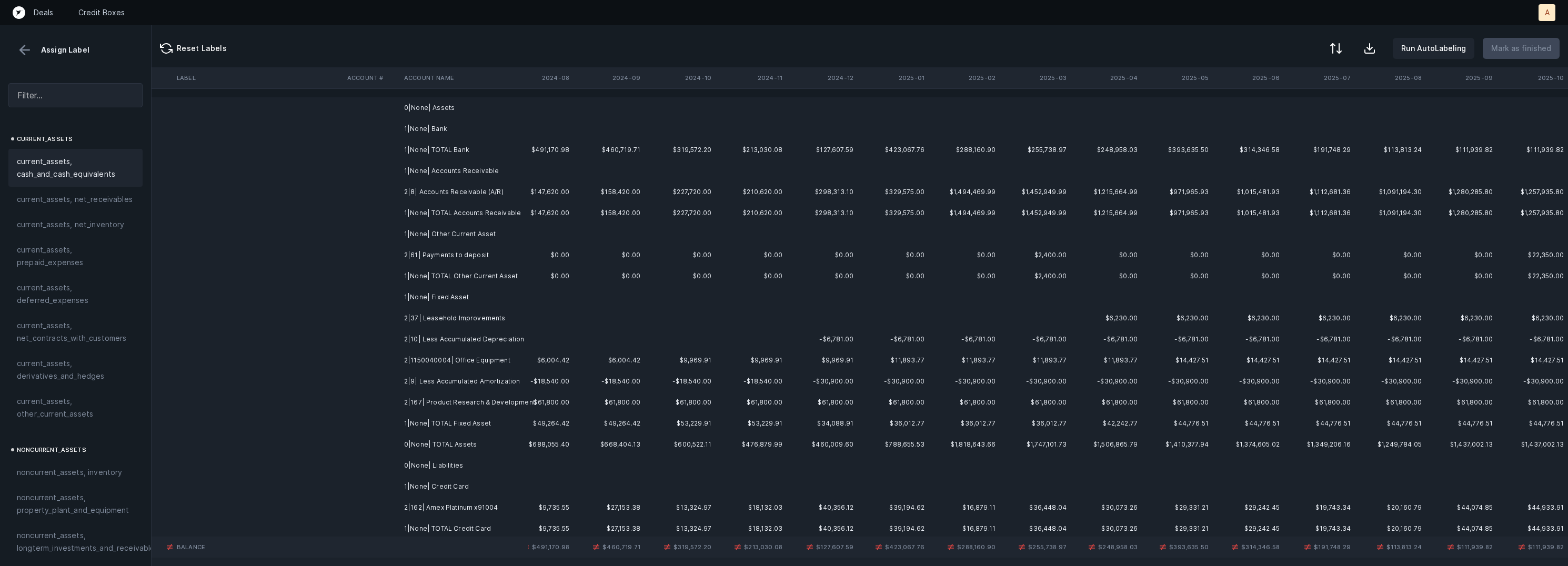
click at [385, 188] on td at bounding box center [371, 192] width 57 height 21
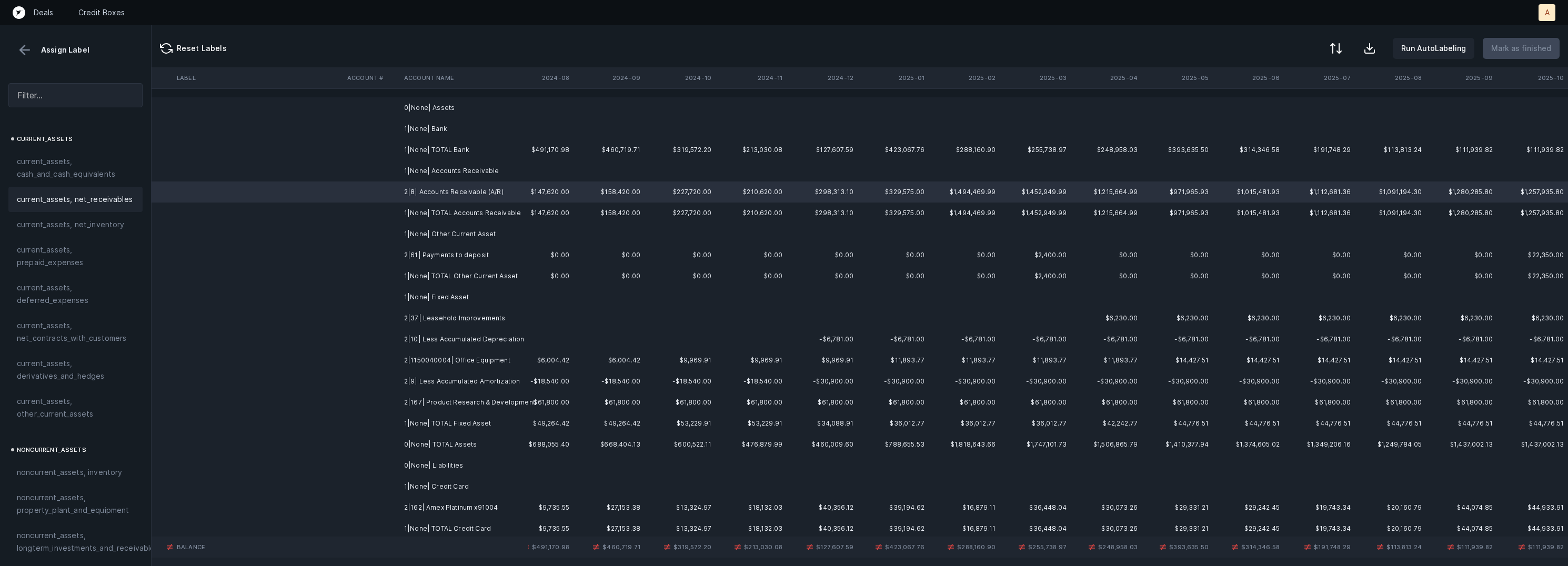
click at [71, 198] on span "current_assets, net_receivables" at bounding box center [75, 199] width 116 height 13
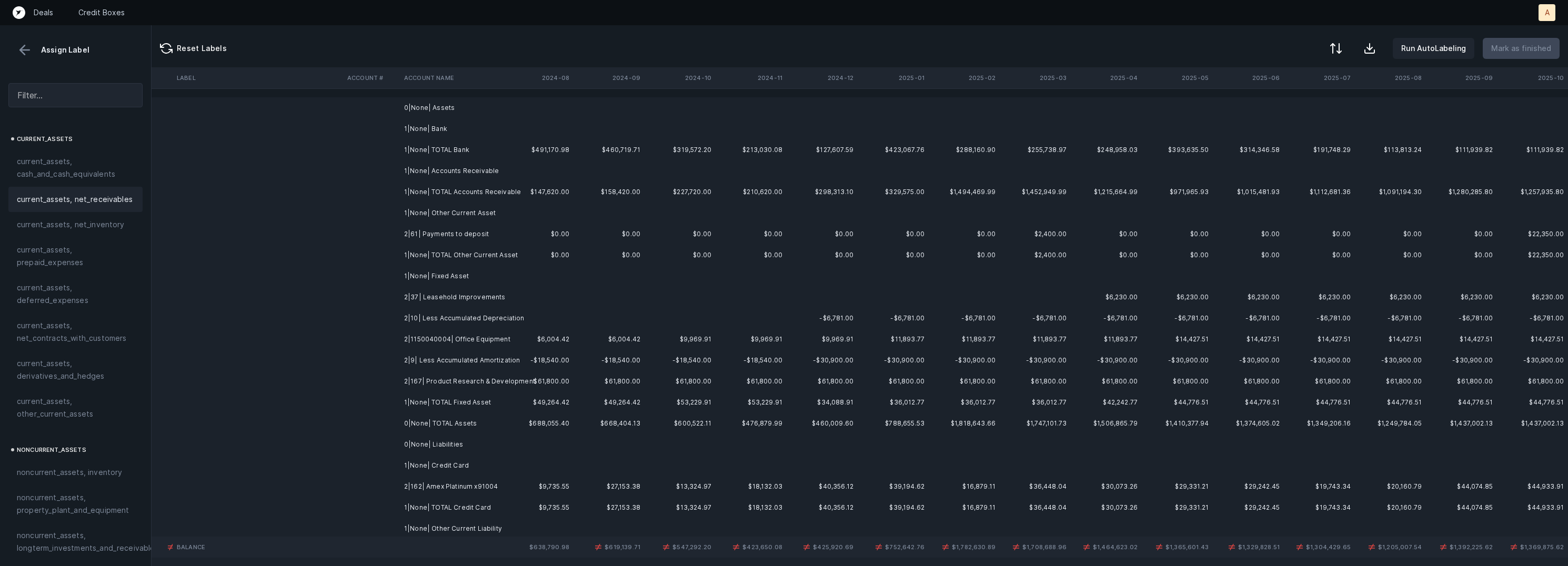
click at [464, 230] on td "2|61| Payments to deposit" at bounding box center [464, 234] width 128 height 21
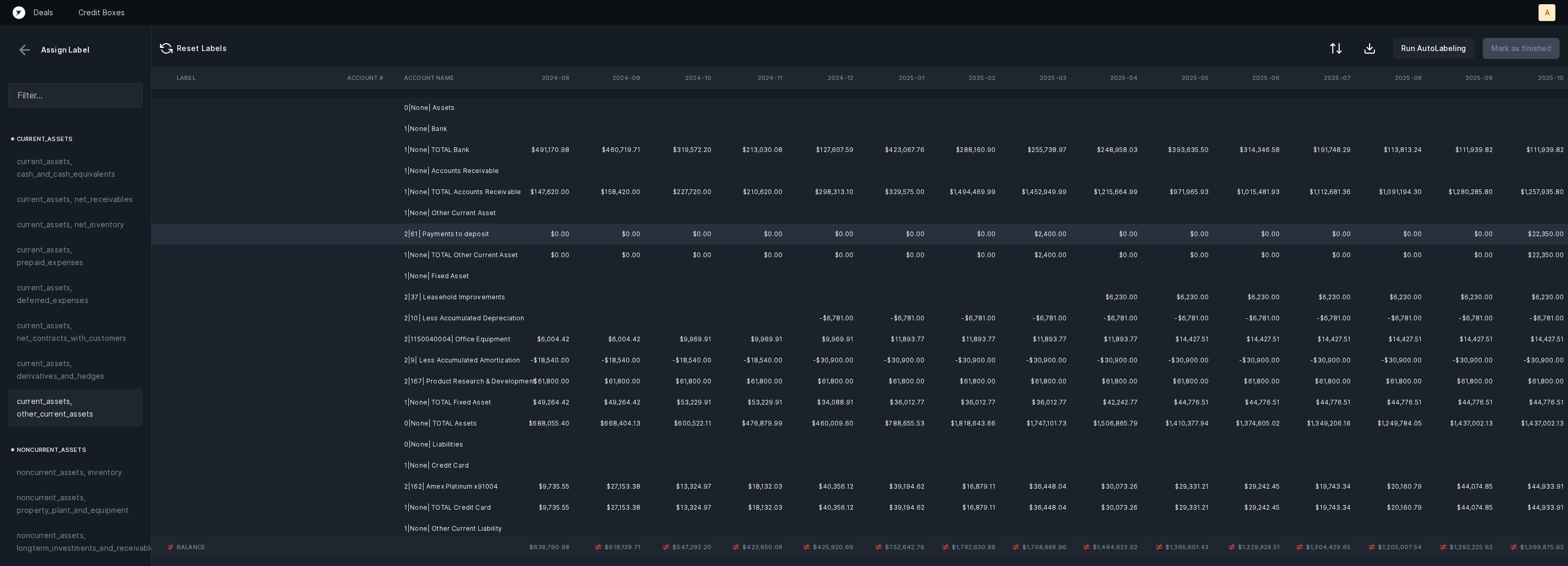
click at [50, 415] on span "current_assets, other_current_assets" at bounding box center [75, 407] width 117 height 25
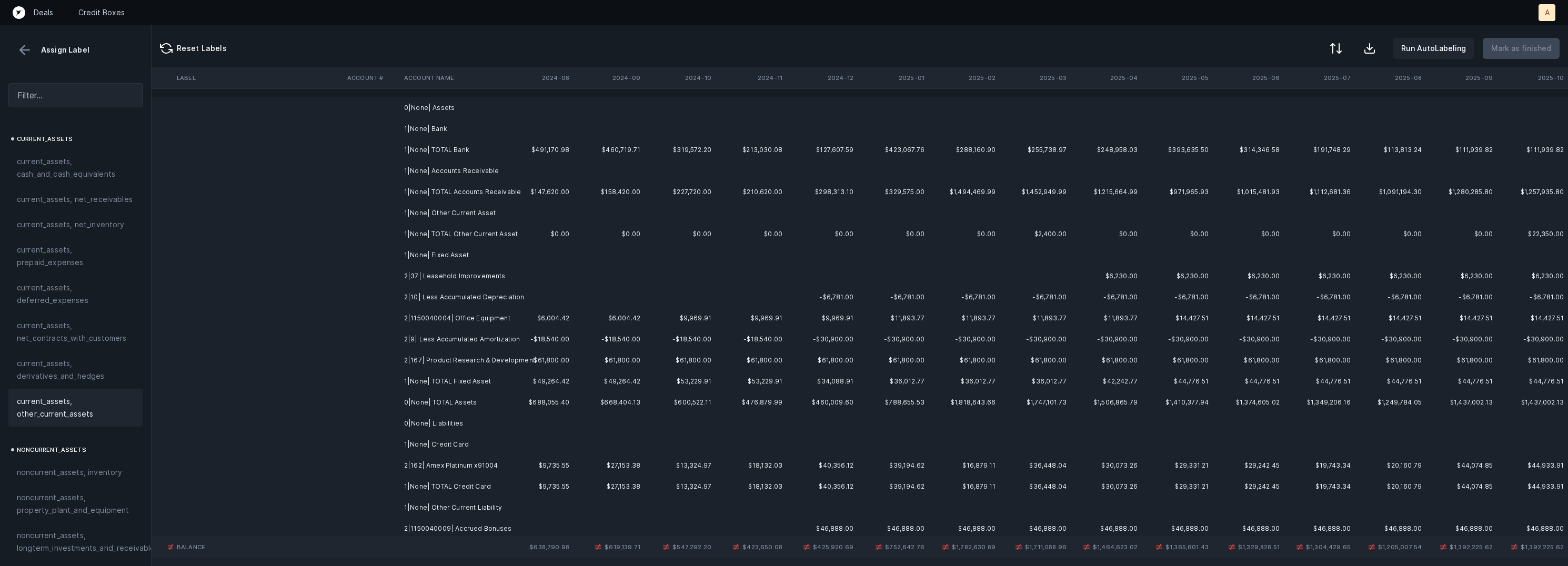
click at [463, 274] on td "2|37| Leasehold Improvements" at bounding box center [464, 276] width 128 height 21
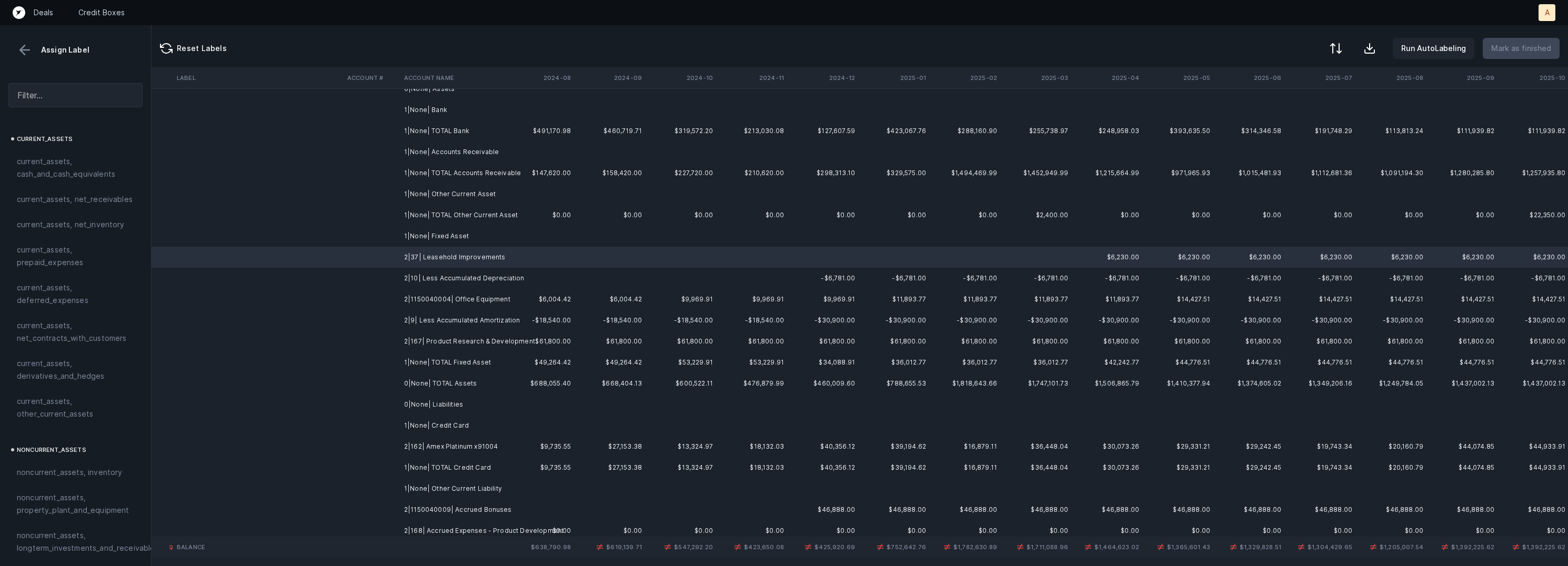
scroll to position [19, 2371]
click at [502, 282] on td "2|10| Less Accumulated Depreciation" at bounding box center [464, 278] width 128 height 21
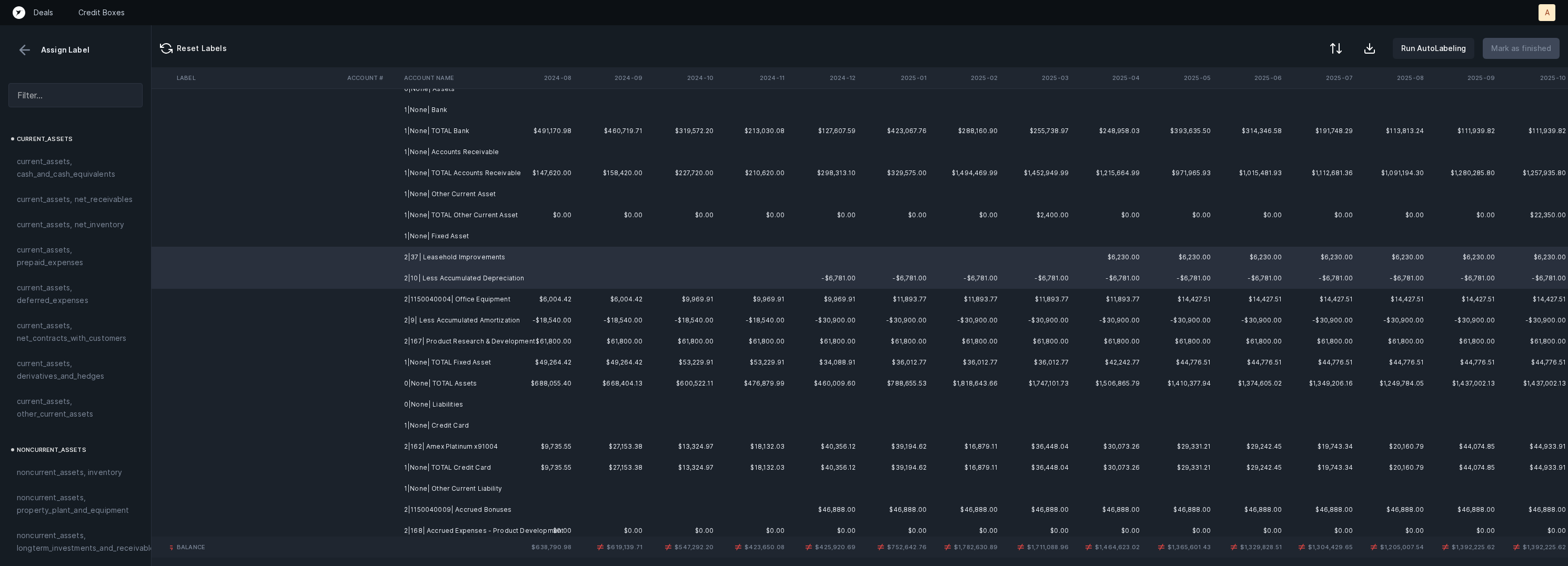
click at [484, 299] on td "2|1150040004| Office Equipment" at bounding box center [464, 299] width 128 height 21
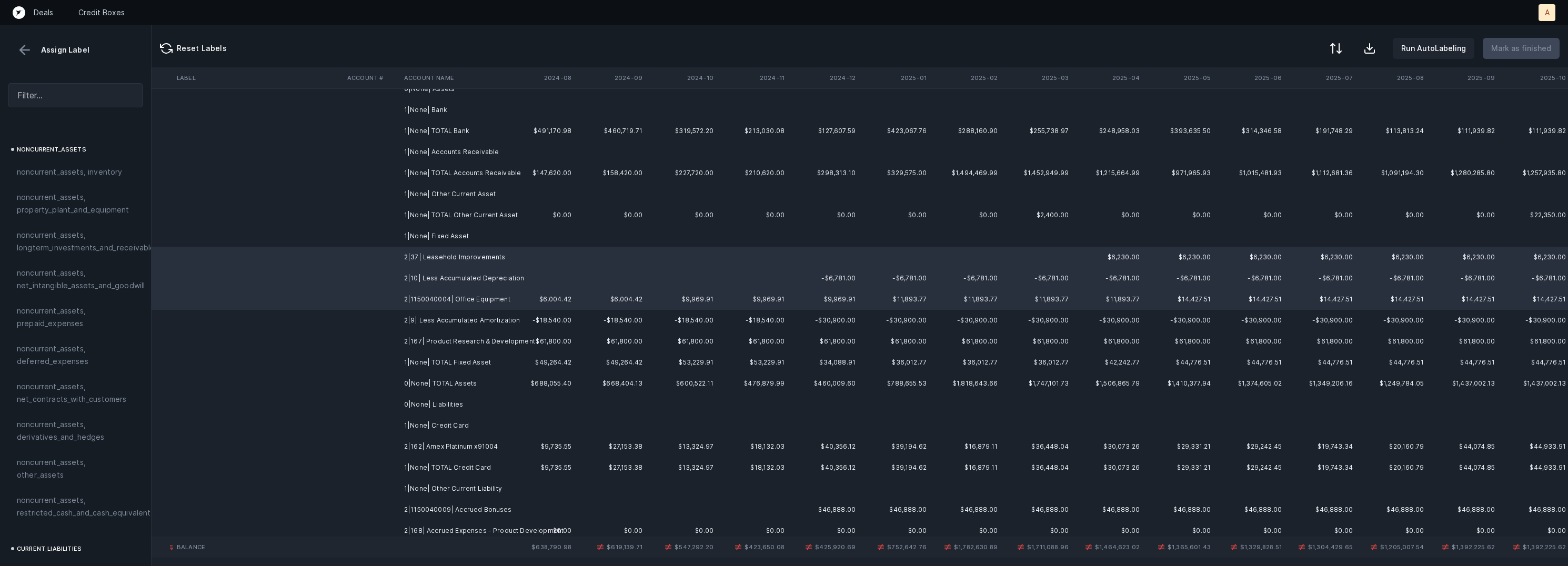
scroll to position [309, 0]
click at [57, 194] on span "noncurrent_assets, property_plant_and_equipment" at bounding box center [75, 194] width 117 height 25
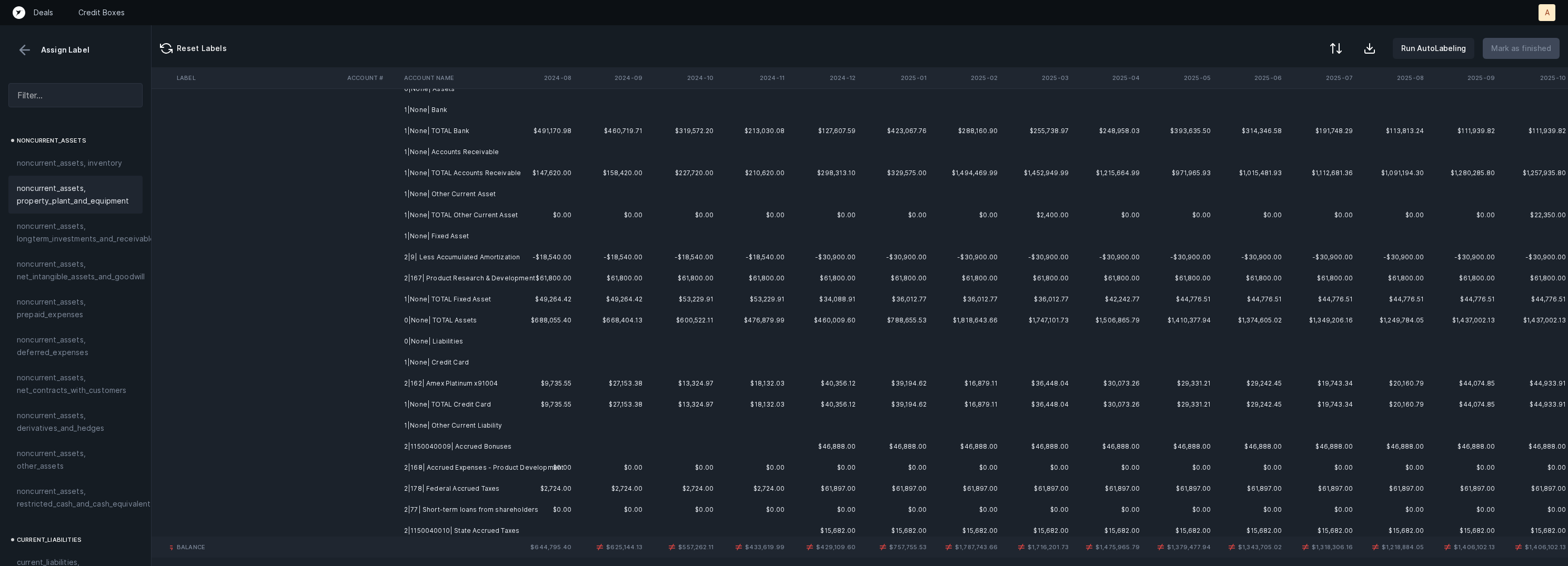
click at [410, 257] on td "2|9| Less Accumulated Amortization" at bounding box center [464, 257] width 128 height 21
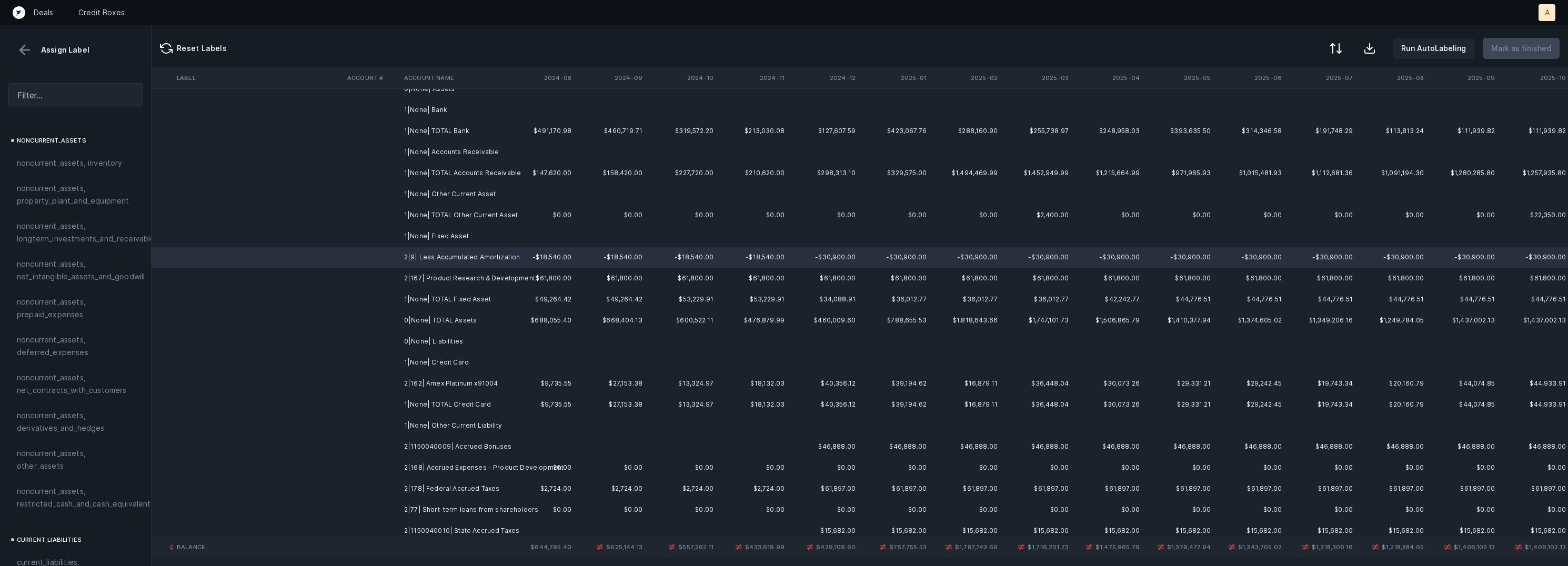
click at [433, 278] on td "2|167| Product Research & Development" at bounding box center [464, 278] width 128 height 21
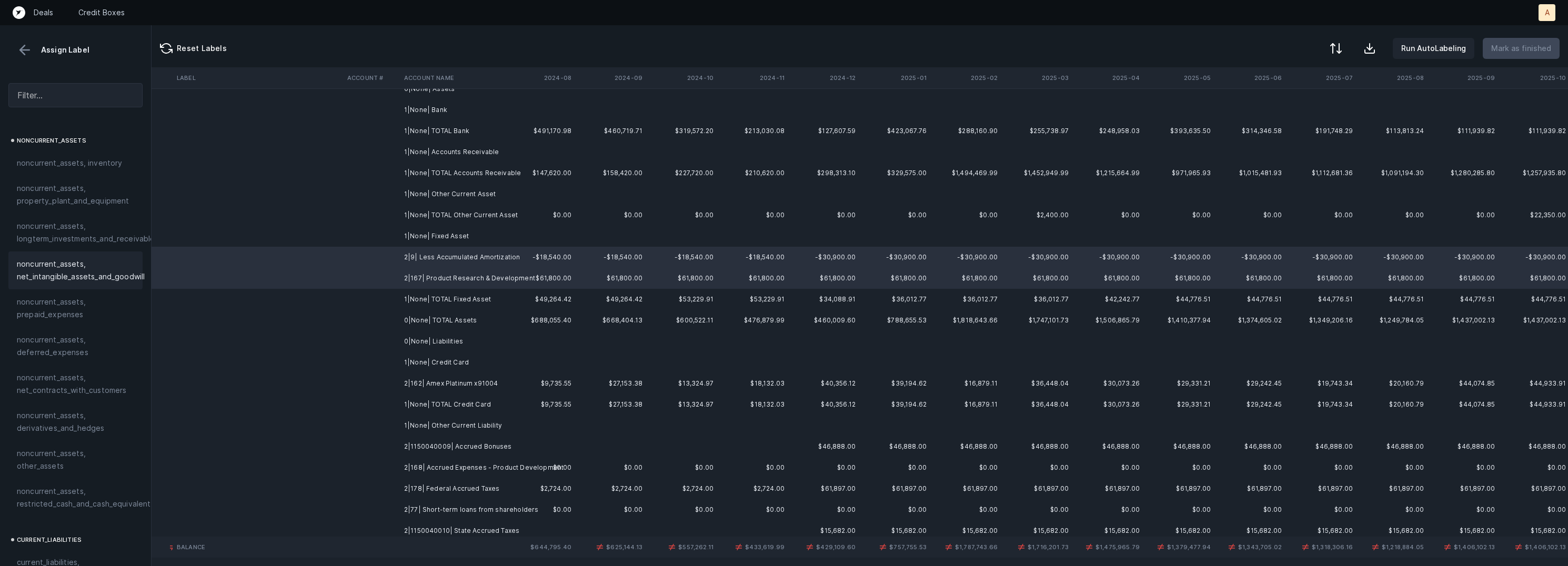
click at [79, 260] on span "noncurrent_assets, net_intangible_assets_and_goodwill" at bounding box center [81, 270] width 128 height 25
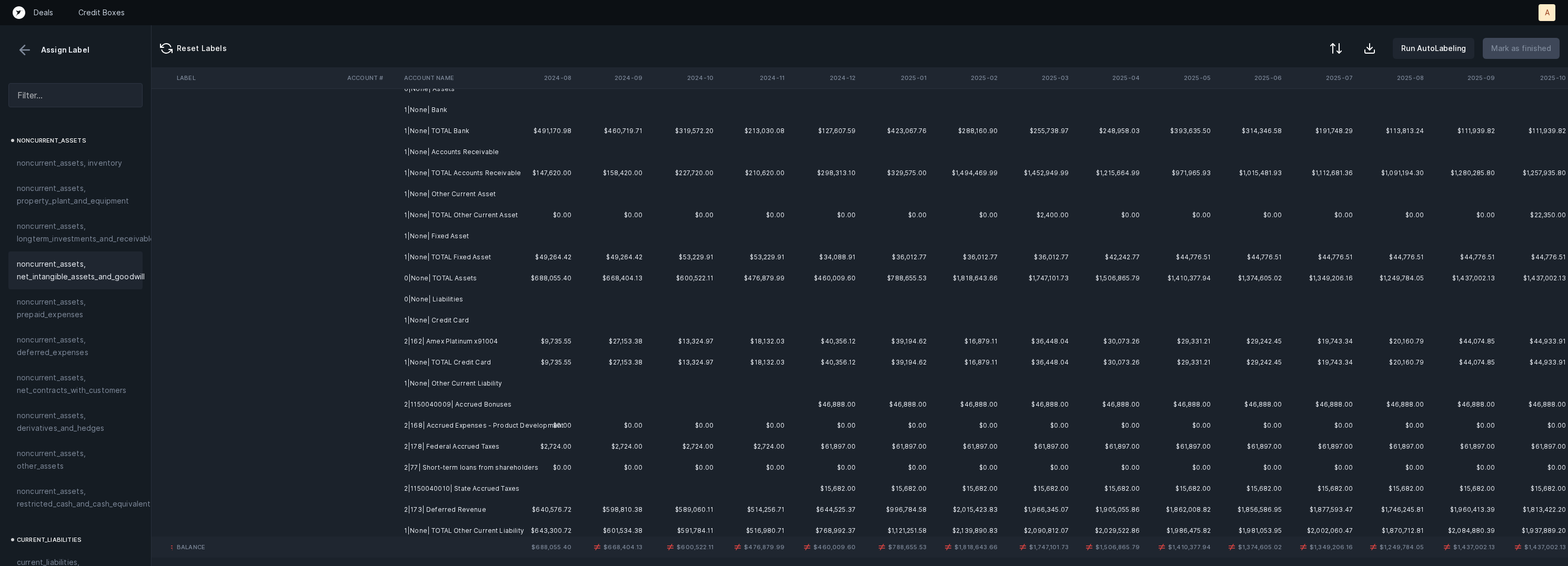
click at [453, 333] on td "2|162| Amex Platinum x91004" at bounding box center [464, 341] width 128 height 21
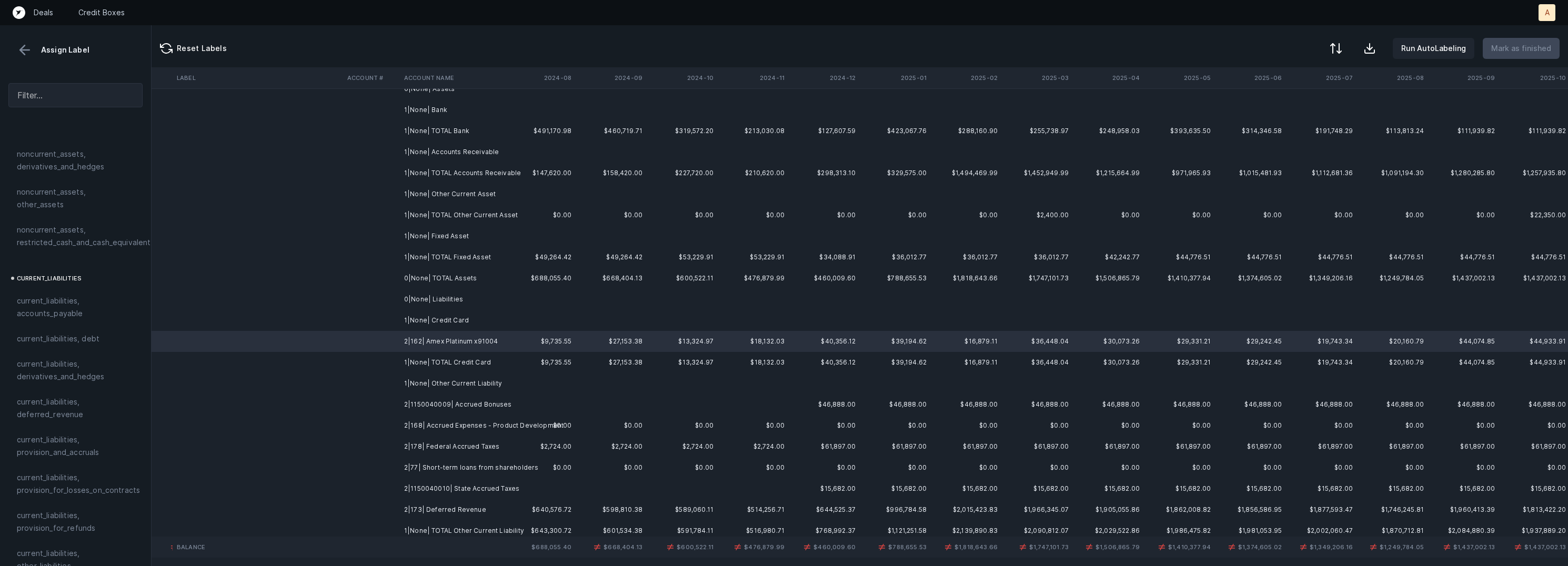
scroll to position [581, 0]
click at [80, 284] on span "current_liabilities, accounts_payable" at bounding box center [75, 296] width 117 height 25
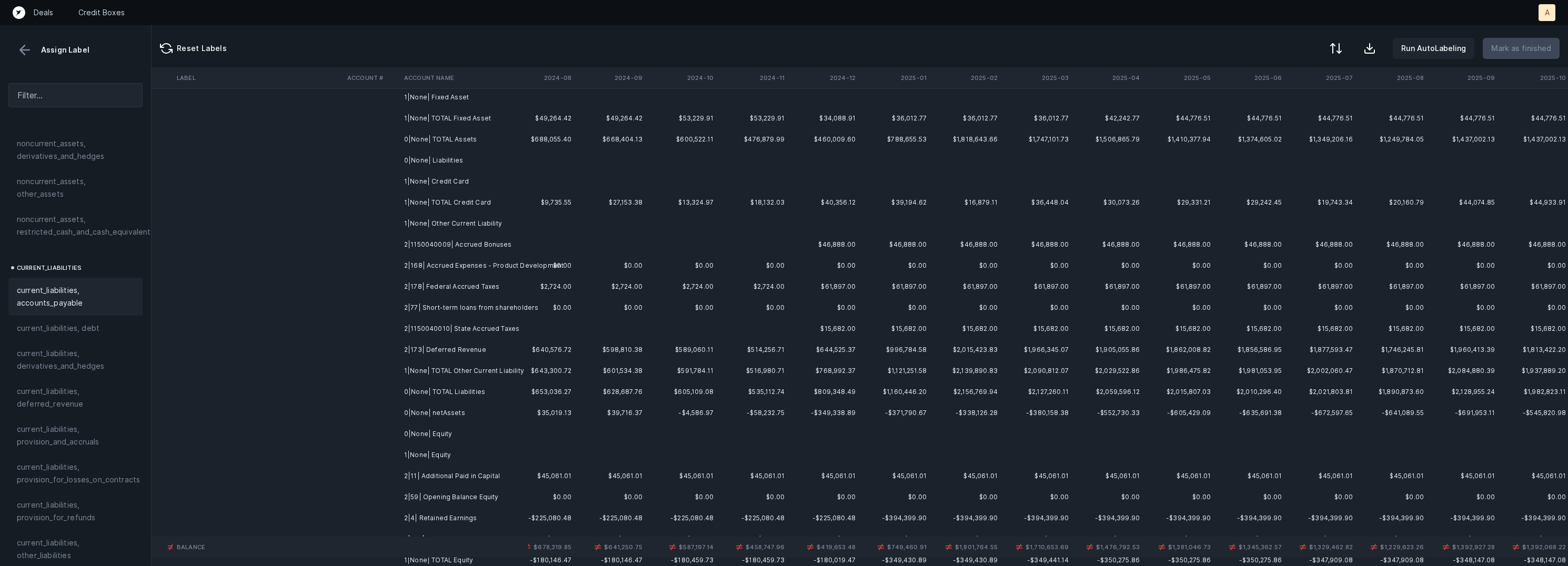
scroll to position [167, 2371]
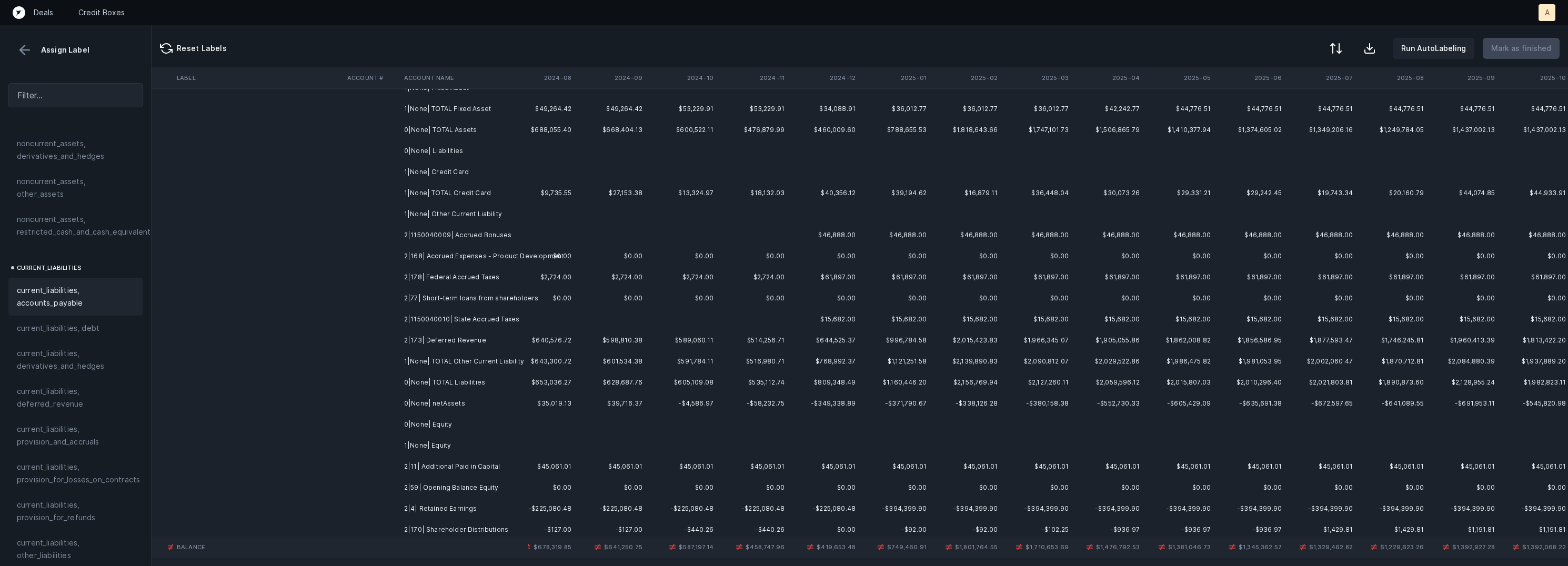
click at [464, 237] on td "2|1150040009| Accrued Bonuses" at bounding box center [464, 235] width 128 height 21
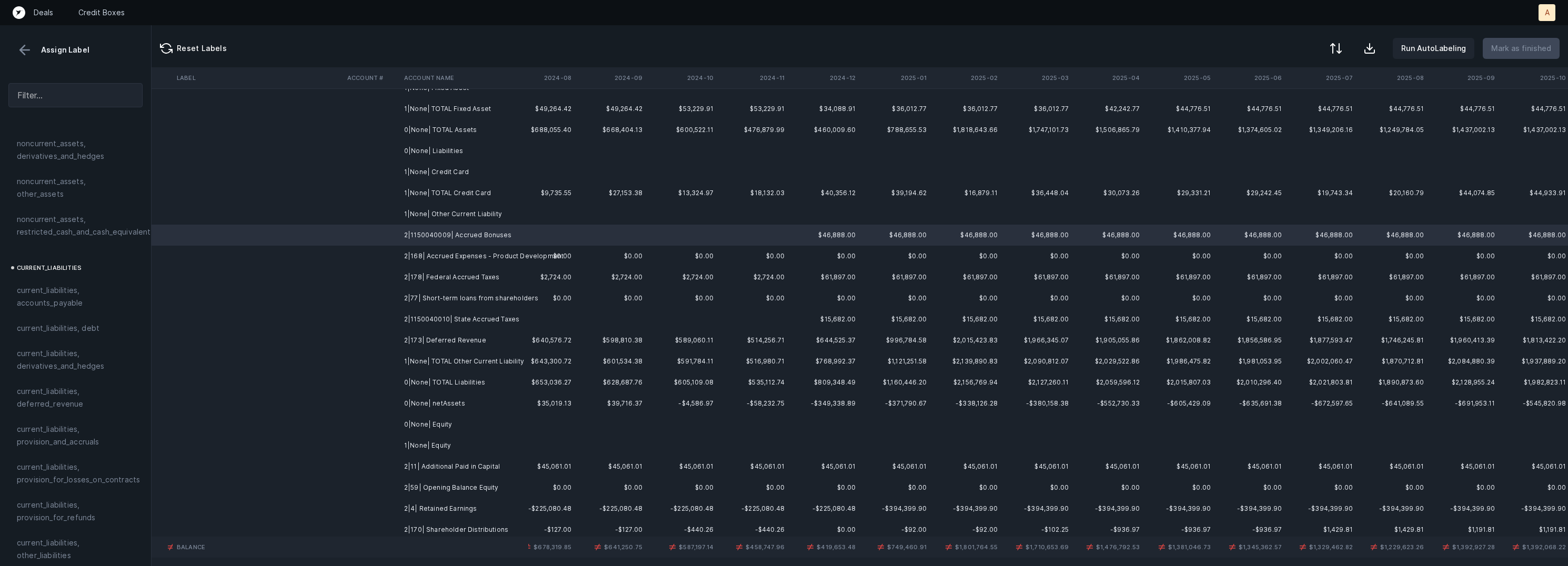
click at [458, 254] on td "2|168| Accrued Expenses - Product Development" at bounding box center [464, 256] width 128 height 21
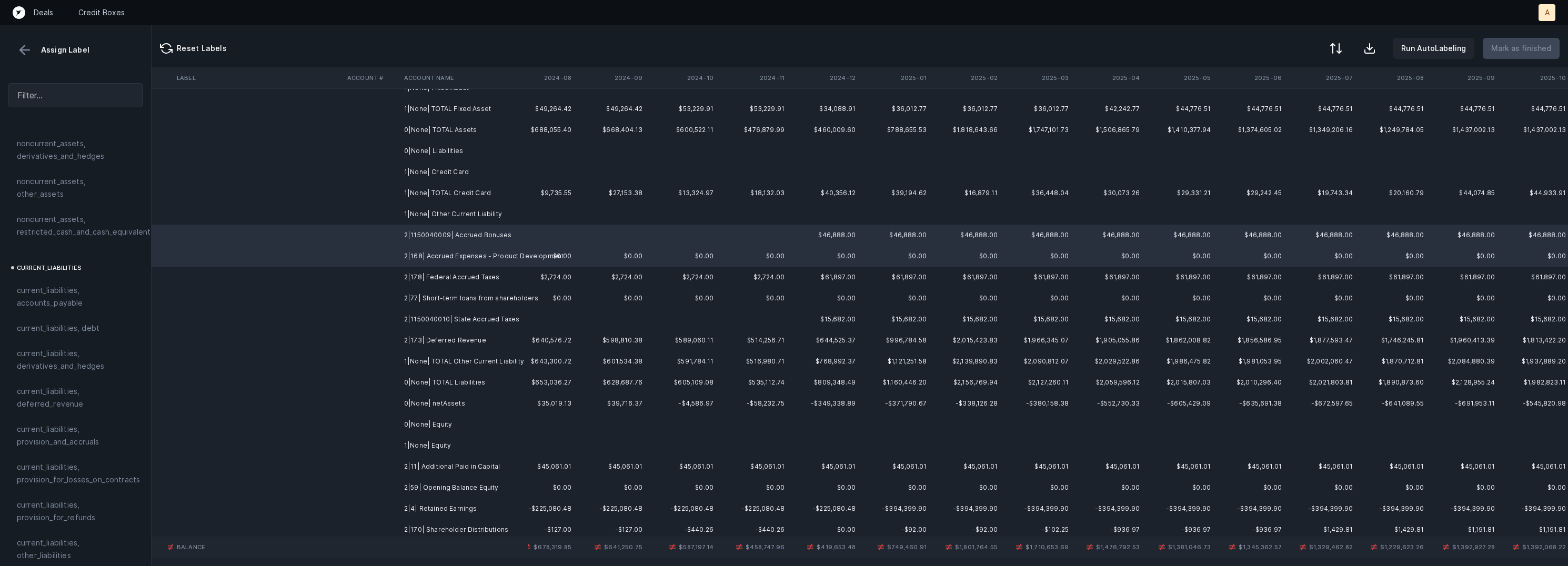
click at [464, 278] on td "2|178| Federal Accrued Taxes" at bounding box center [464, 277] width 128 height 21
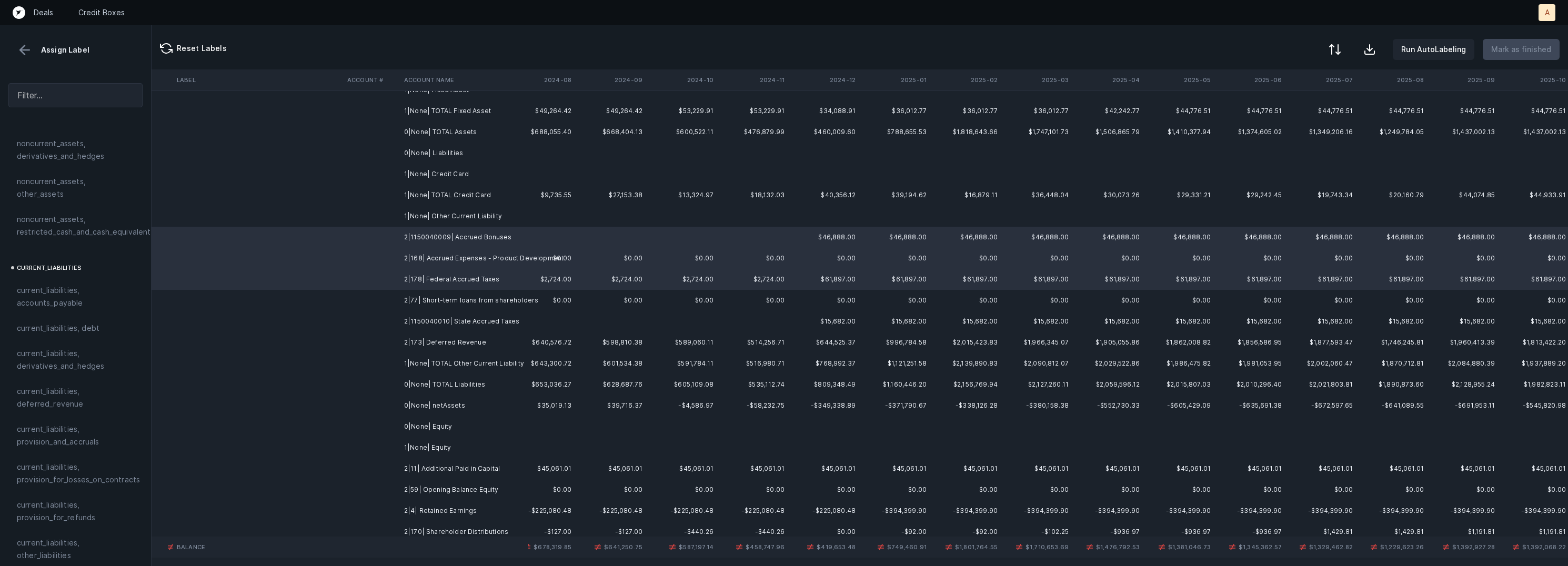
click at [1345, 41] on button at bounding box center [1335, 49] width 23 height 23
click at [1306, 88] on div "By original order" at bounding box center [1289, 90] width 105 height 21
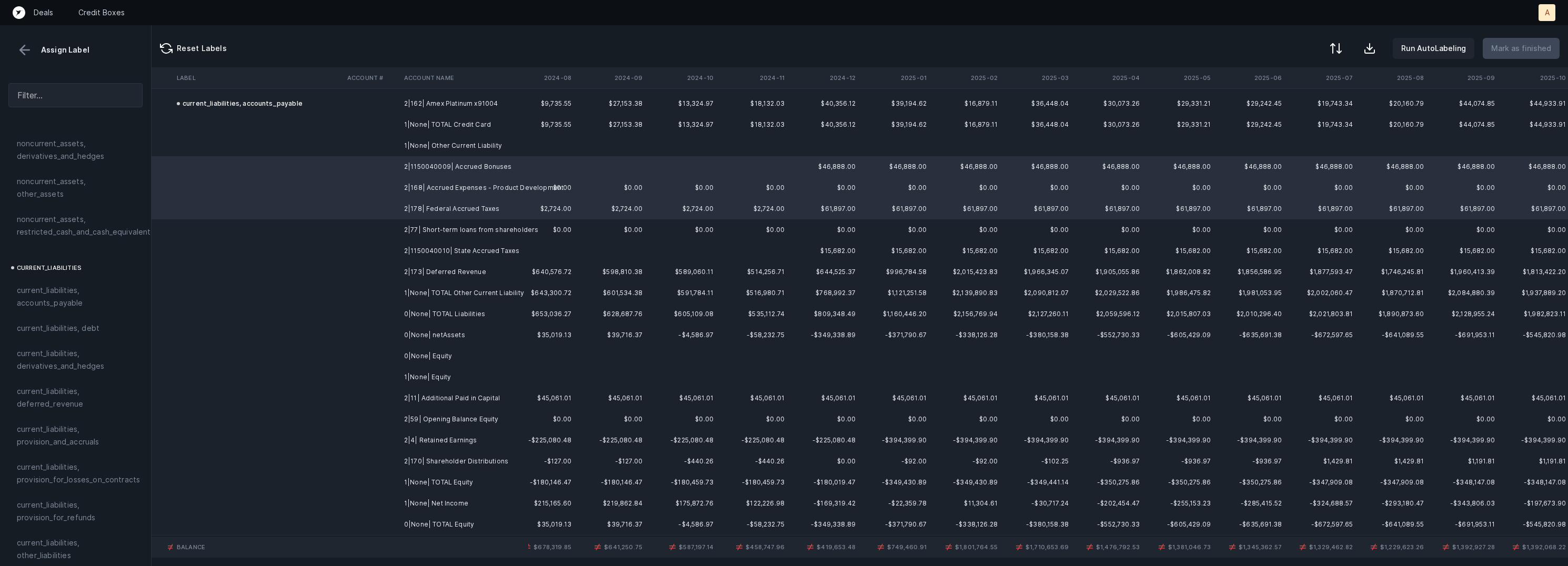
scroll to position [516, 2371]
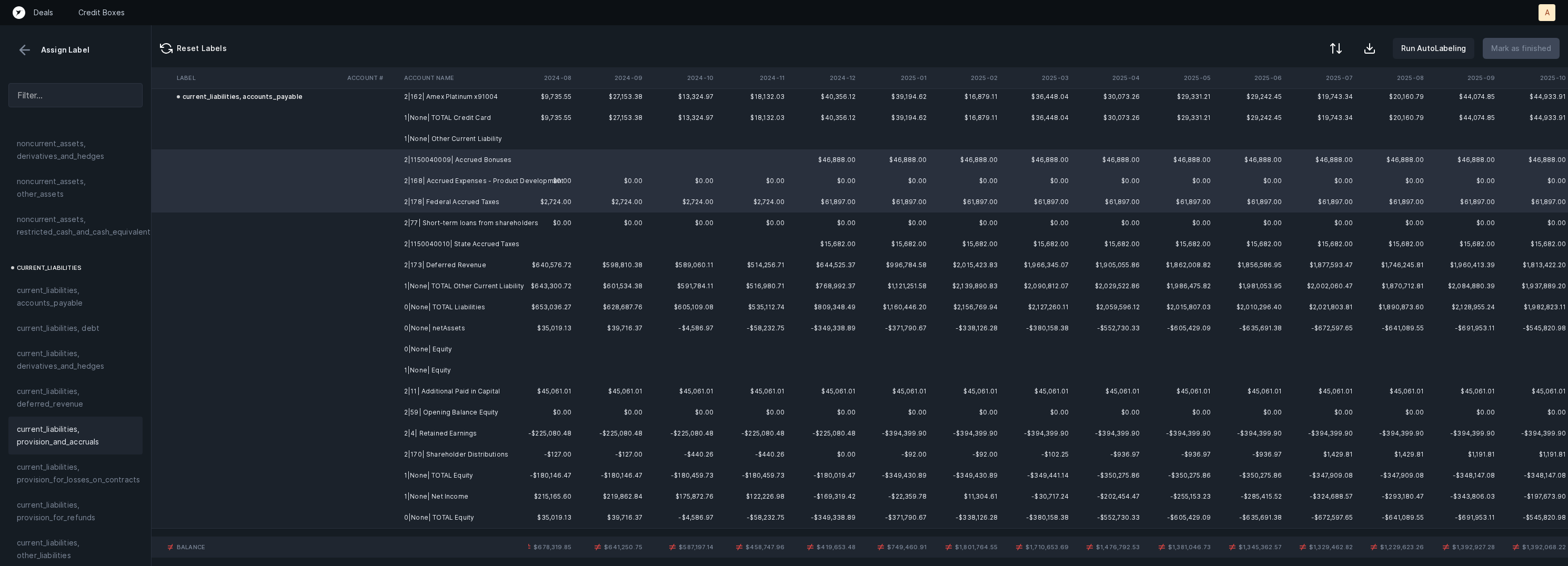
click at [80, 423] on span "current_liabilities, provision_and_accruals" at bounding box center [75, 435] width 117 height 25
click at [407, 223] on td "2|77| Short-term loans from shareholders" at bounding box center [464, 223] width 128 height 21
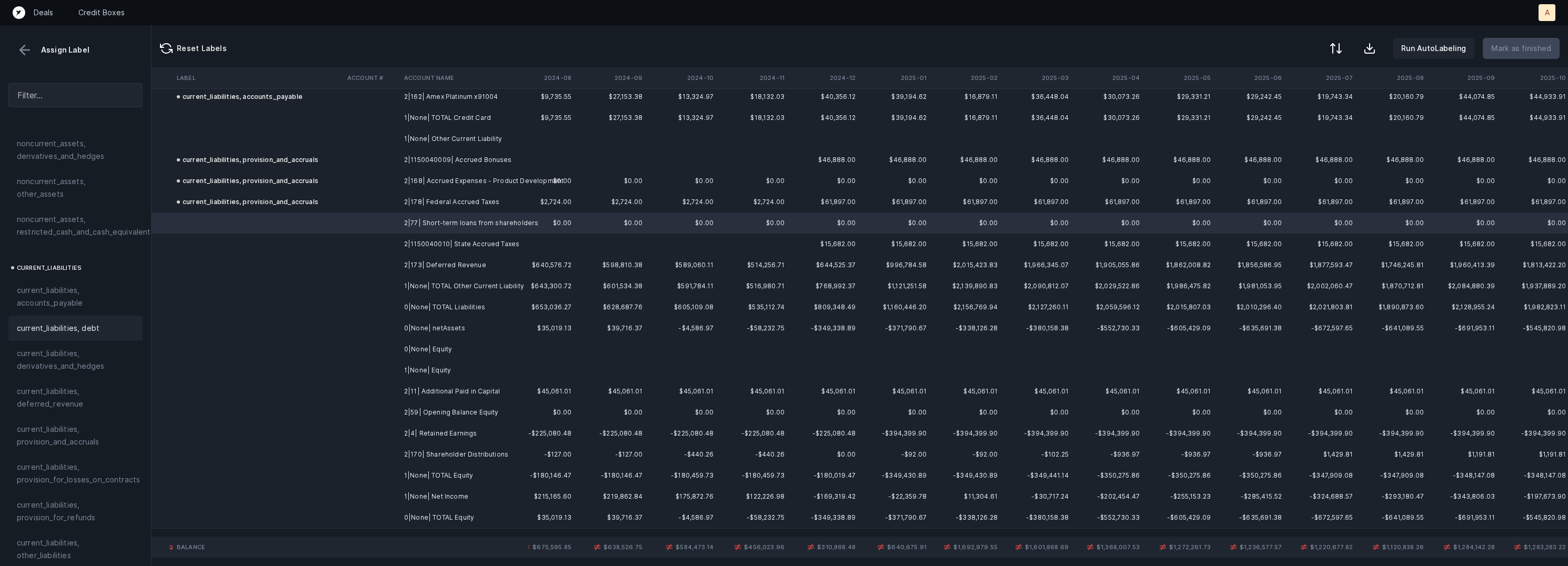
click at [90, 322] on span "current_liabilities, debt" at bounding box center [58, 328] width 83 height 13
click at [464, 245] on td "2|1150040010| State Accrued Taxes" at bounding box center [464, 244] width 128 height 21
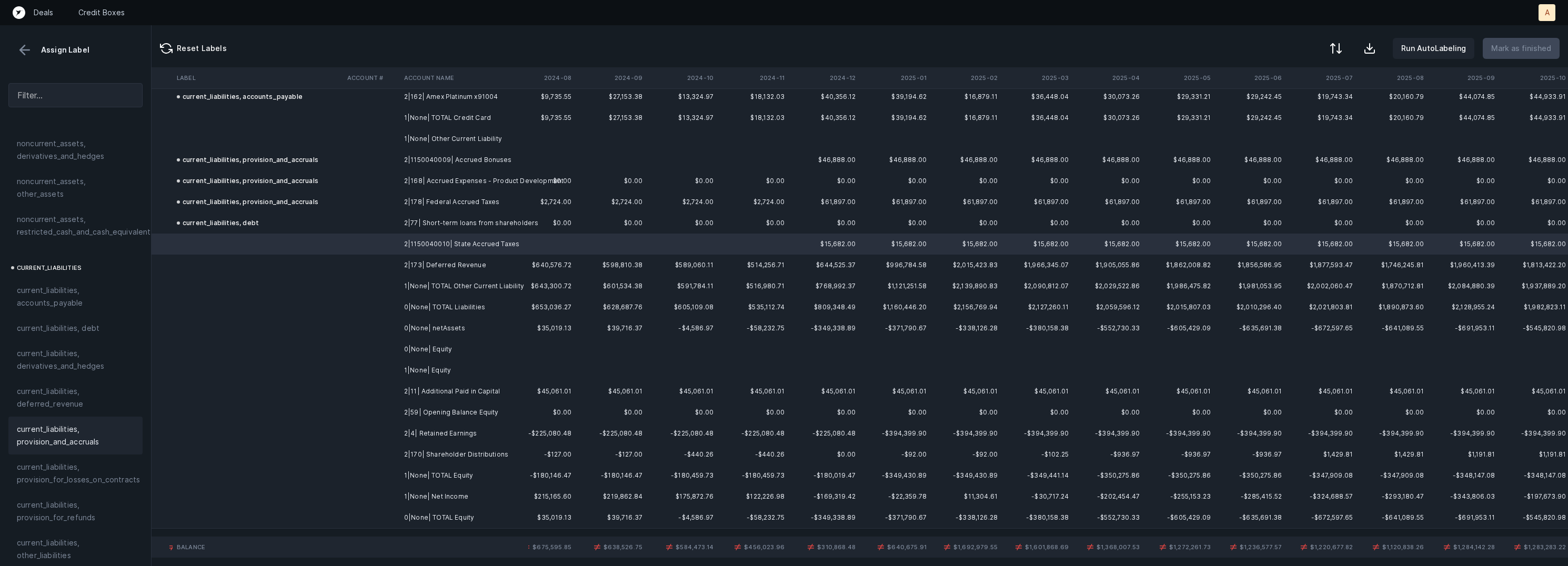
click at [74, 423] on span "current_liabilities, provision_and_accruals" at bounding box center [75, 435] width 117 height 25
click at [443, 270] on td "2|173| Deferred Revenue" at bounding box center [464, 265] width 128 height 21
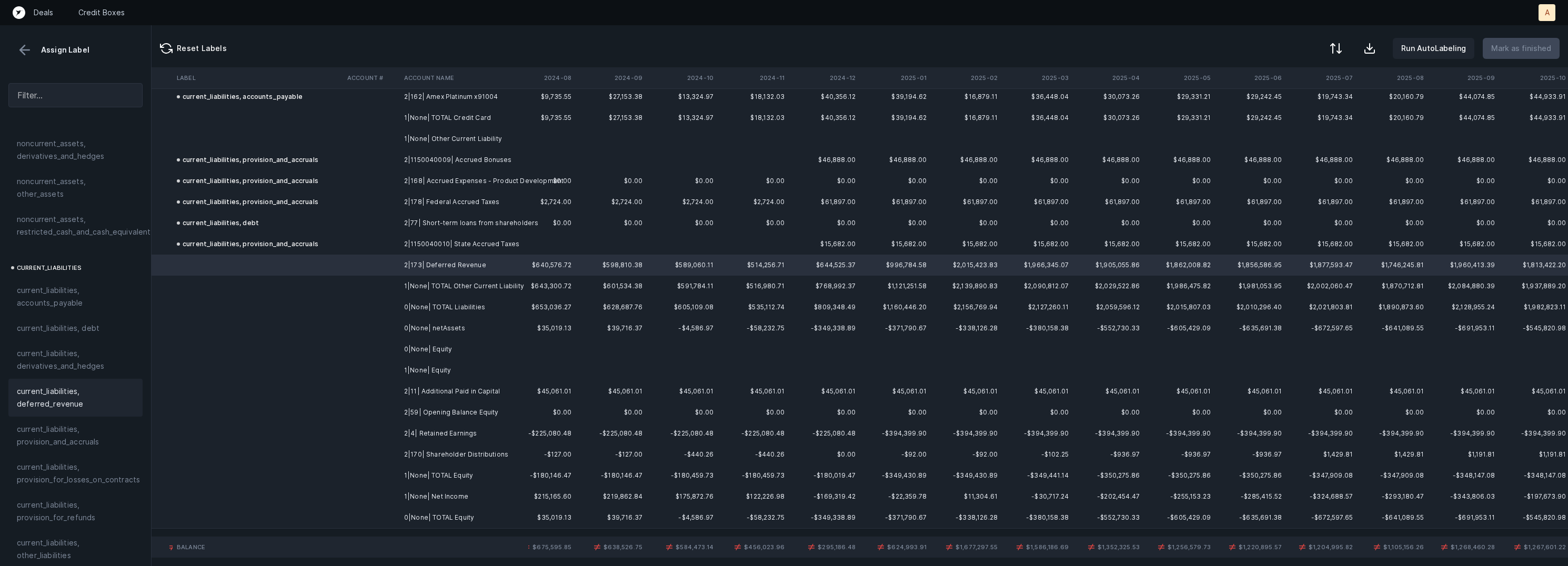
click at [80, 386] on span "current_liabilities, deferred_revenue" at bounding box center [75, 397] width 117 height 25
click at [443, 397] on td "2|11| Additional Paid in Capital" at bounding box center [464, 391] width 128 height 21
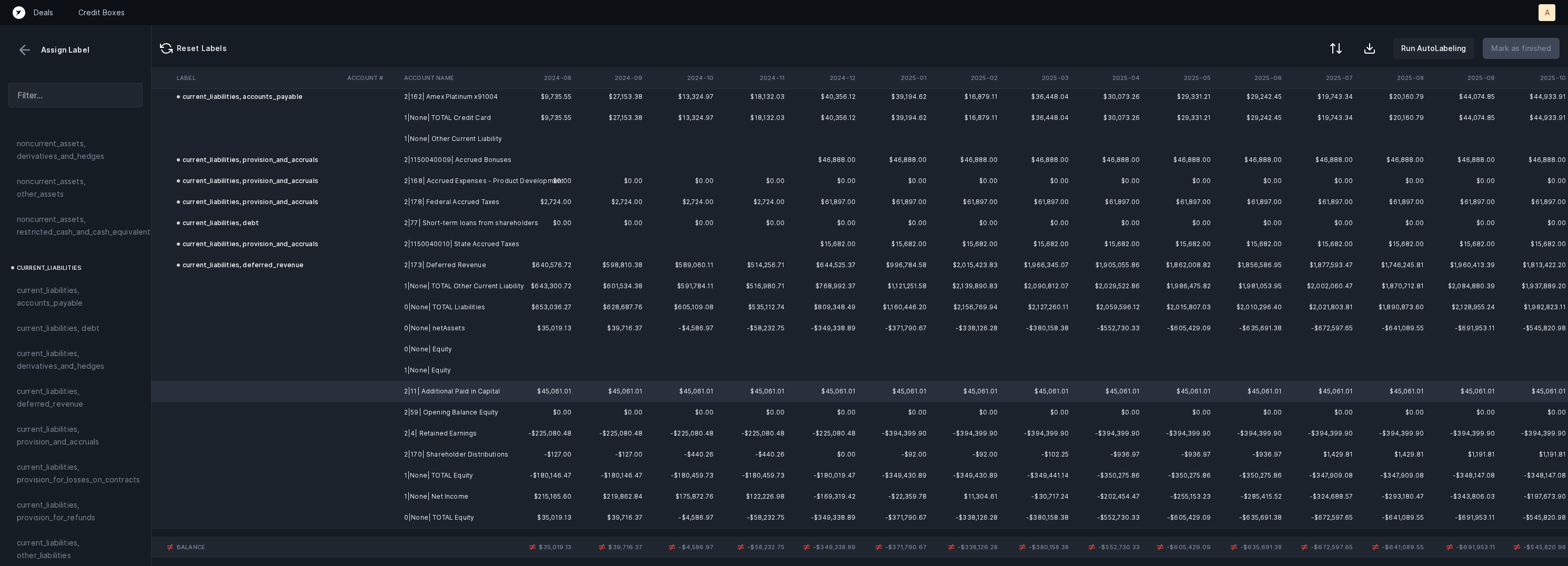
click at [439, 410] on td "2|59| Opening Balance Equity" at bounding box center [464, 412] width 128 height 21
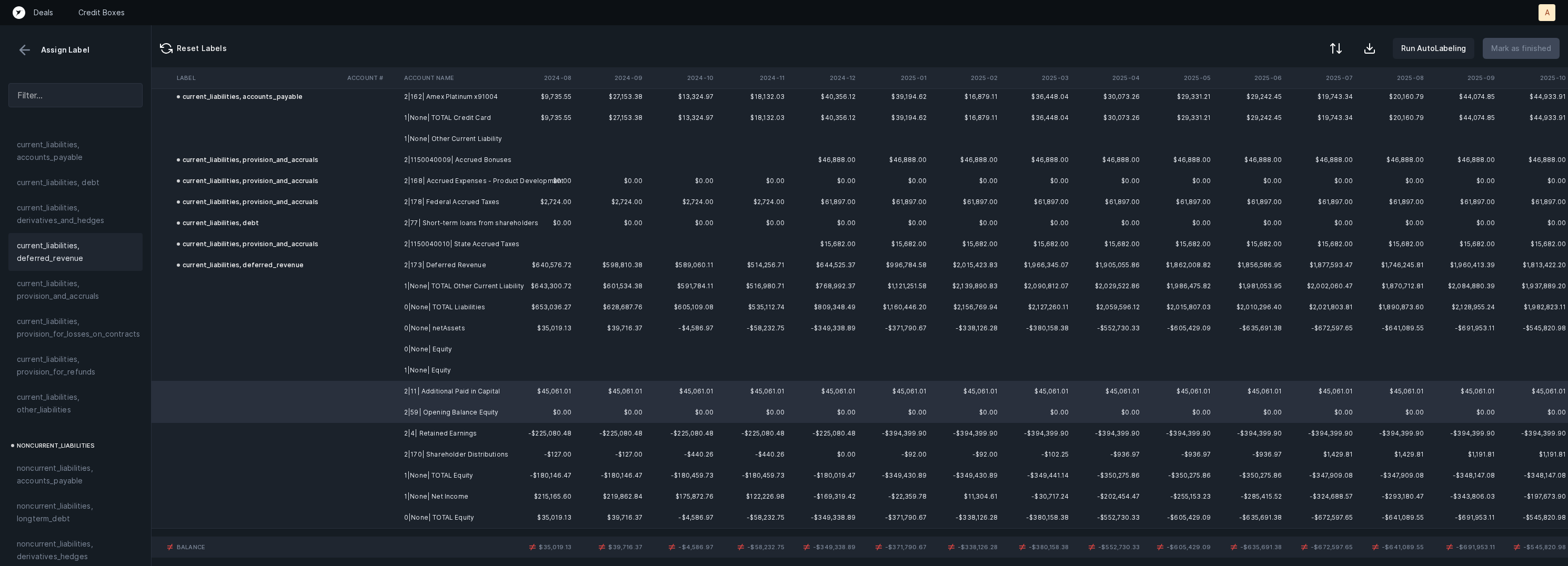
scroll to position [1135, 0]
click at [99, 390] on div "equity, paid_in_capital" at bounding box center [75, 396] width 117 height 13
click at [413, 431] on td "2|4| Retained Earnings" at bounding box center [464, 433] width 128 height 21
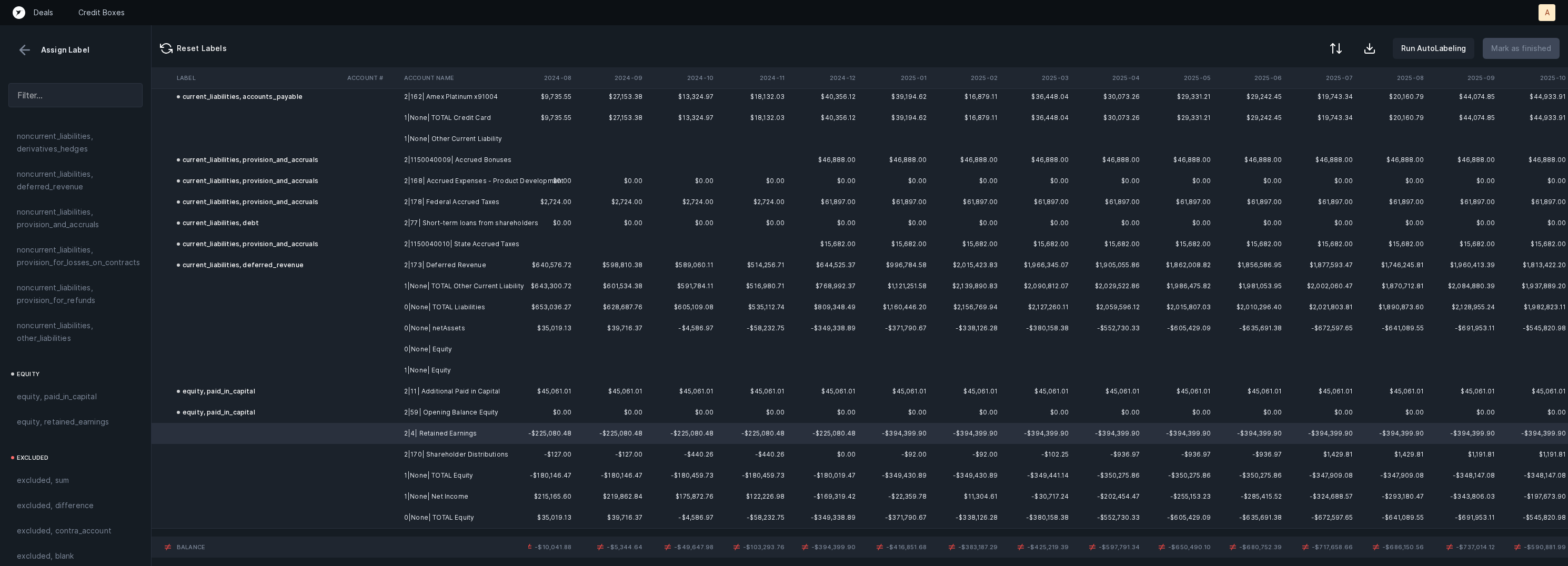
click at [448, 497] on td "1|None| Net Income" at bounding box center [464, 497] width 128 height 21
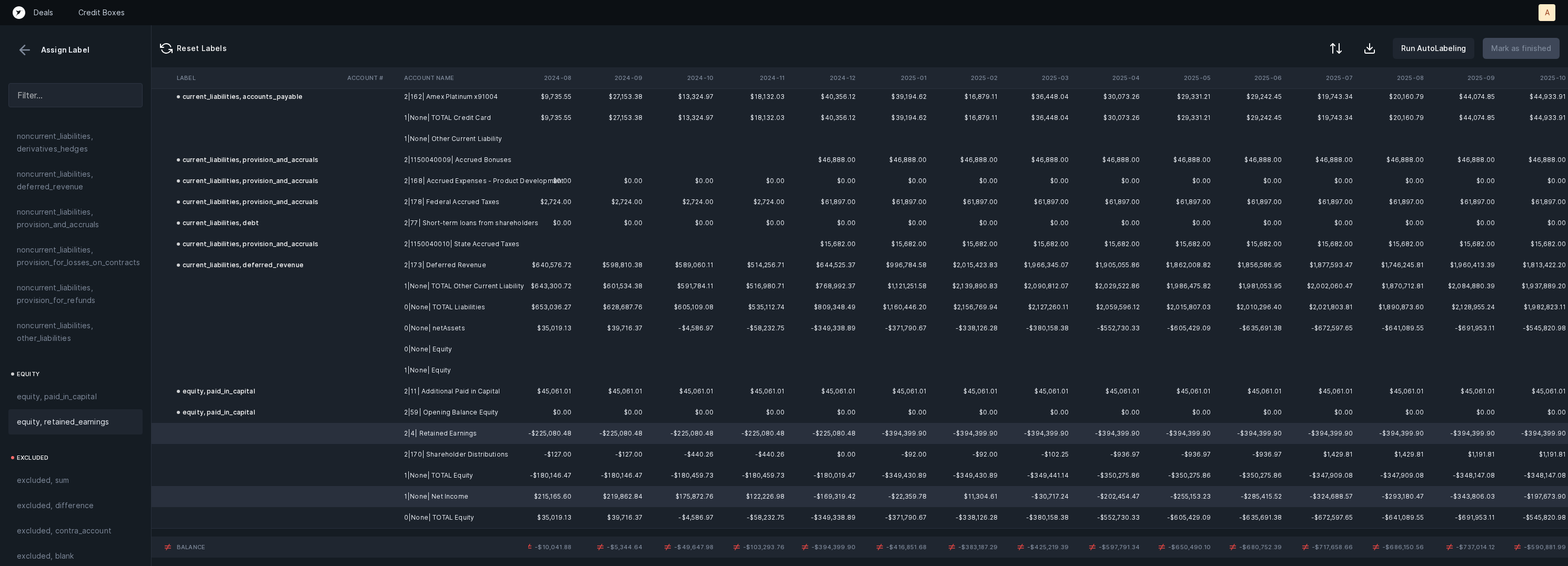
click at [86, 416] on span "equity, retained_earnings" at bounding box center [63, 422] width 92 height 13
click at [390, 455] on td at bounding box center [371, 455] width 57 height 21
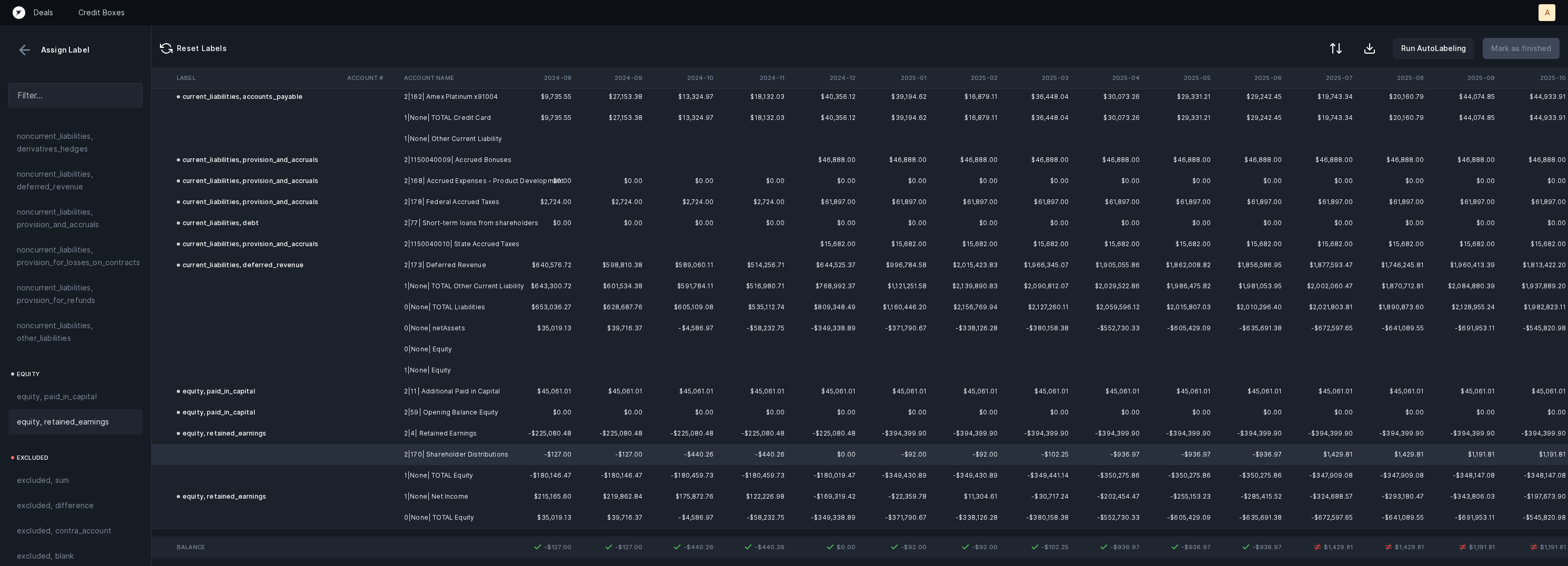
click at [96, 416] on span "equity, retained_earnings" at bounding box center [63, 422] width 92 height 13
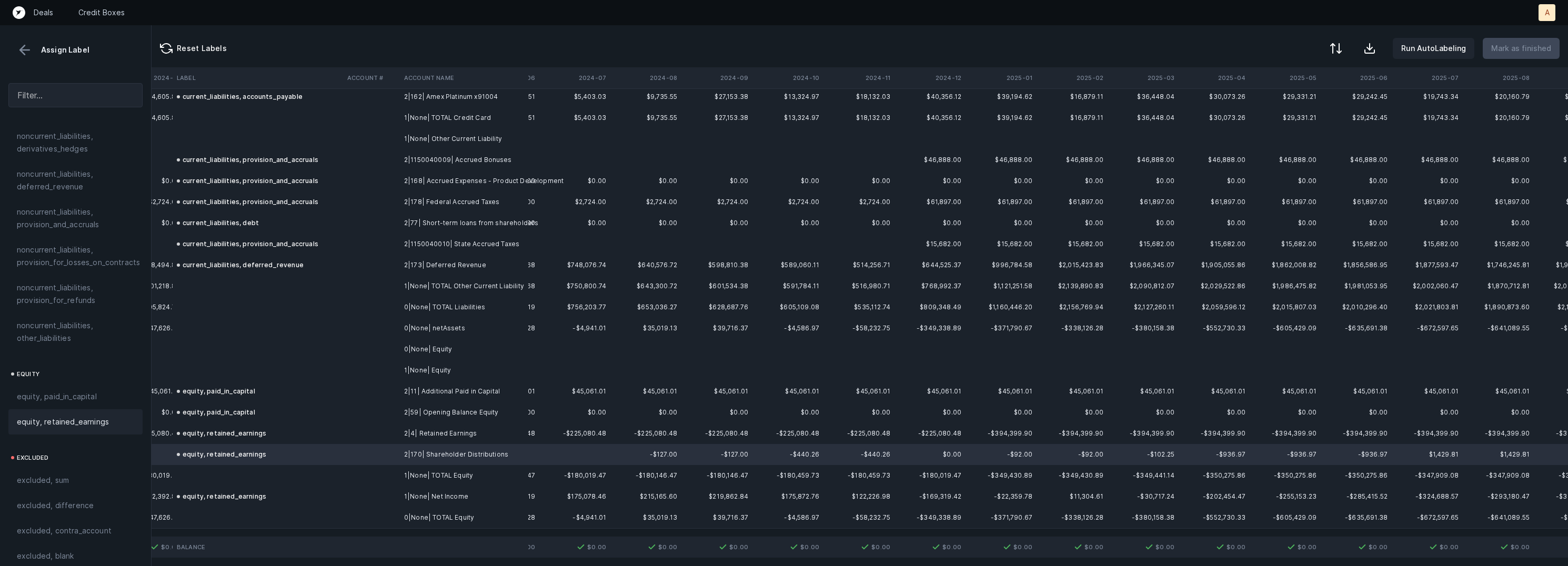
scroll to position [516, 2373]
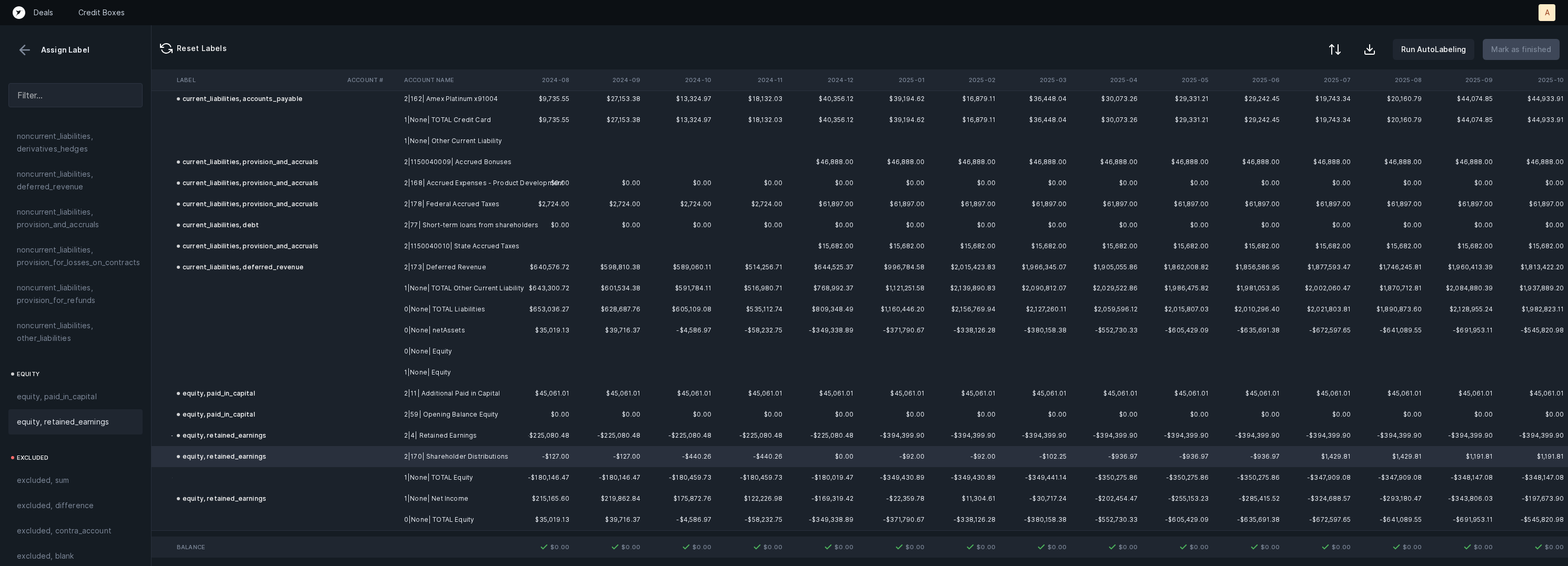
click at [1335, 54] on div at bounding box center [1335, 49] width 13 height 13
click at [1275, 111] on div "By Hum label" at bounding box center [1268, 111] width 46 height 13
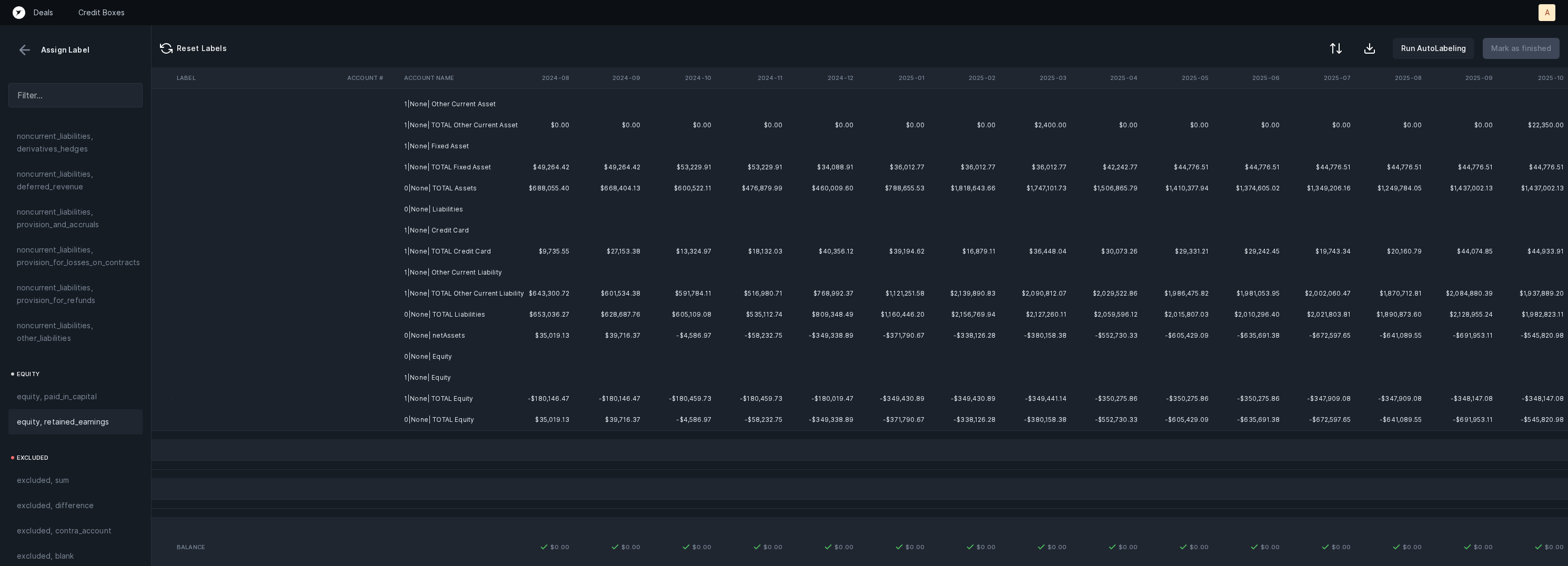
scroll to position [24, 2373]
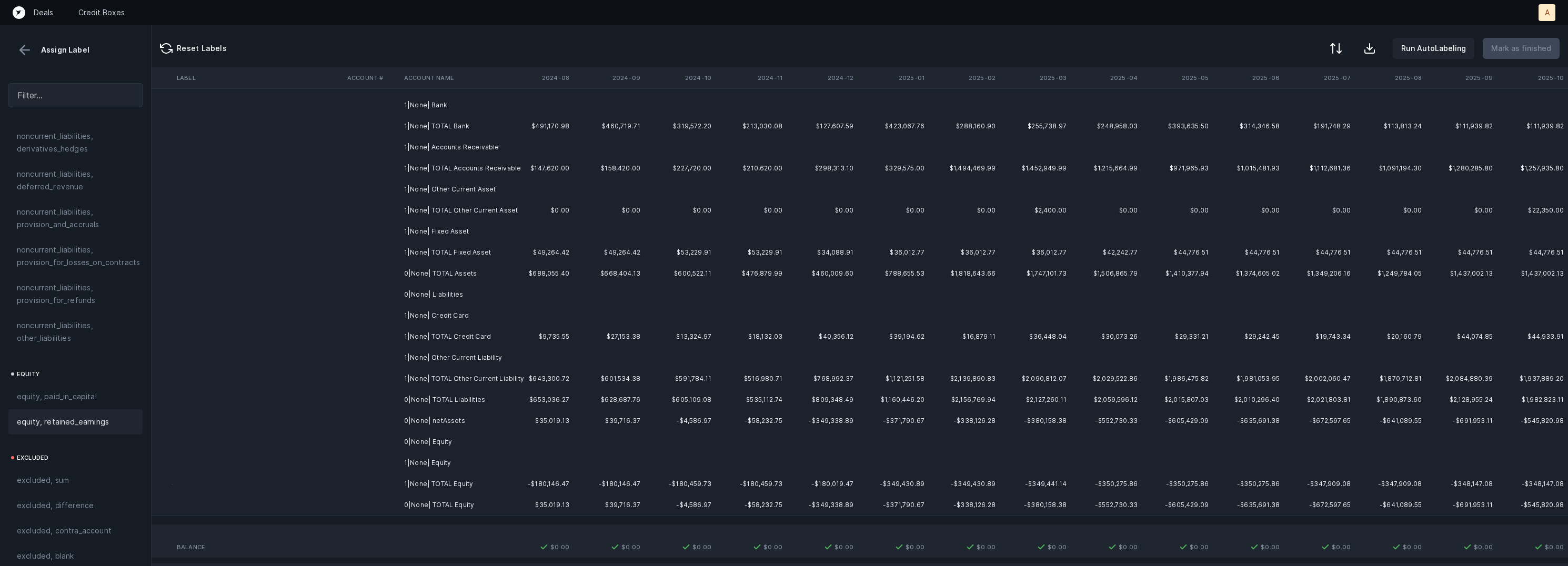
click at [452, 99] on td "1|None| Bank" at bounding box center [464, 105] width 128 height 21
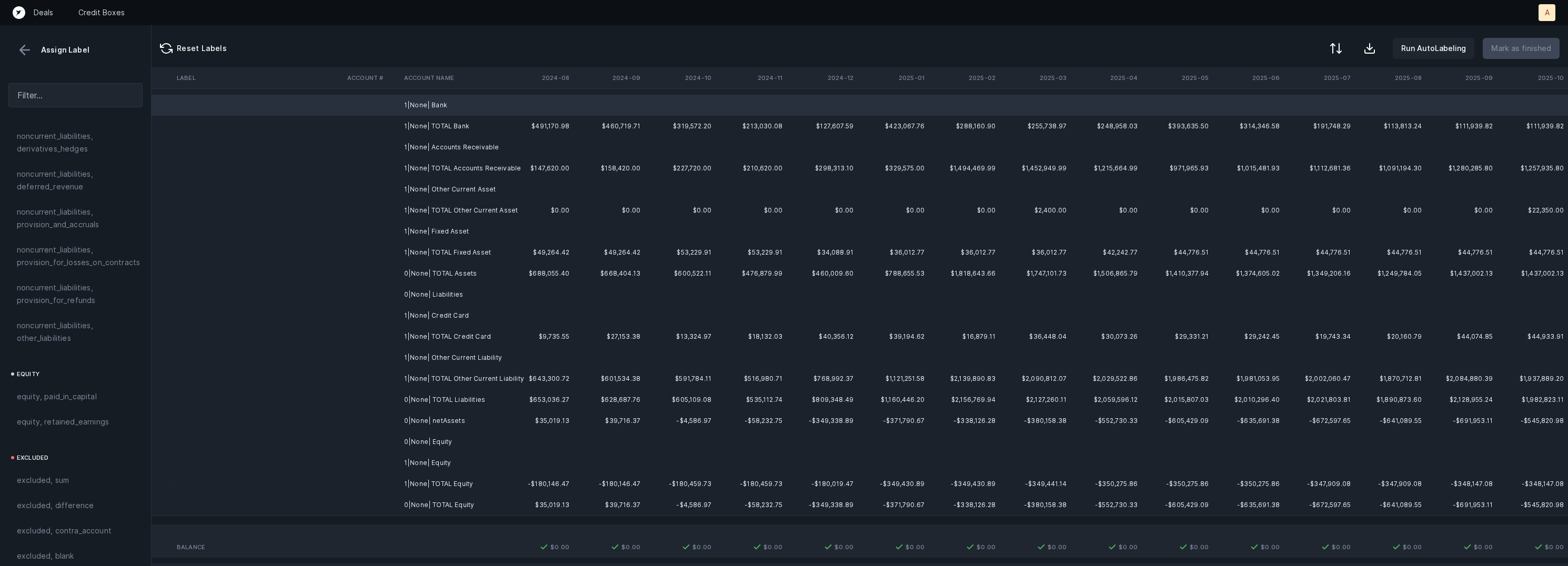
click at [481, 149] on td "1|None| Accounts Receivable" at bounding box center [464, 147] width 128 height 21
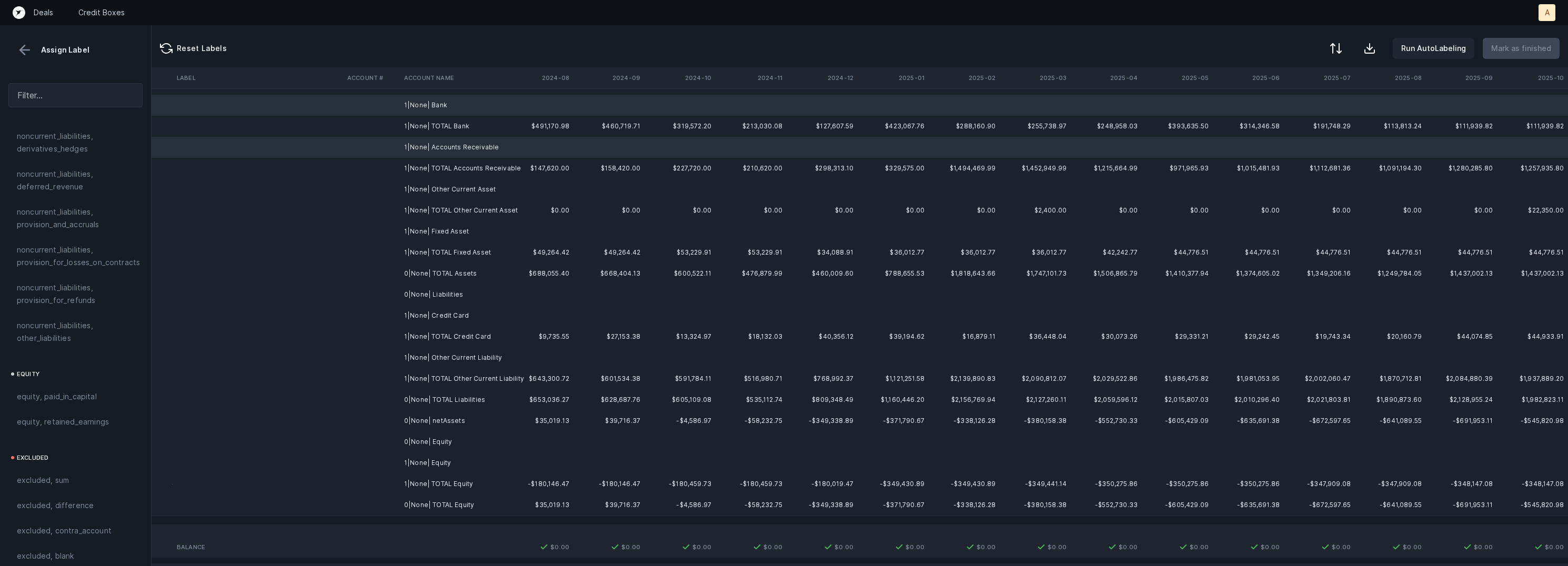
click at [488, 191] on td "1|None| Other Current Asset" at bounding box center [464, 189] width 128 height 21
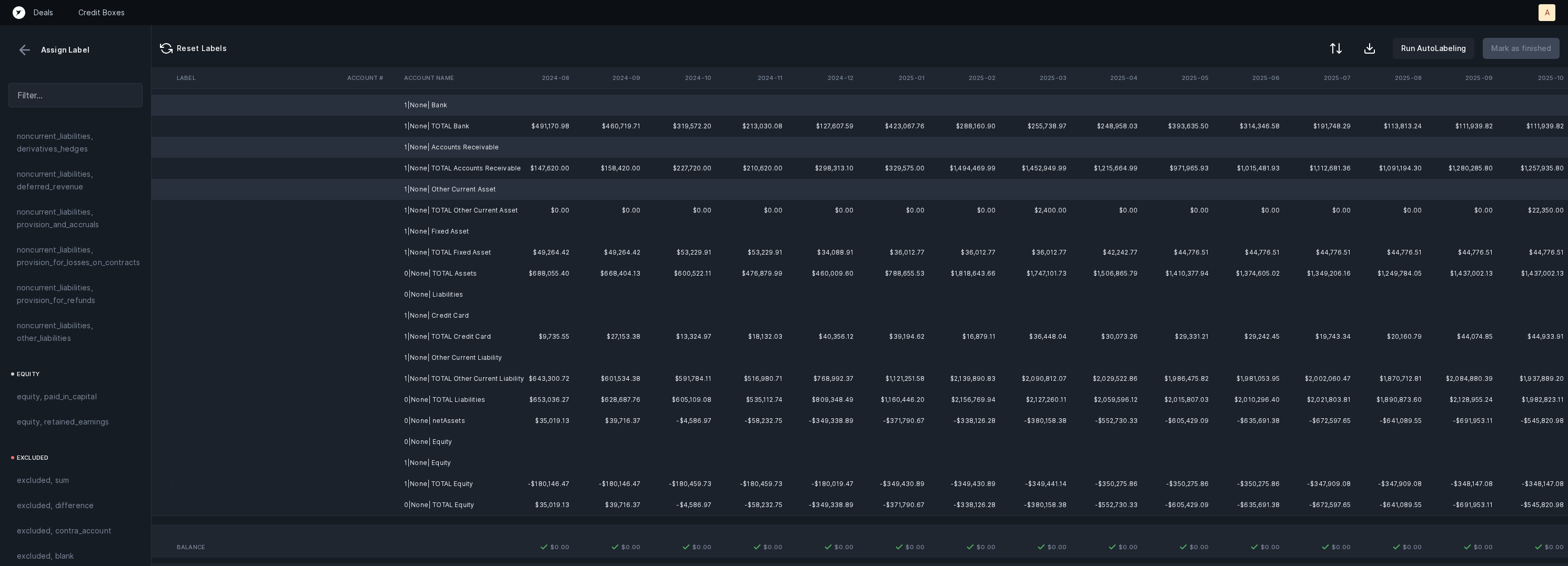
click at [475, 235] on td "1|None| Fixed Asset" at bounding box center [464, 231] width 128 height 21
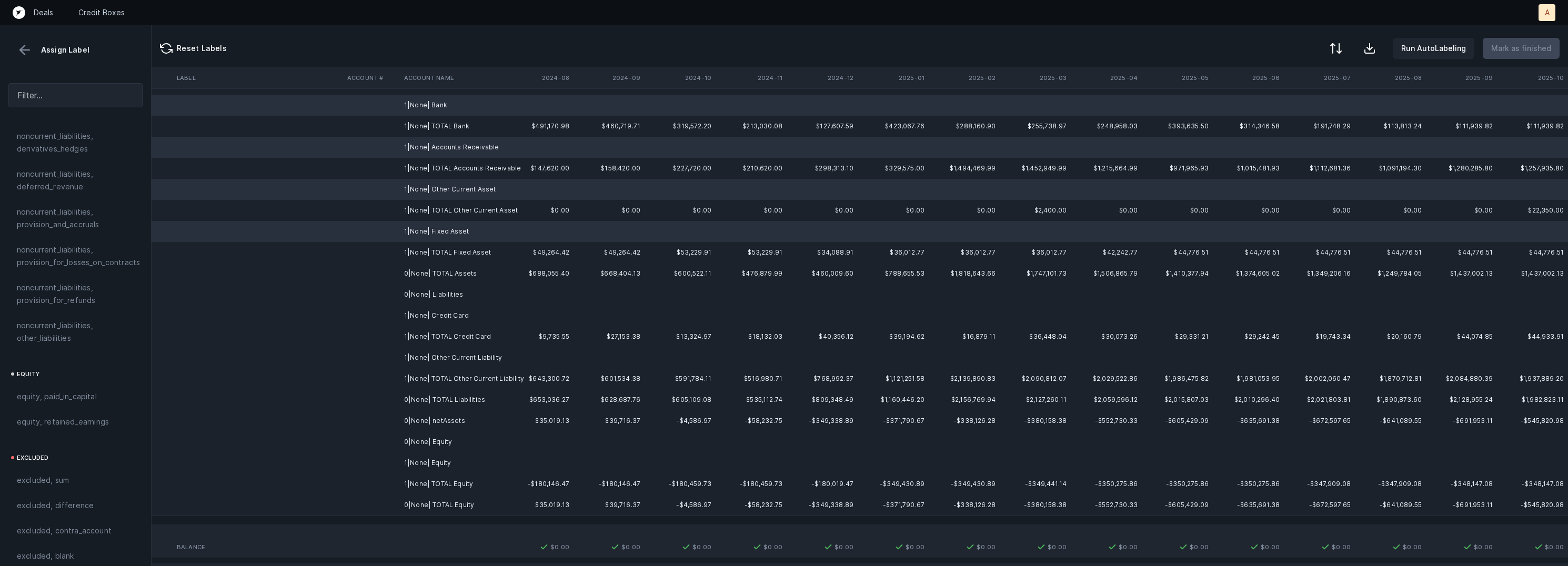
click at [458, 296] on td "0|None| Liabilities" at bounding box center [464, 295] width 128 height 21
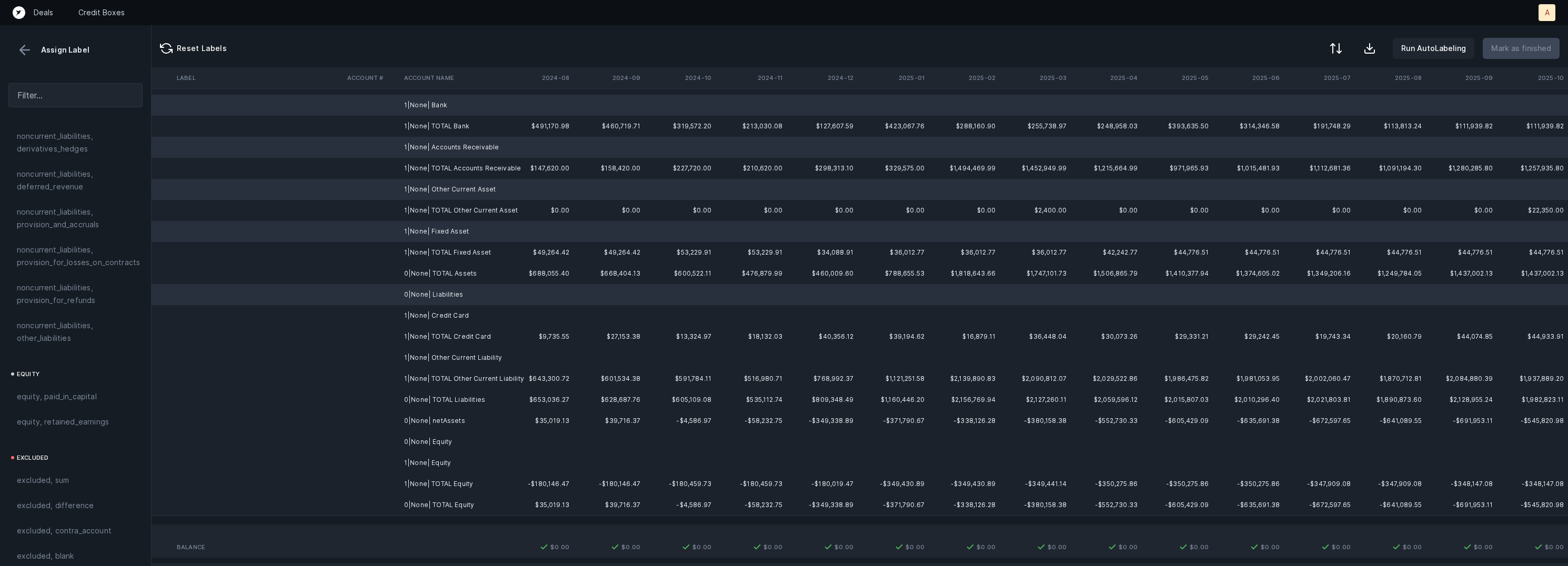
click at [456, 309] on td "1|None| Credit Card" at bounding box center [464, 315] width 128 height 21
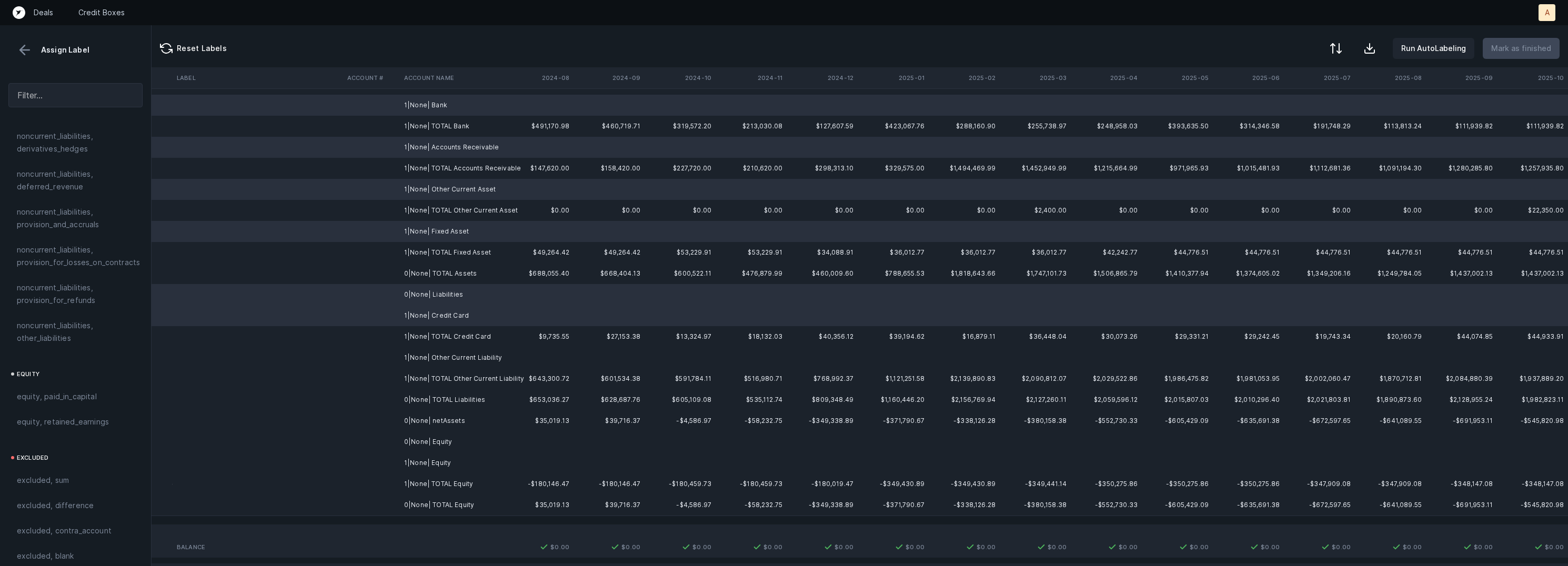
click at [472, 350] on td "1|None| Other Current Liability" at bounding box center [464, 358] width 128 height 21
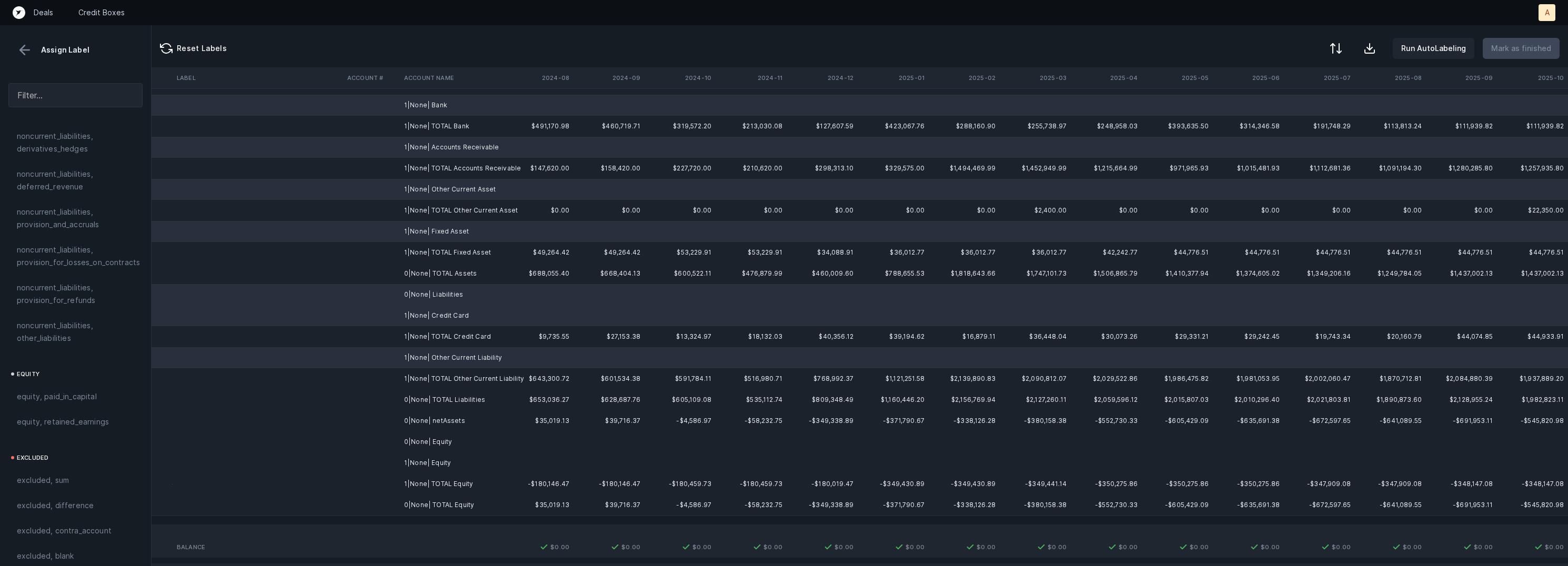
click at [464, 447] on td "0|None| Equity" at bounding box center [464, 442] width 128 height 21
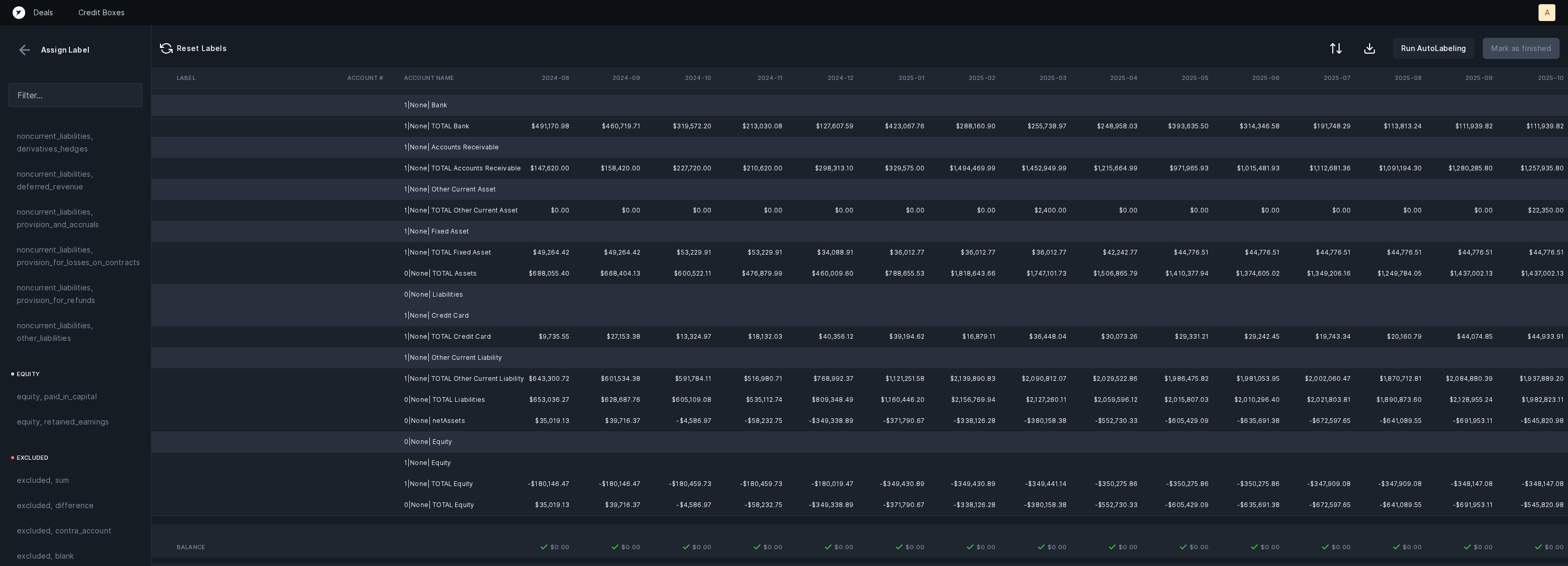
click at [448, 457] on td "1|None| Equity" at bounding box center [464, 463] width 128 height 21
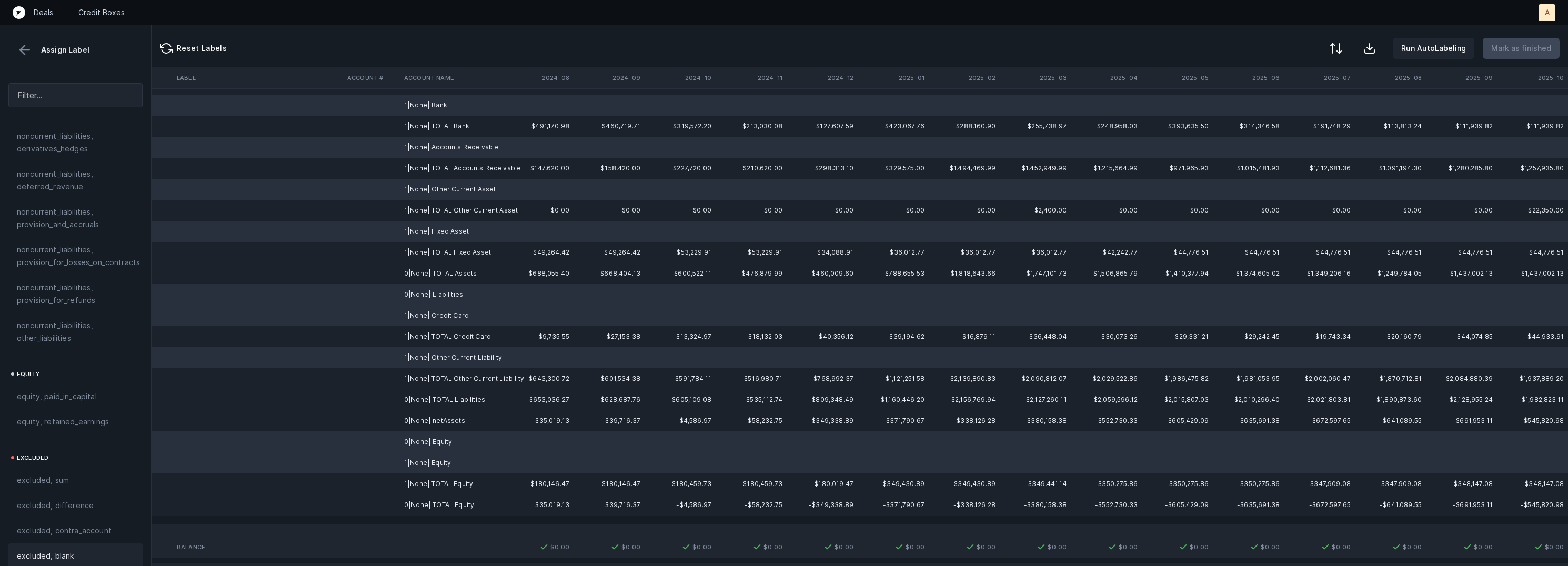
click at [30, 557] on div "excluded, blank" at bounding box center [75, 556] width 134 height 25
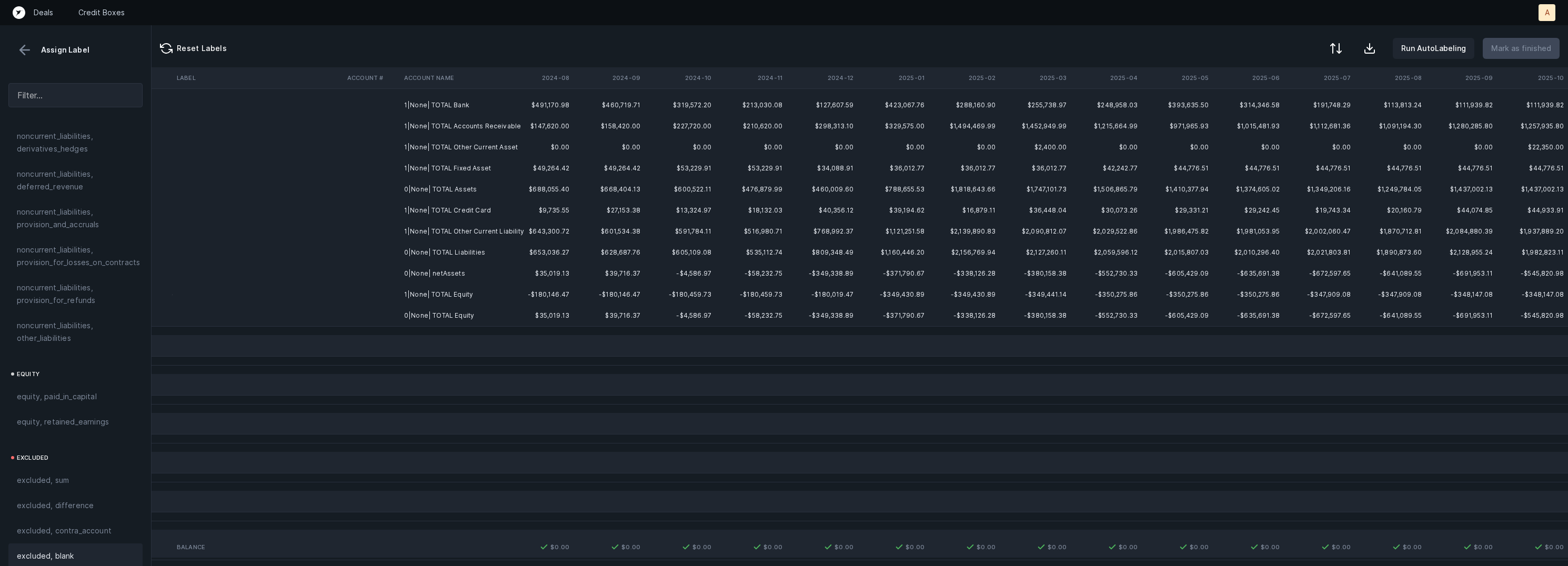
click at [438, 271] on td "0|None| netAssets" at bounding box center [464, 273] width 128 height 21
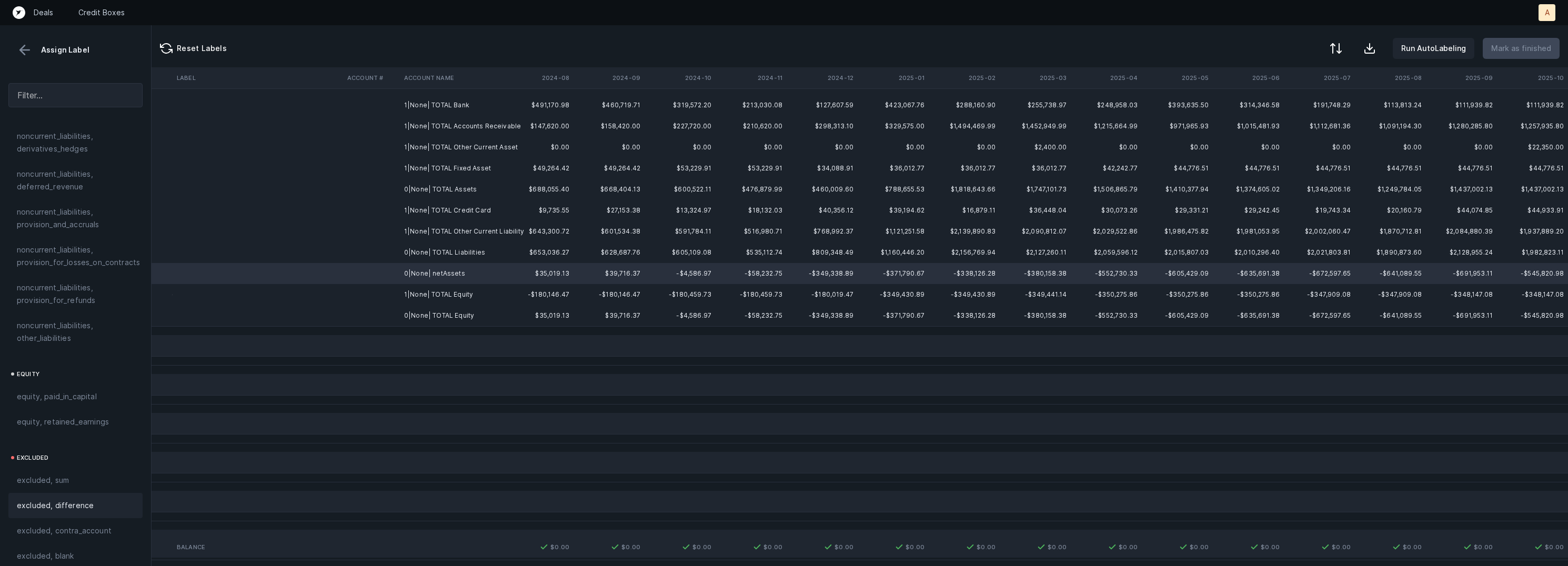
click at [80, 493] on div "excluded, difference" at bounding box center [75, 505] width 134 height 25
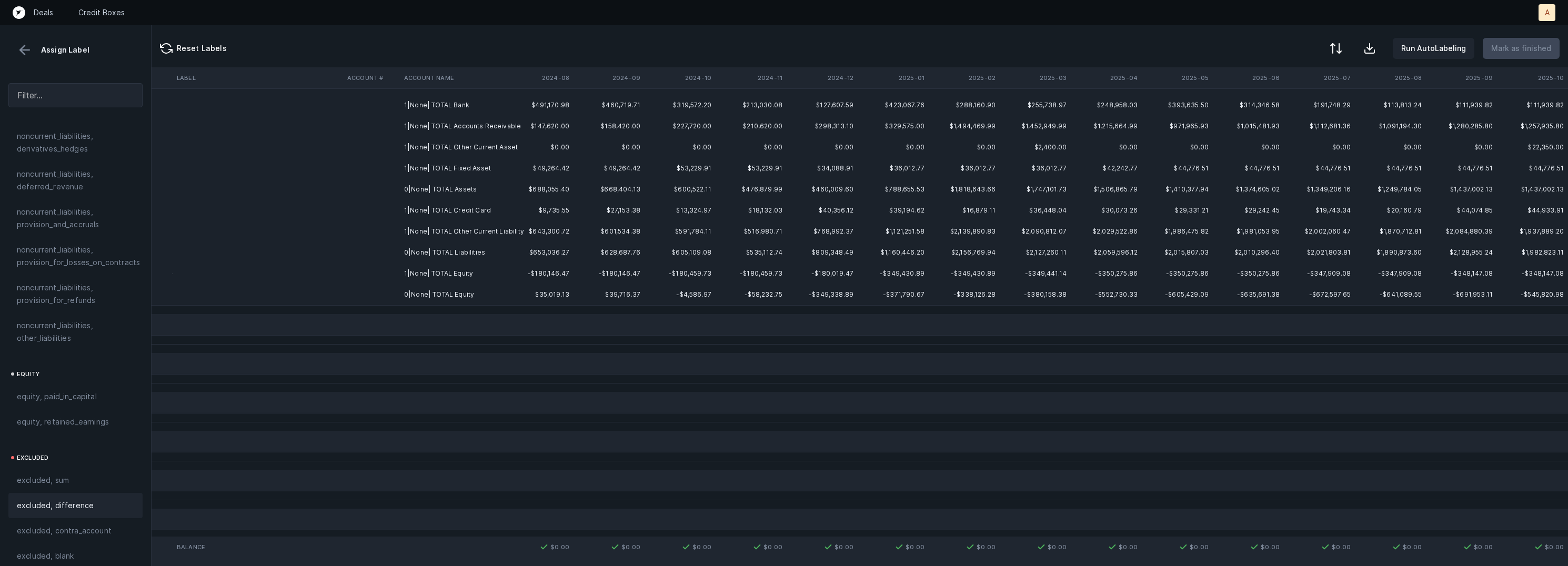
click at [444, 108] on td "1|None| TOTAL Bank" at bounding box center [464, 105] width 128 height 21
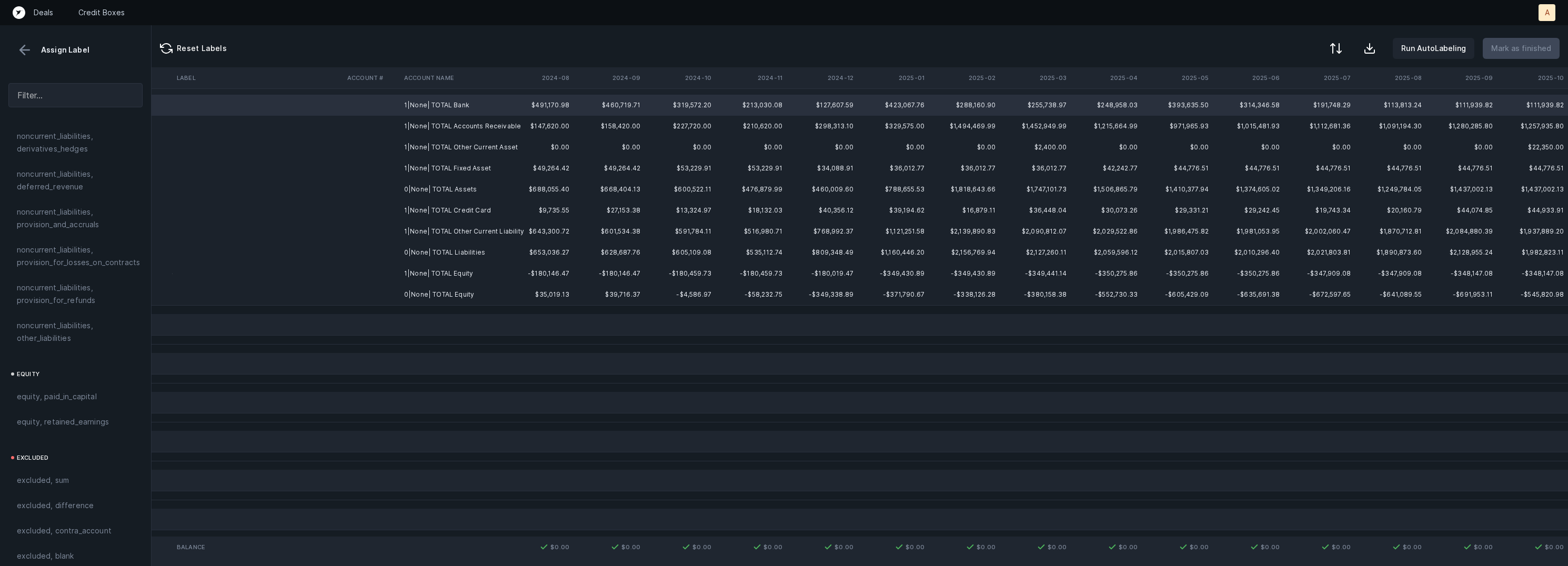
click at [457, 293] on td "0|None| TOTAL Equity" at bounding box center [464, 295] width 128 height 21
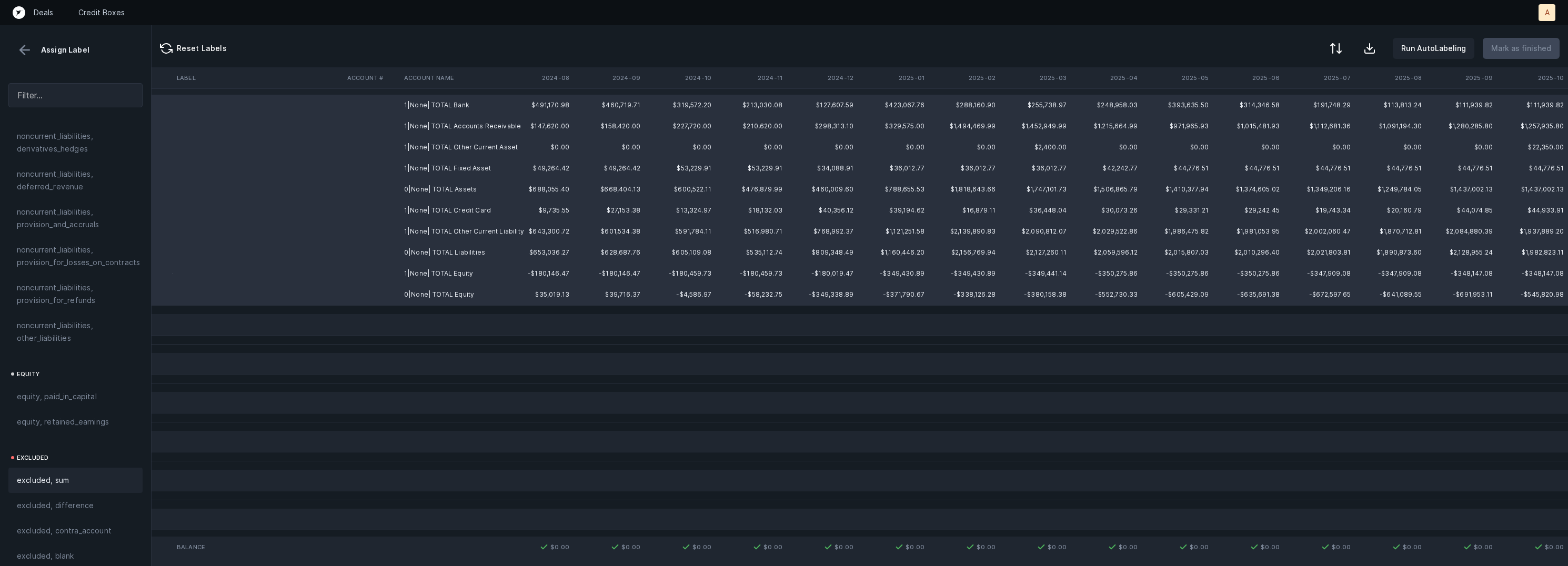
click at [52, 474] on span "excluded, sum" at bounding box center [43, 480] width 52 height 13
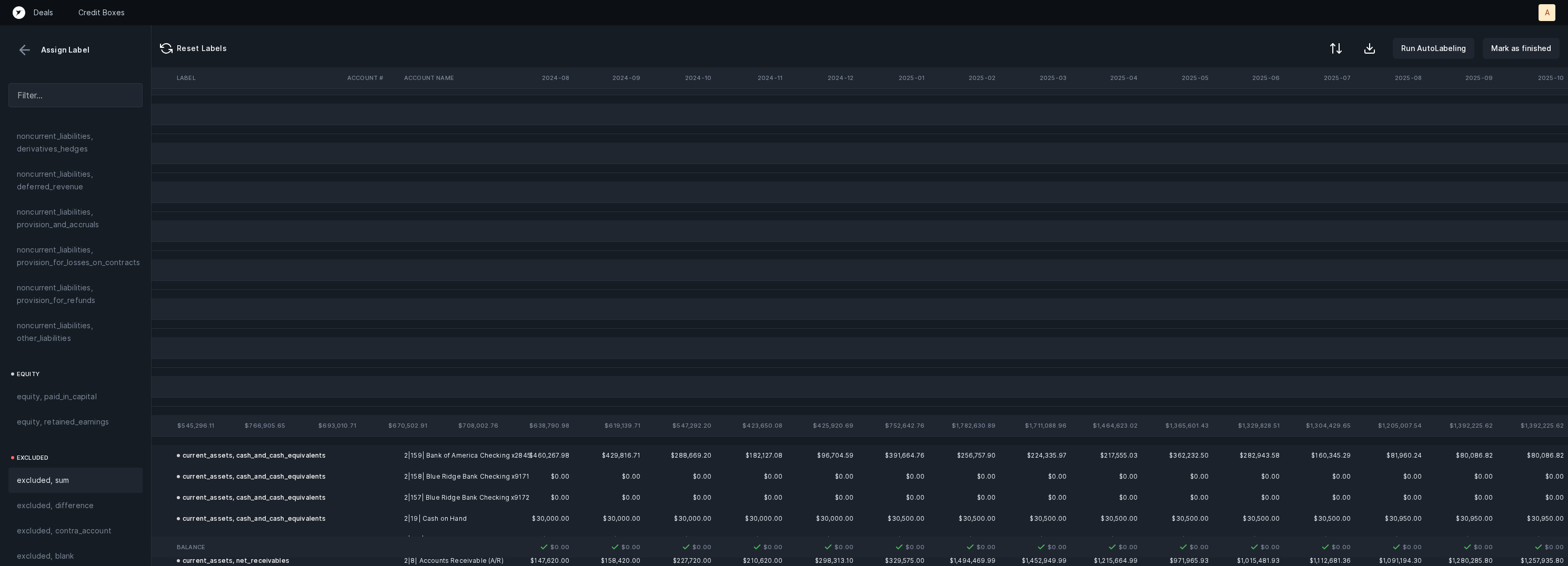
click at [27, 55] on button at bounding box center [25, 50] width 16 height 16
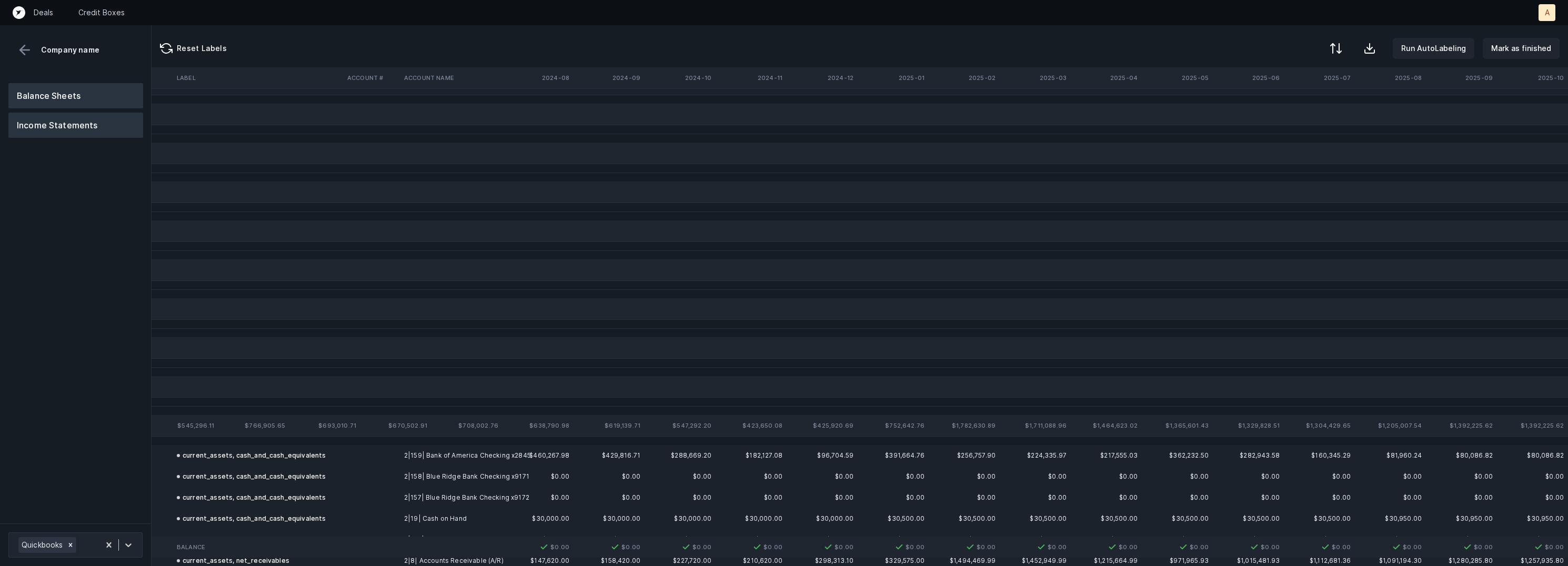
click at [50, 123] on button "Income Statements" at bounding box center [75, 125] width 135 height 25
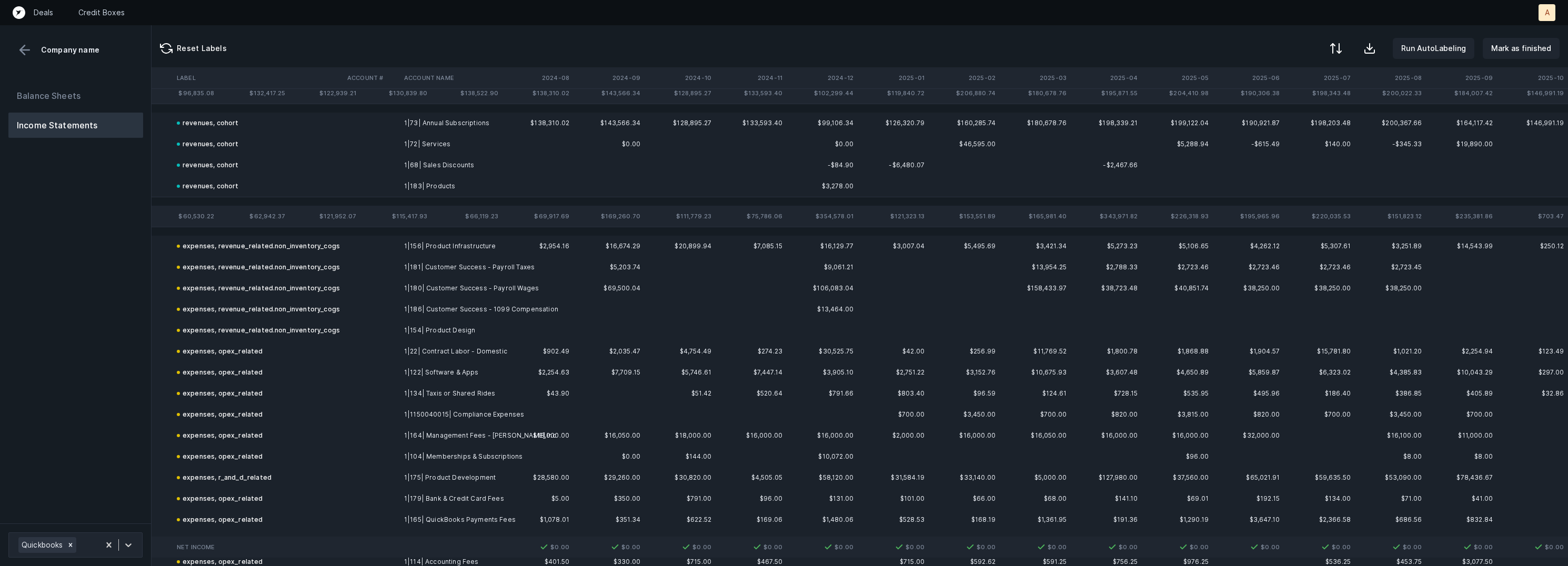
click at [91, 94] on button "Balance Sheets" at bounding box center [75, 96] width 135 height 25
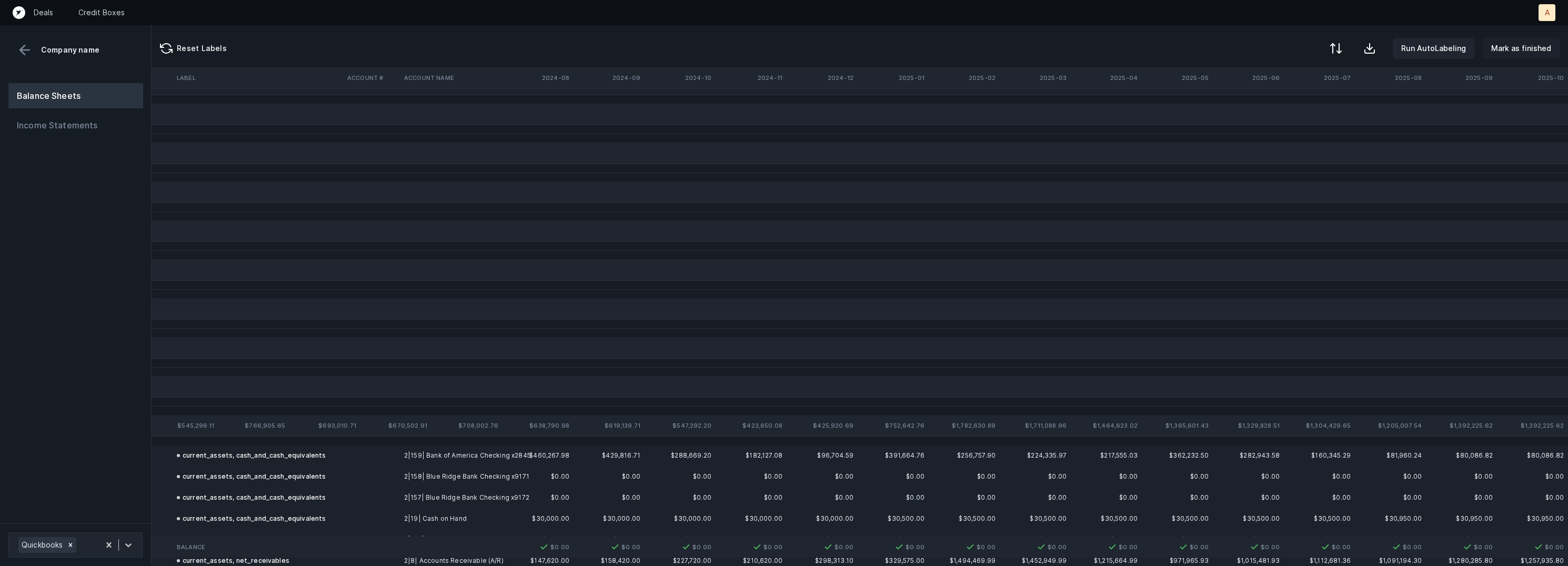
click at [1525, 49] on p "Mark as finished" at bounding box center [1521, 48] width 60 height 13
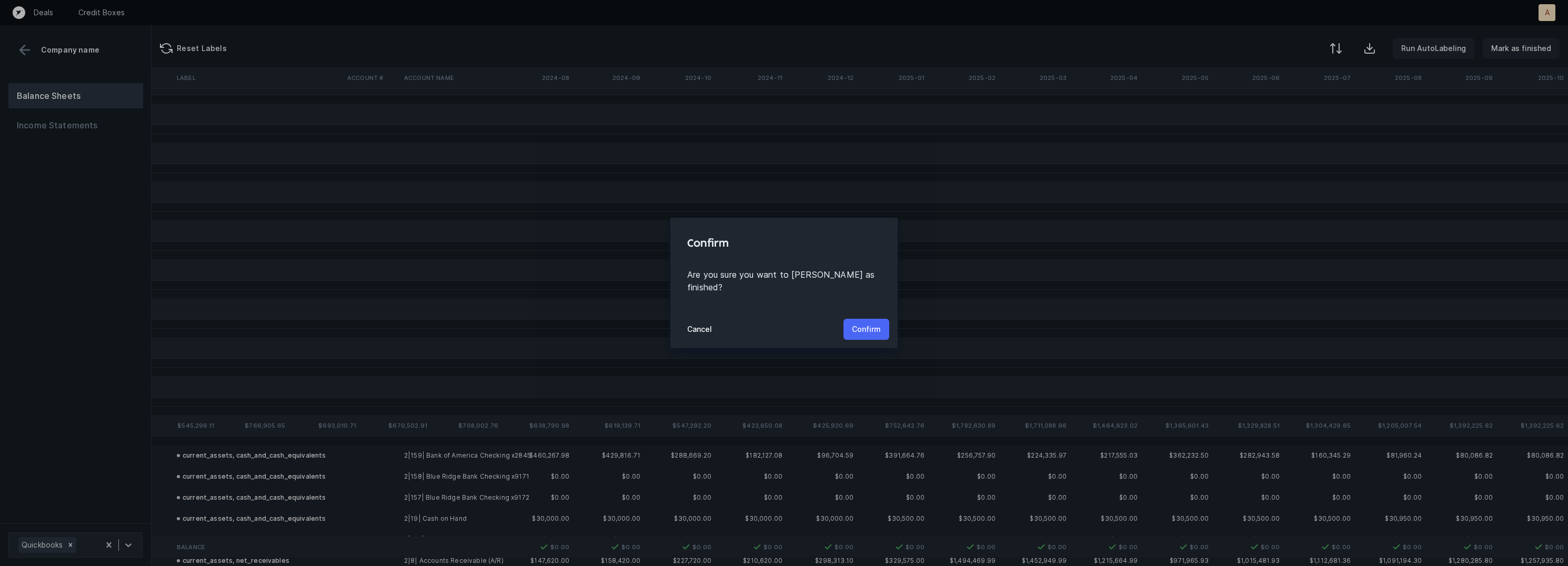
click at [855, 319] on button "Confirm" at bounding box center [866, 329] width 46 height 21
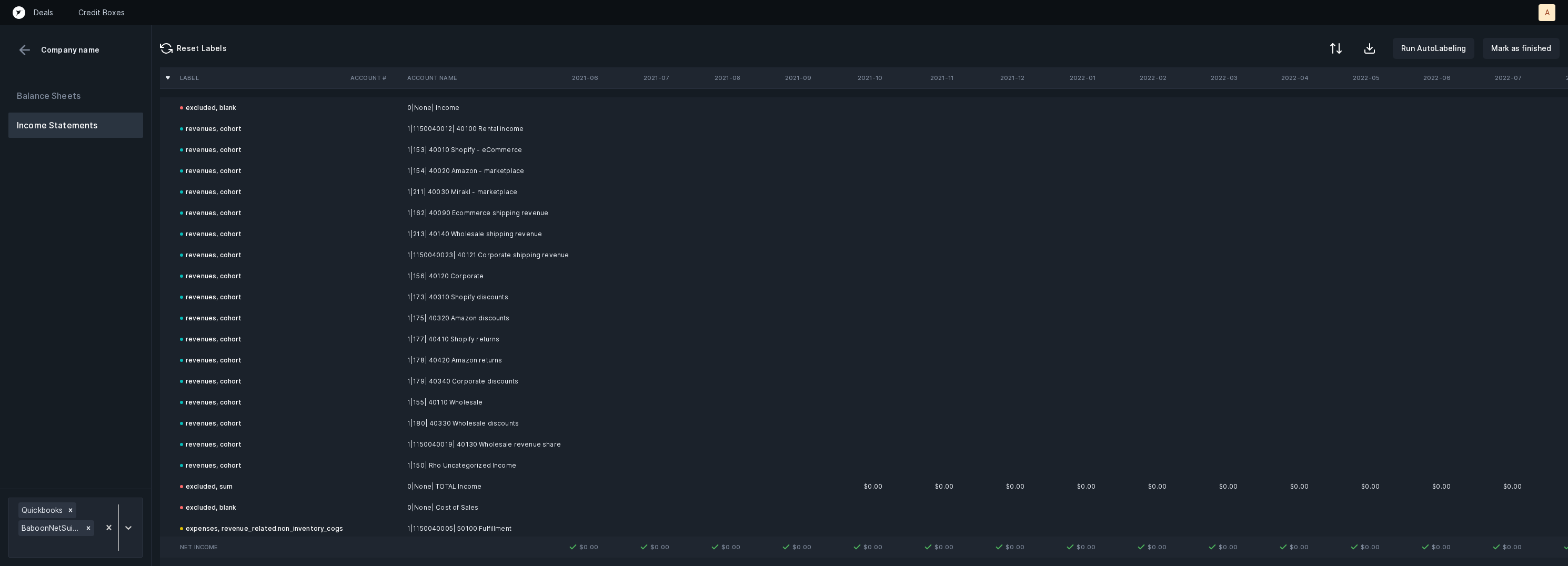
click at [145, 192] on div "Balance Sheets Income Statements" at bounding box center [75, 282] width 152 height 414
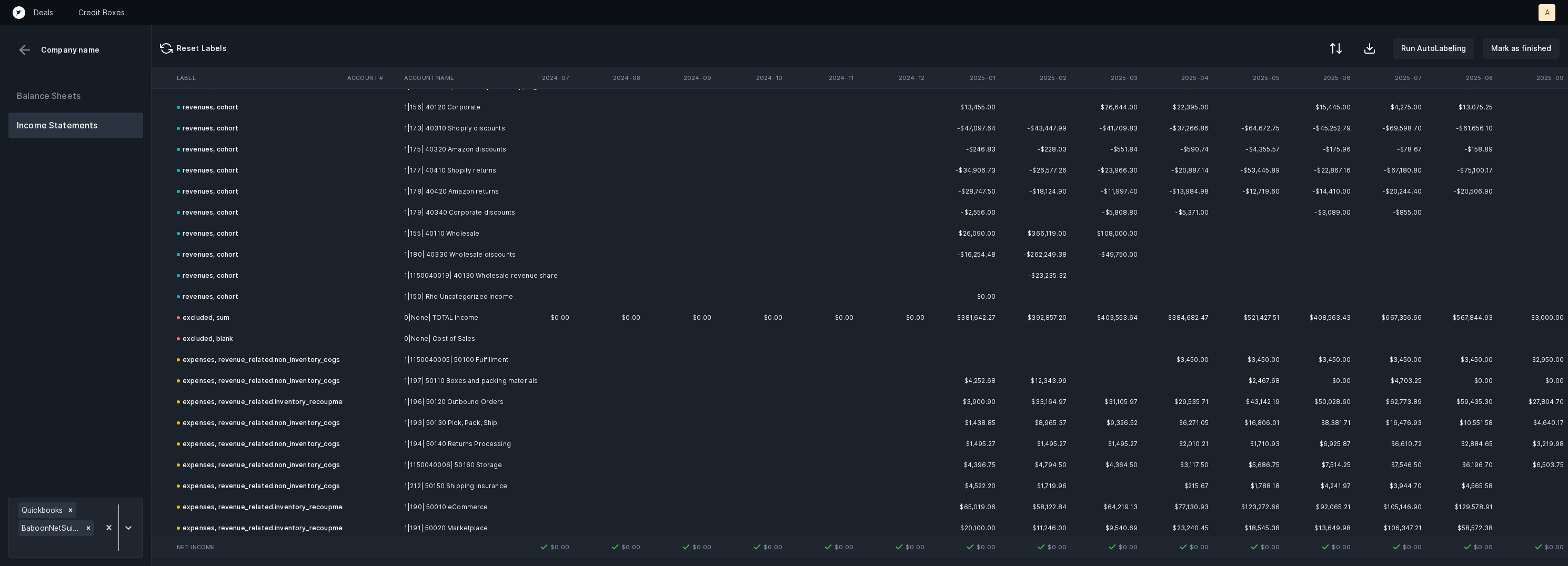
scroll to position [0, 2657]
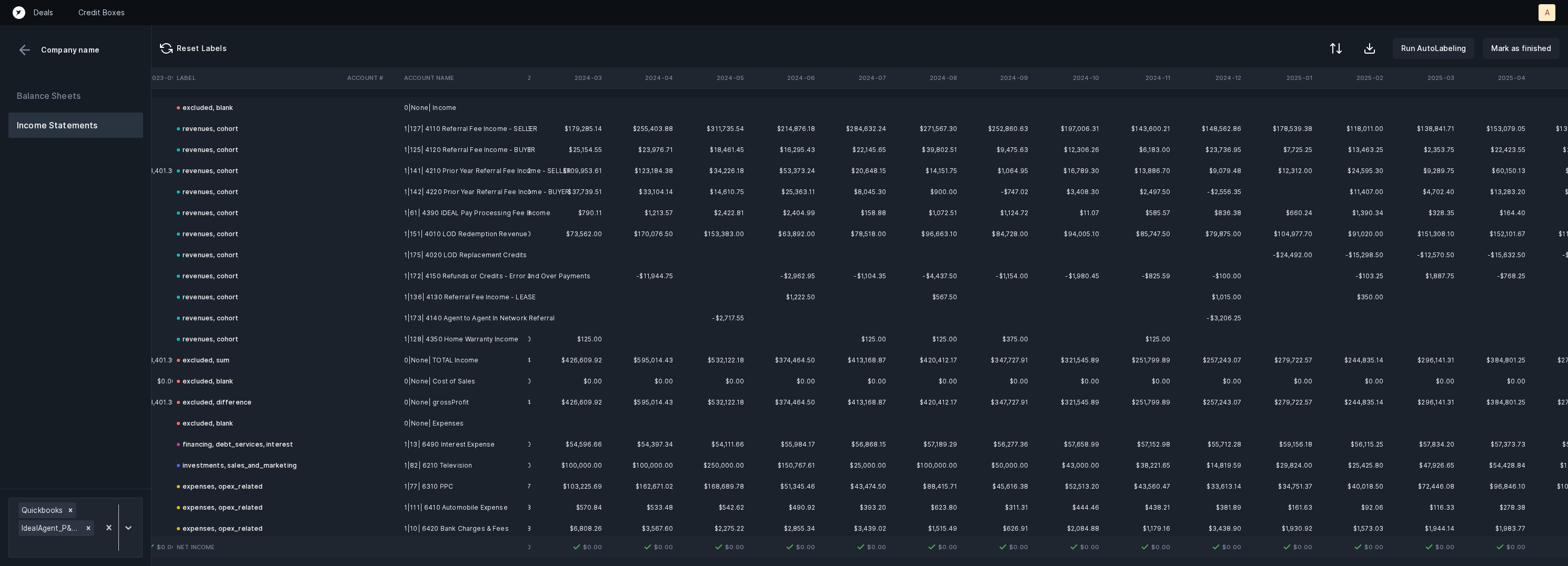
scroll to position [0, 3865]
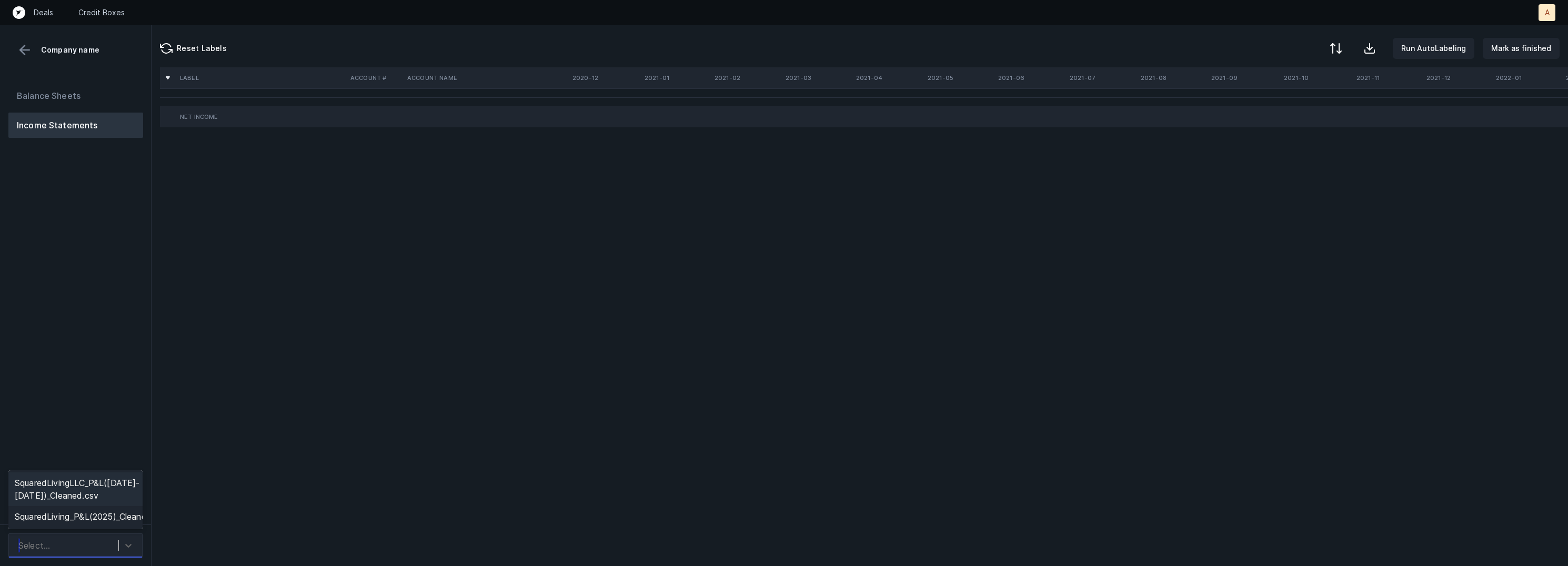
click at [103, 549] on div "Select..." at bounding box center [66, 545] width 105 height 19
click at [114, 491] on div "SquaredLivingLLC_P&L(2021-2024)_Cleaned.csv" at bounding box center [75, 489] width 134 height 33
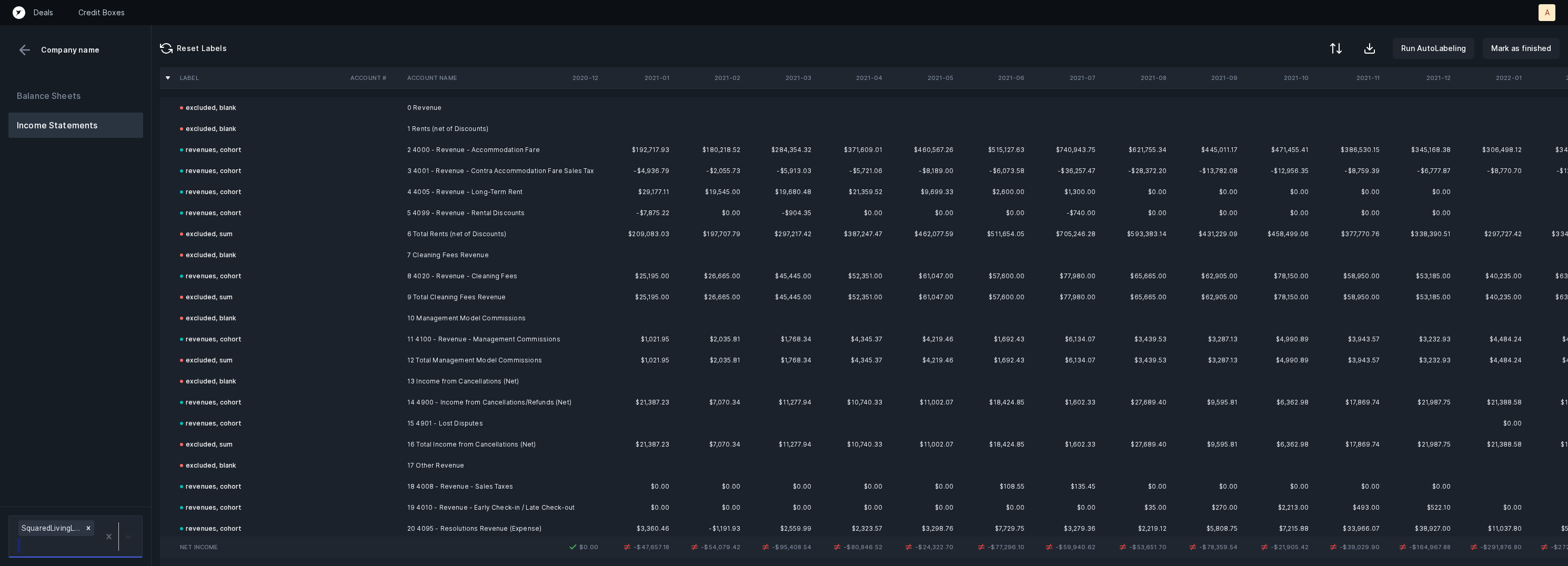
click at [133, 537] on icon at bounding box center [128, 536] width 10 height 10
click at [130, 503] on div "SquaredLiving_P&L(2025)_Cleaned.csv" at bounding box center [75, 498] width 134 height 21
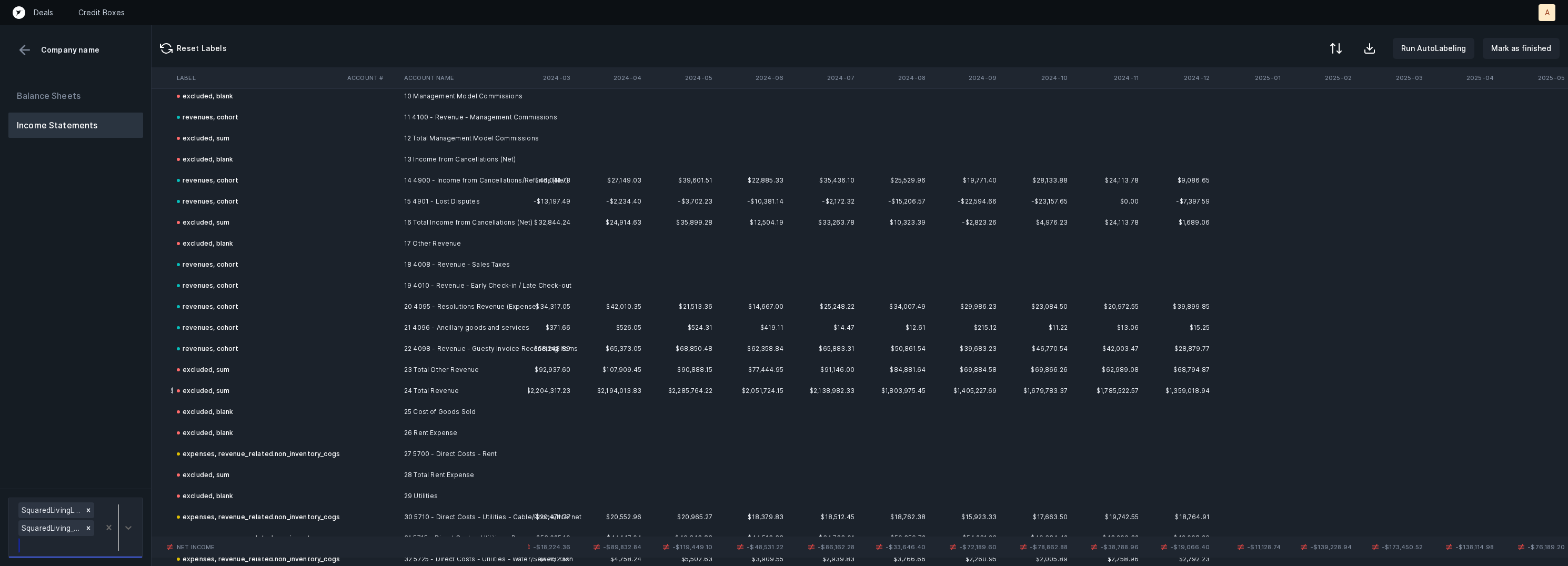
scroll to position [0, 2798]
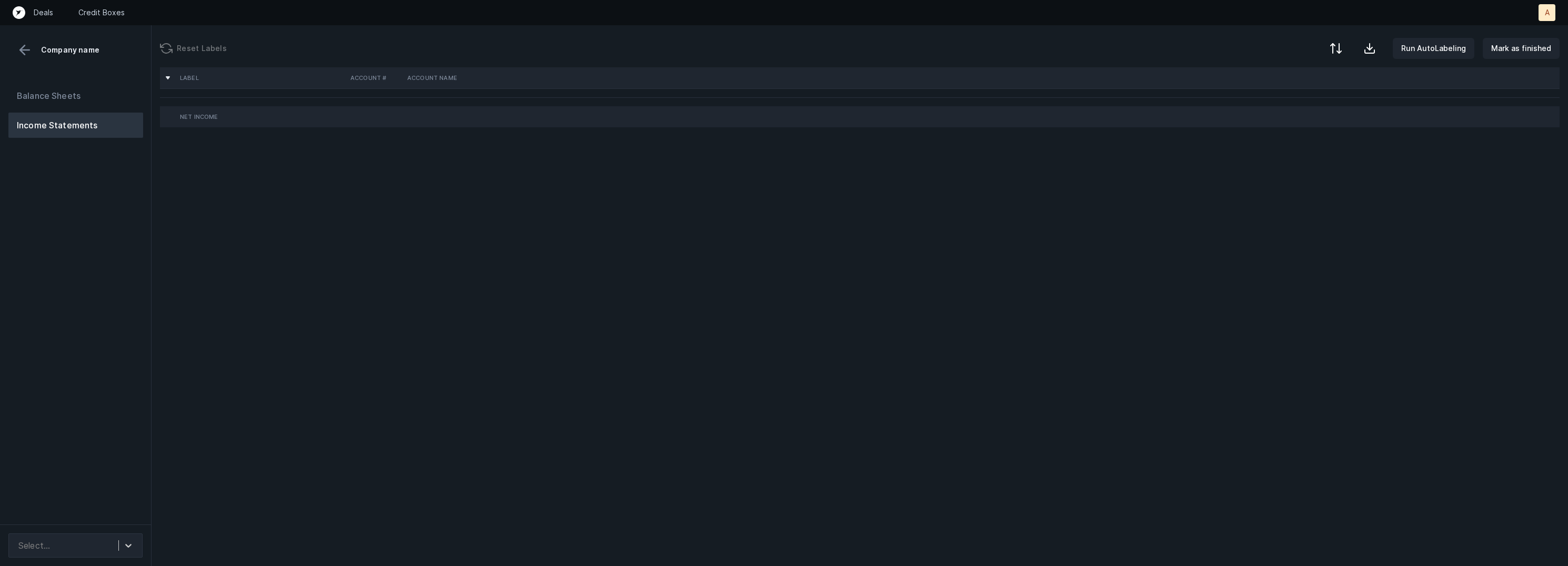
click at [108, 354] on div "Balance Sheets Income Statements" at bounding box center [75, 299] width 152 height 450
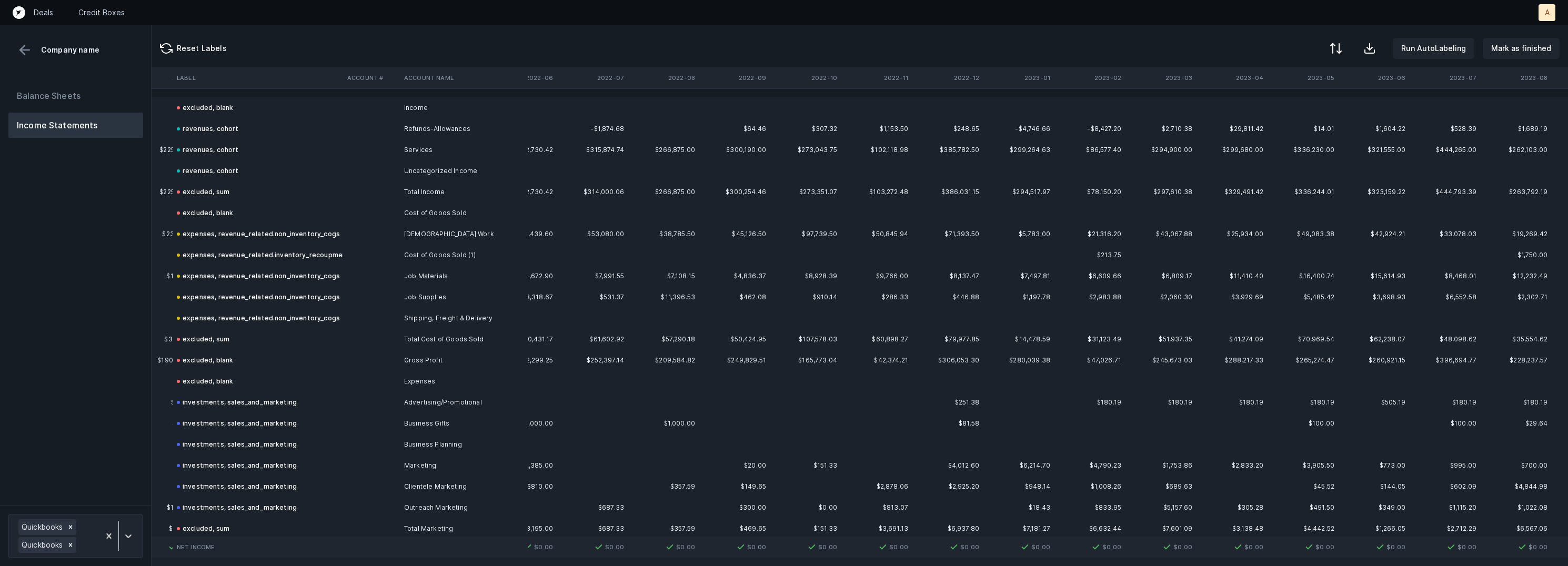
scroll to position [0, 1059]
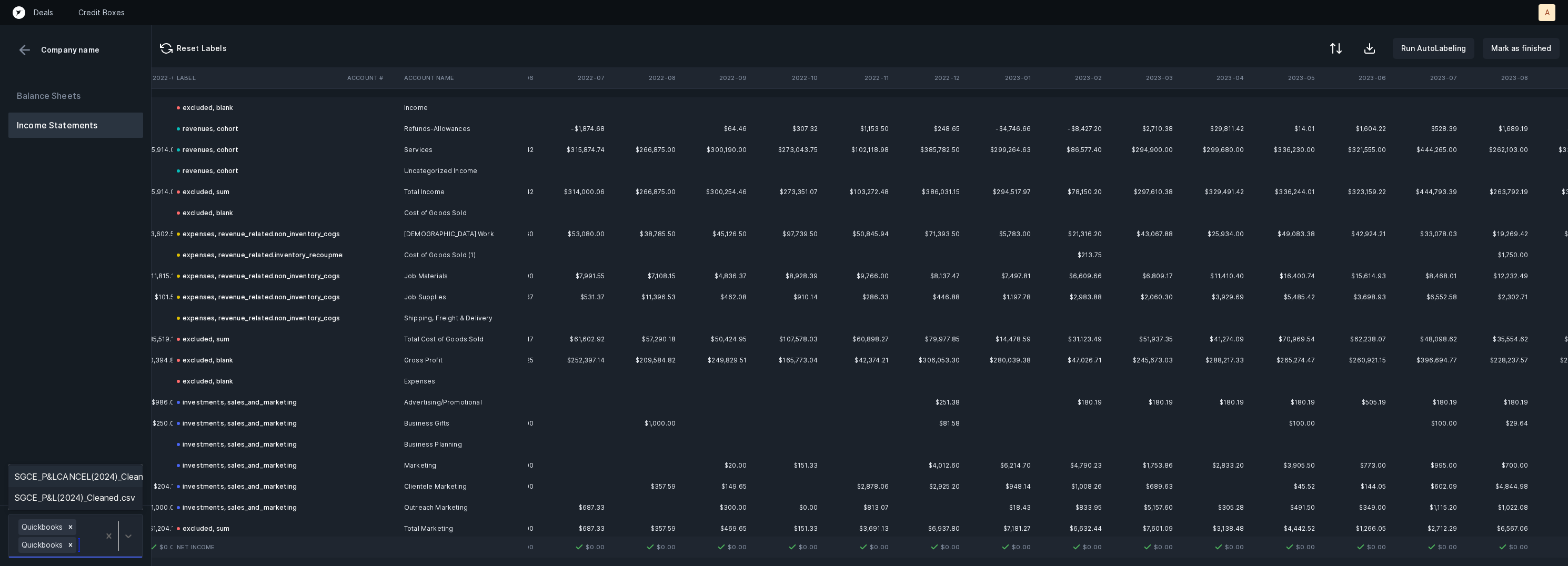
click at [125, 518] on div at bounding box center [118, 536] width 38 height 38
click at [133, 414] on div "Balance Sheets Income Statements" at bounding box center [75, 290] width 152 height 431
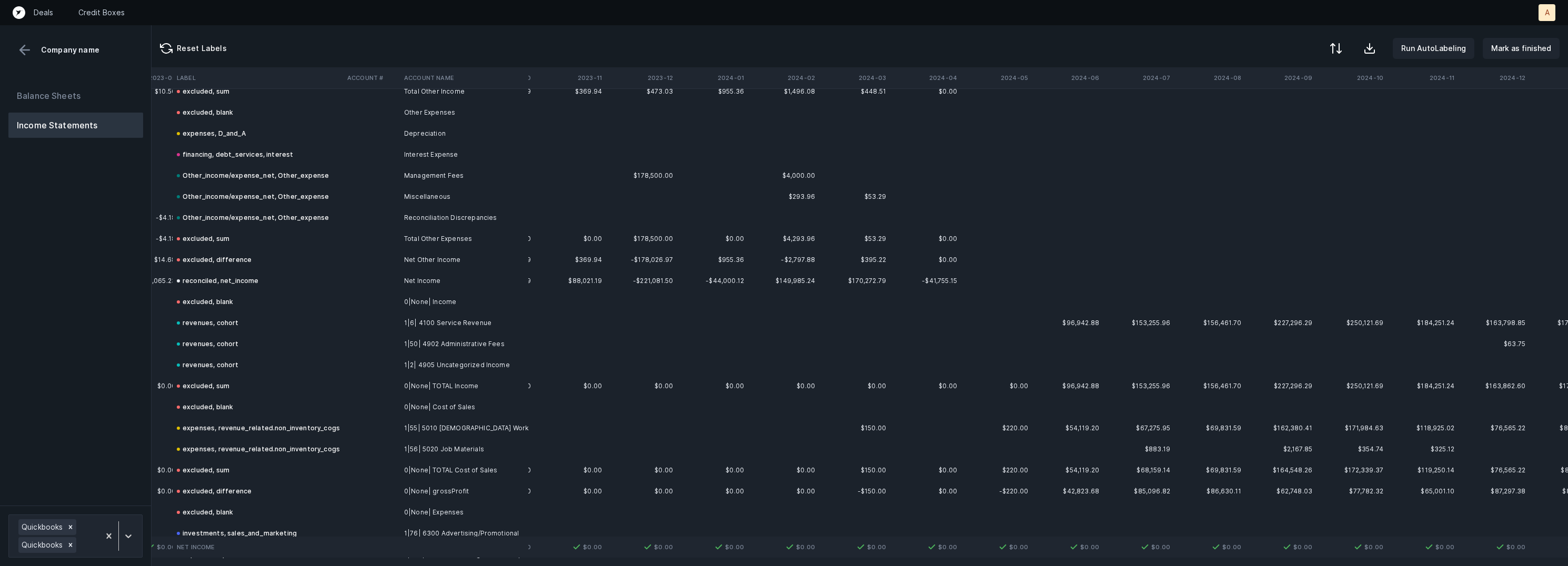
scroll to position [1826, 2203]
click at [127, 534] on icon at bounding box center [128, 536] width 10 height 10
click at [124, 478] on div "SGCE_P&LCANCEL(2024)_Cleaned.csv" at bounding box center [75, 477] width 134 height 21
click at [124, 501] on div at bounding box center [118, 519] width 38 height 72
click at [107, 464] on div "SGCE_P&L(2024)_Cleaned.csv" at bounding box center [75, 463] width 134 height 21
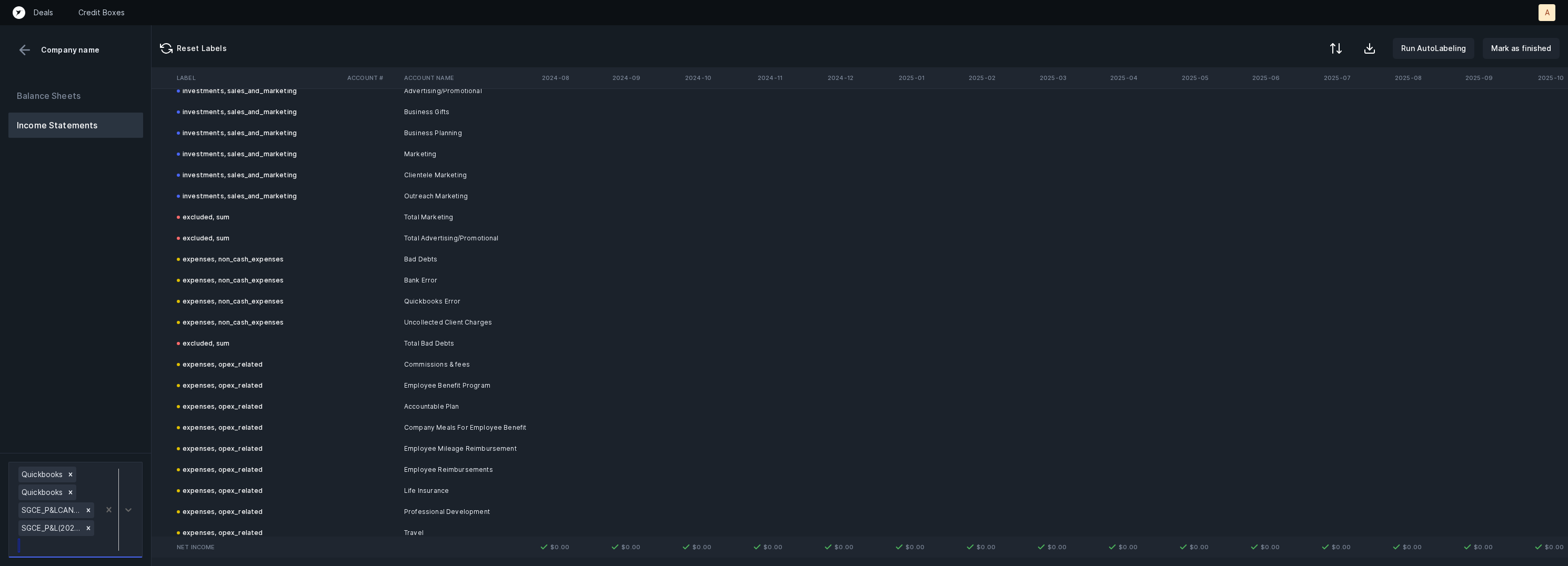
scroll to position [0, 2870]
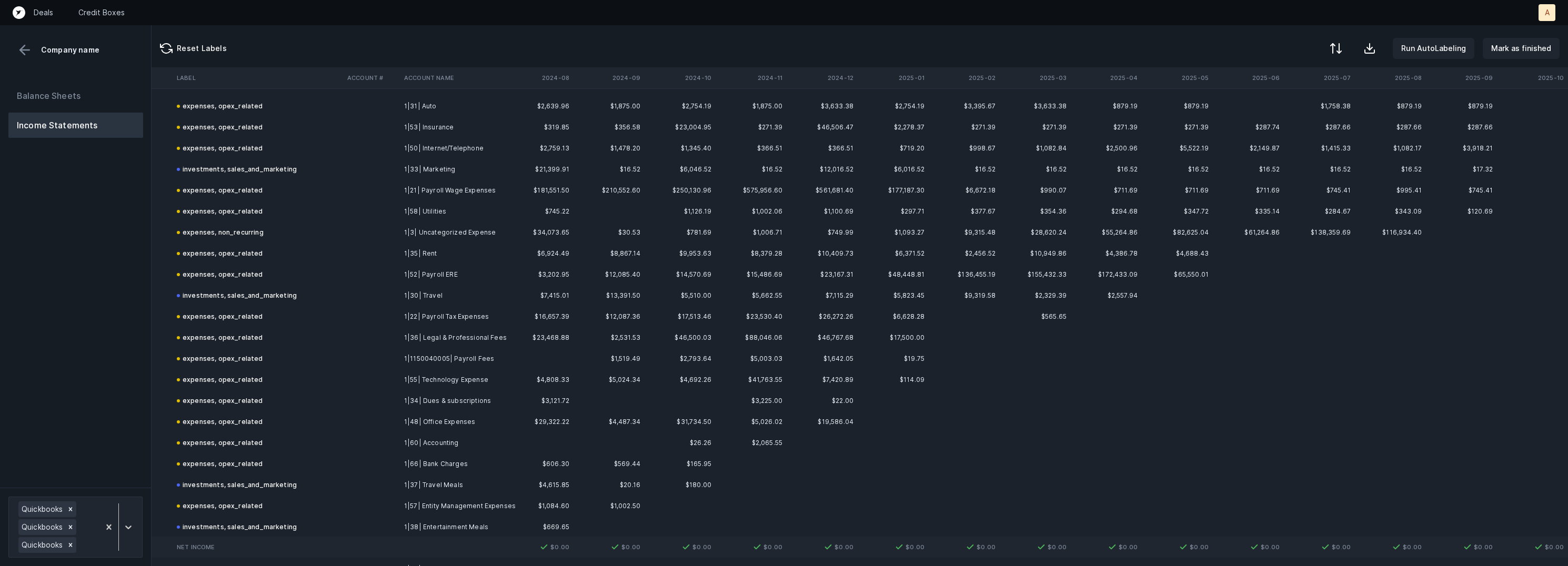
scroll to position [0, 2444]
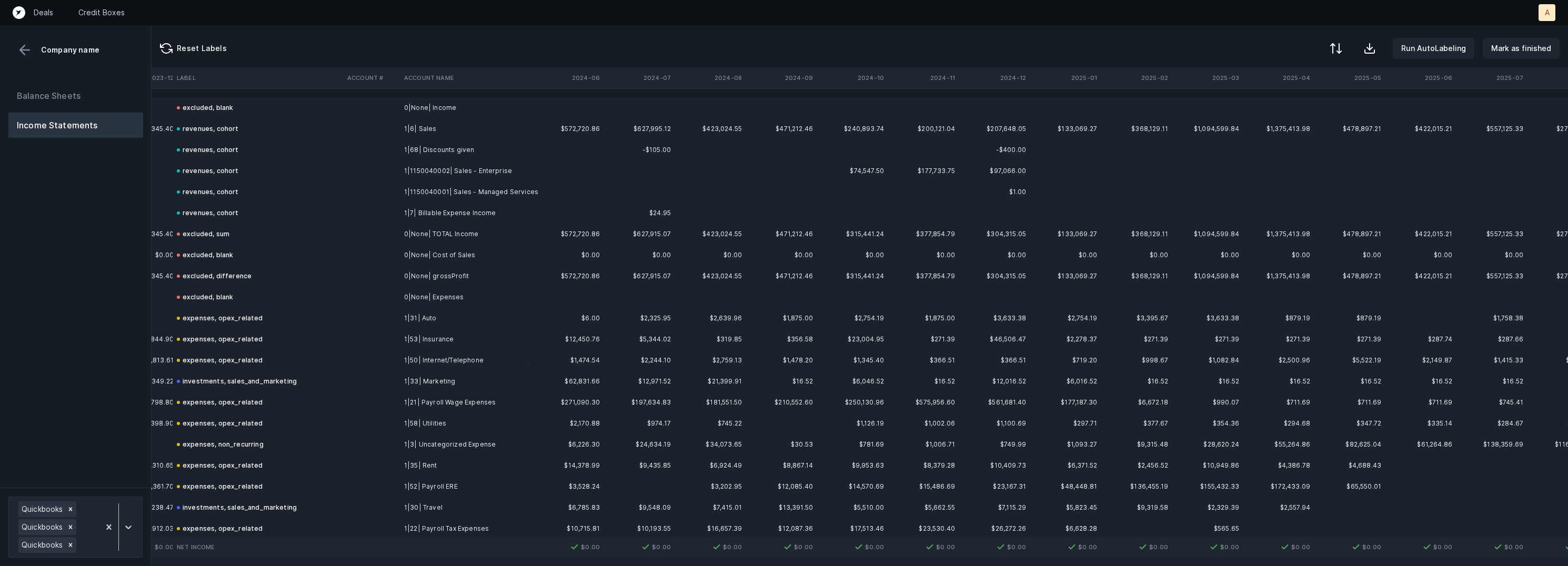
scroll to position [0, 2444]
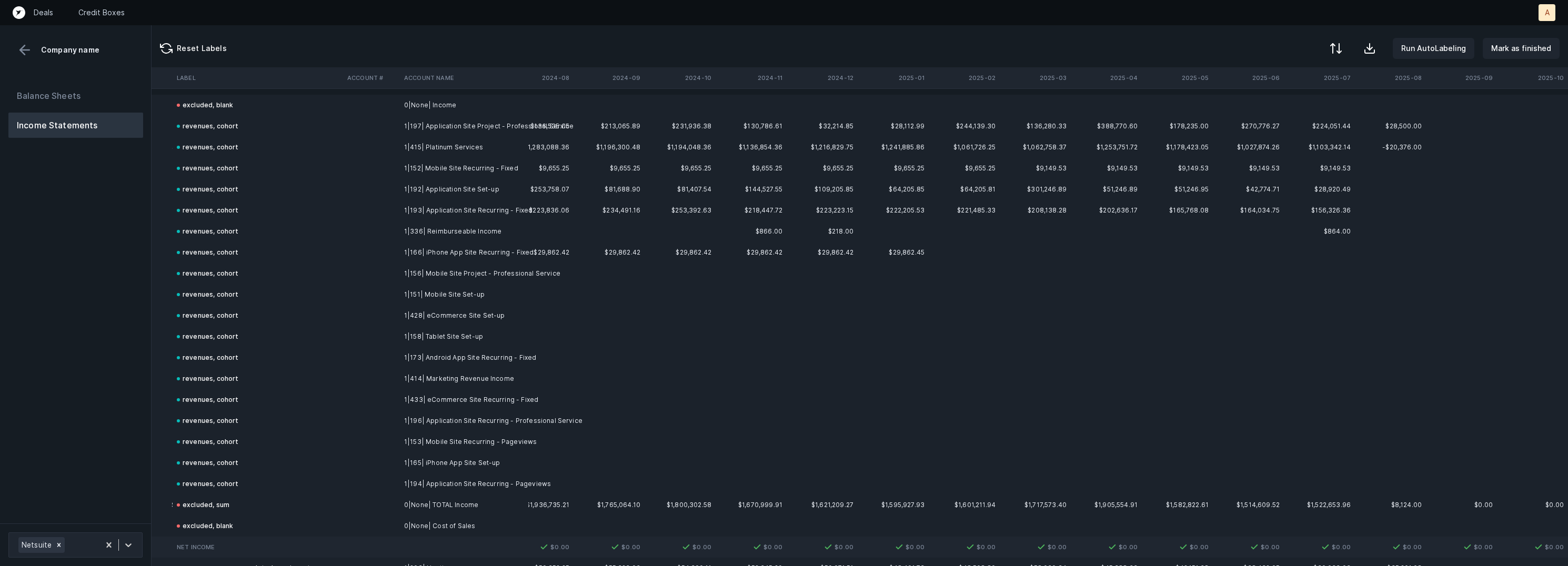
scroll to position [0, 2373]
